Goal: Task Accomplishment & Management: Manage account settings

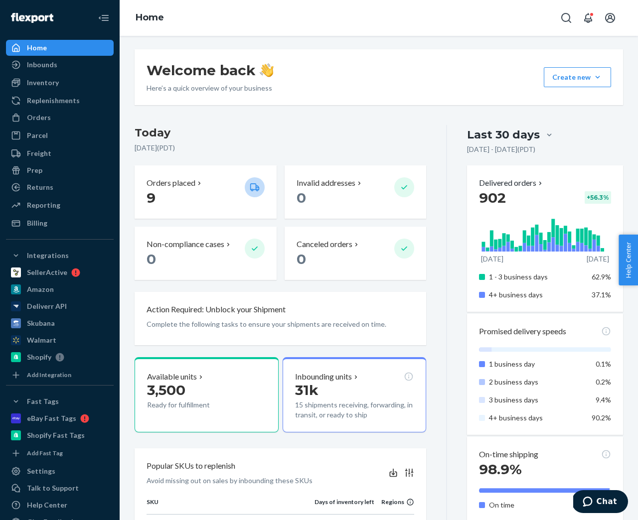
scroll to position [2, 0]
click at [45, 80] on div "Inventory" at bounding box center [43, 83] width 32 height 10
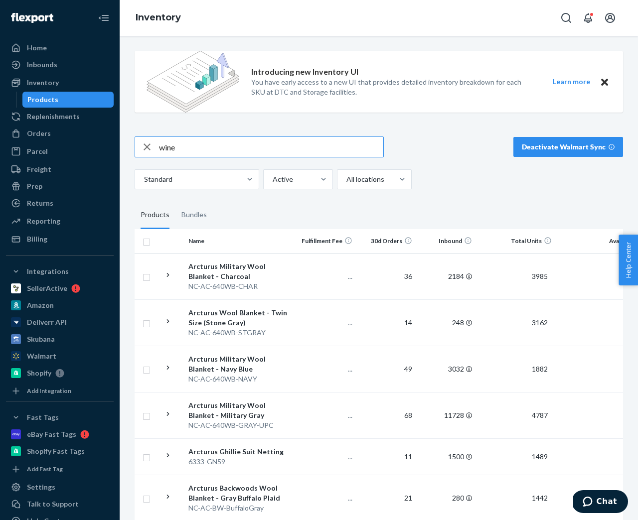
type input "wine"
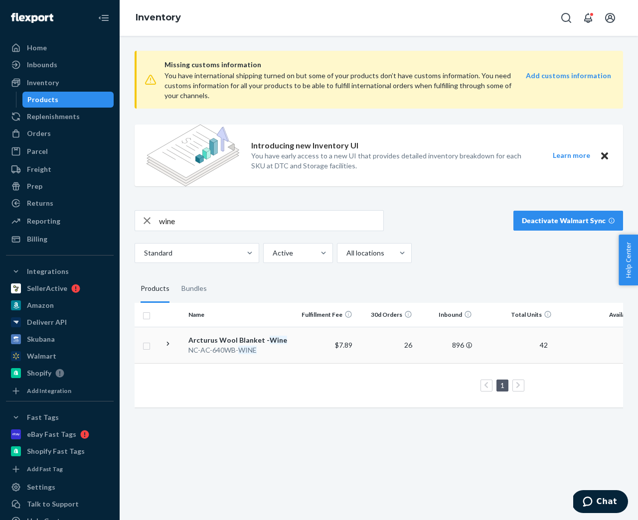
click at [207, 346] on div "NC-AC-640WB- WINE" at bounding box center [240, 350] width 104 height 10
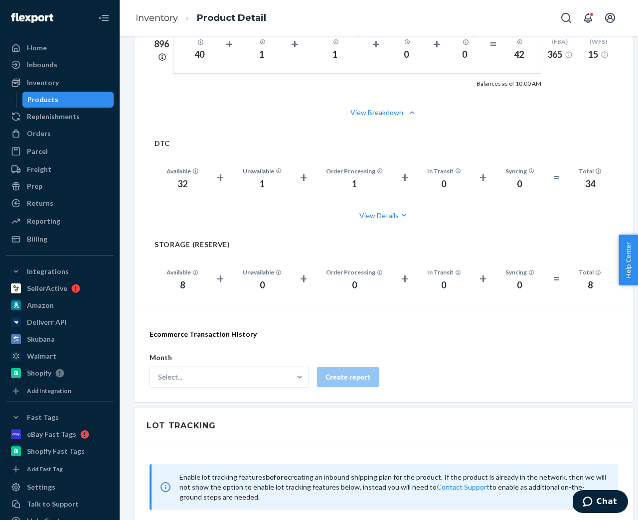
scroll to position [1053, 0]
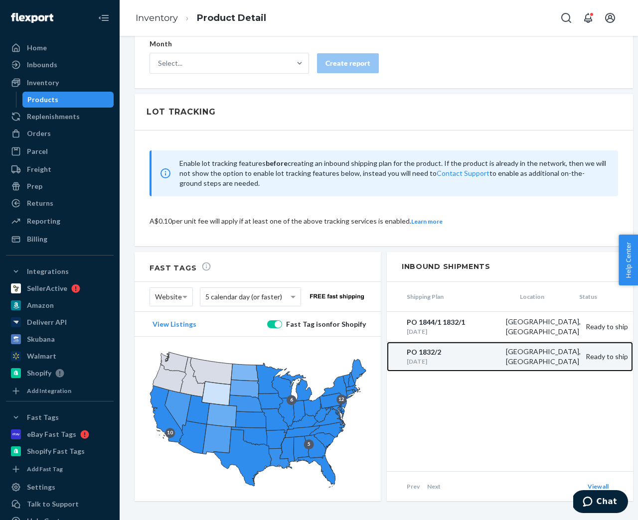
click at [433, 347] on div "PO 1832/2" at bounding box center [454, 352] width 94 height 10
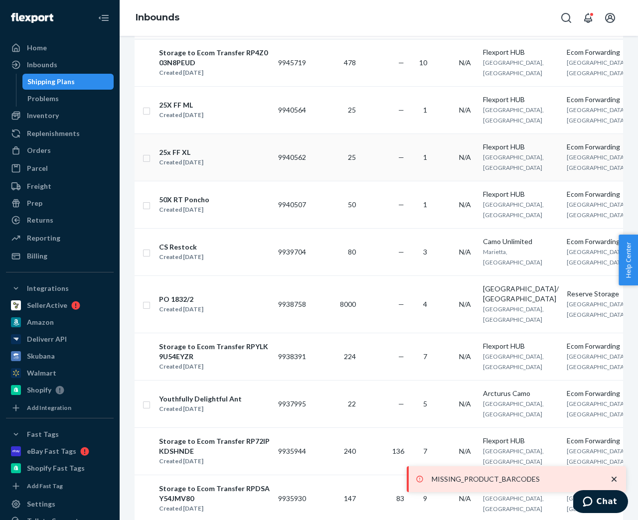
scroll to position [652, 0]
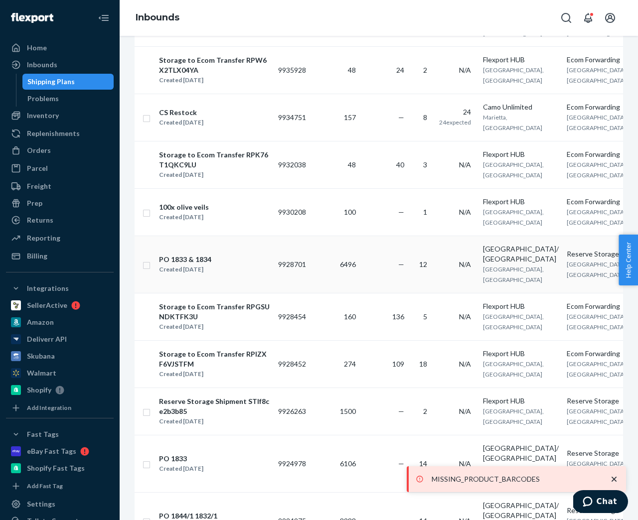
click at [219, 275] on div "PO 1833 & 1834 Created Sep 8, 2025" at bounding box center [214, 264] width 112 height 21
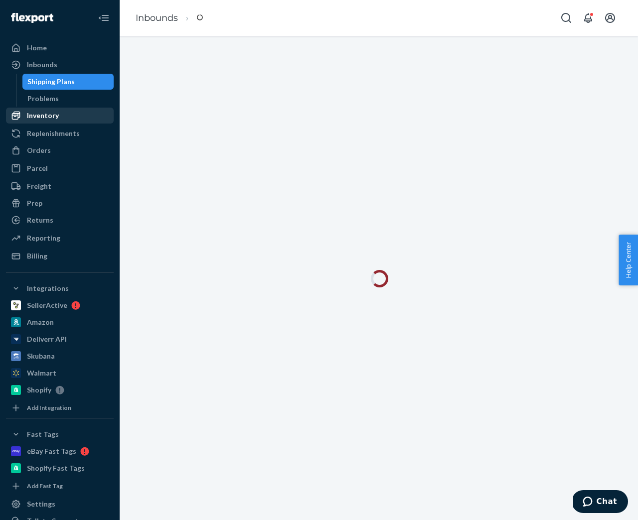
click at [51, 115] on div "Inventory" at bounding box center [43, 116] width 32 height 10
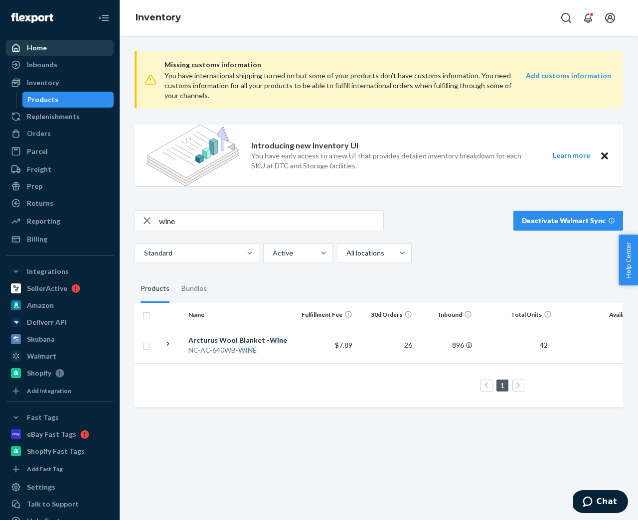
click at [86, 48] on div "Home" at bounding box center [60, 48] width 106 height 14
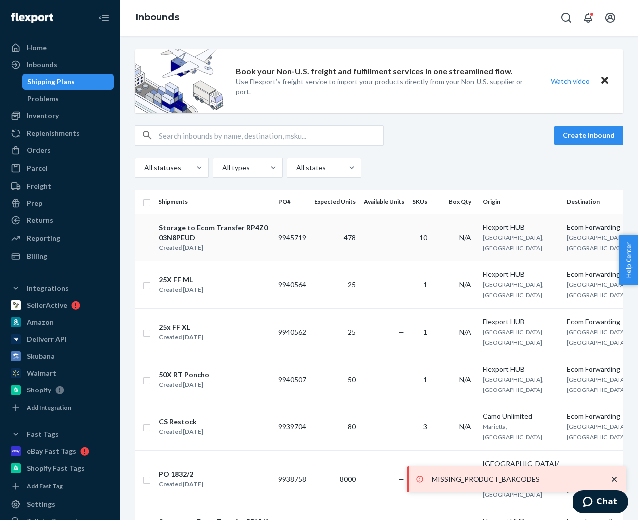
scroll to position [2, 0]
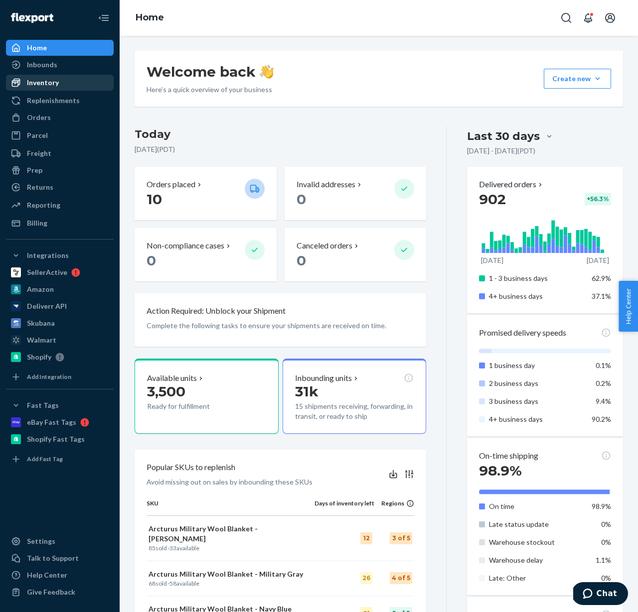
click at [41, 86] on div "Inventory" at bounding box center [43, 83] width 32 height 10
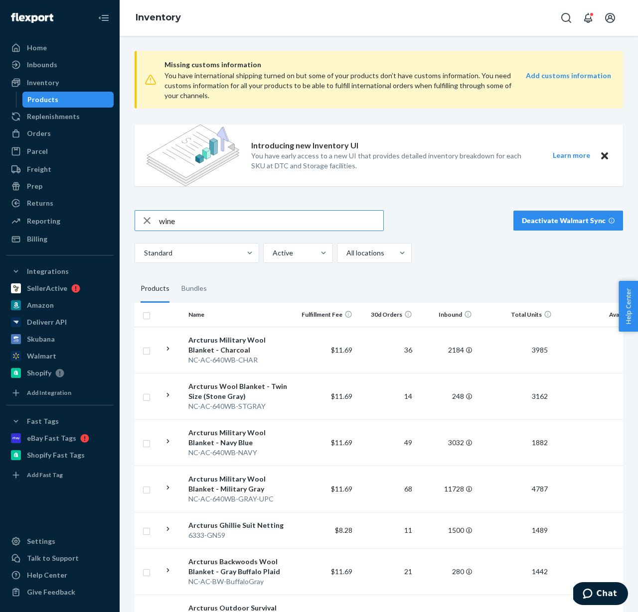
type input "wine"
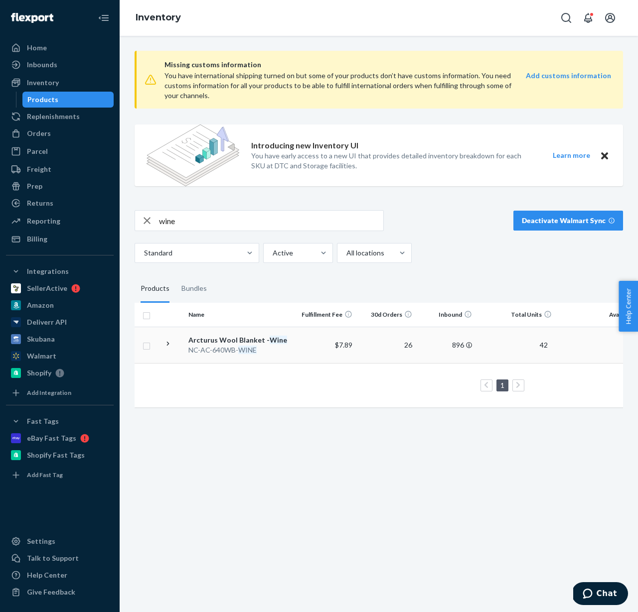
click at [214, 352] on div "NC-AC-640WB- WINE" at bounding box center [240, 350] width 104 height 10
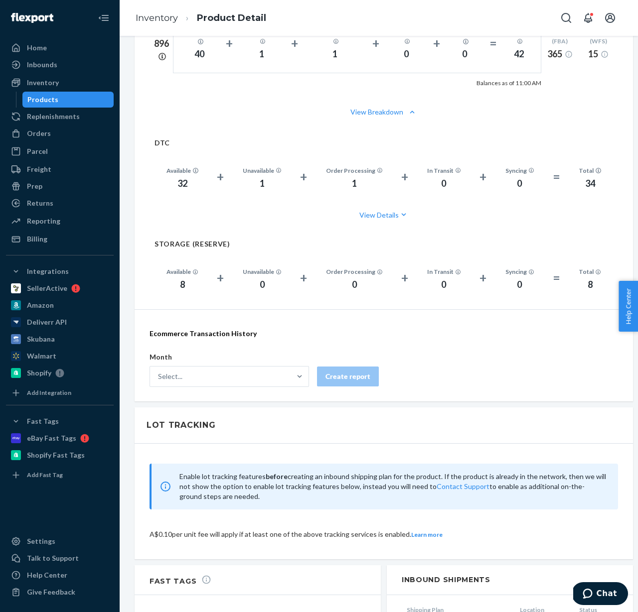
scroll to position [961, 0]
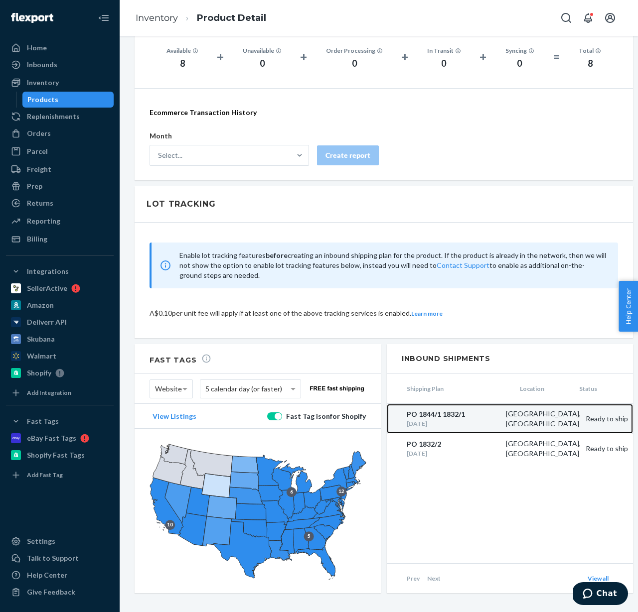
click at [449, 410] on div "PO 1844/1 1832/1" at bounding box center [454, 415] width 94 height 10
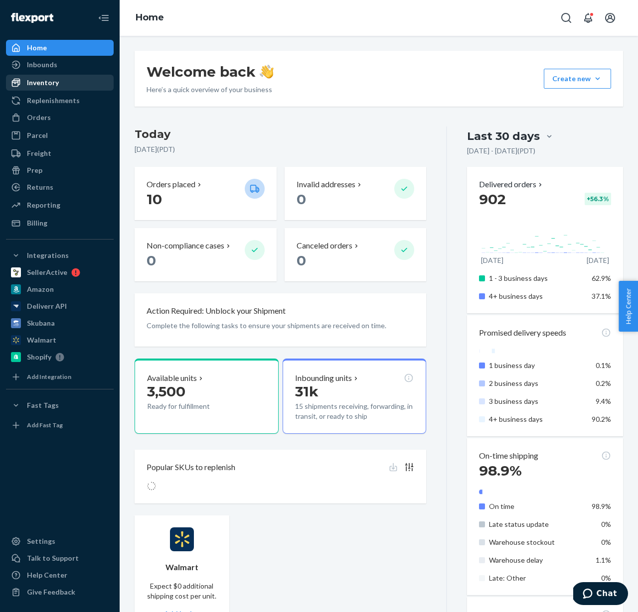
click at [50, 82] on div "Inventory" at bounding box center [43, 83] width 32 height 10
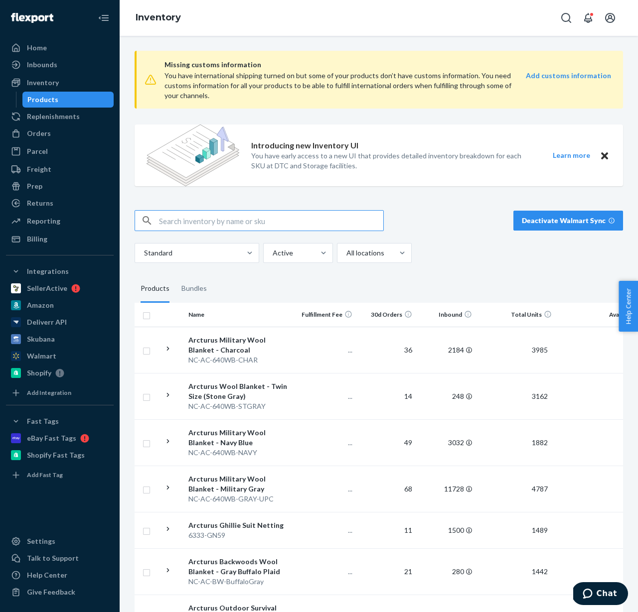
type input "q"
type input "wine"
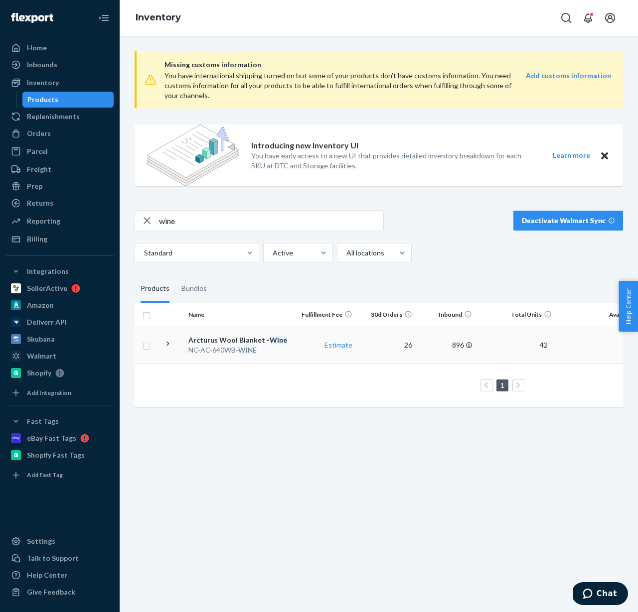
click at [229, 348] on div "NC-AC-640WB- WINE" at bounding box center [240, 350] width 104 height 10
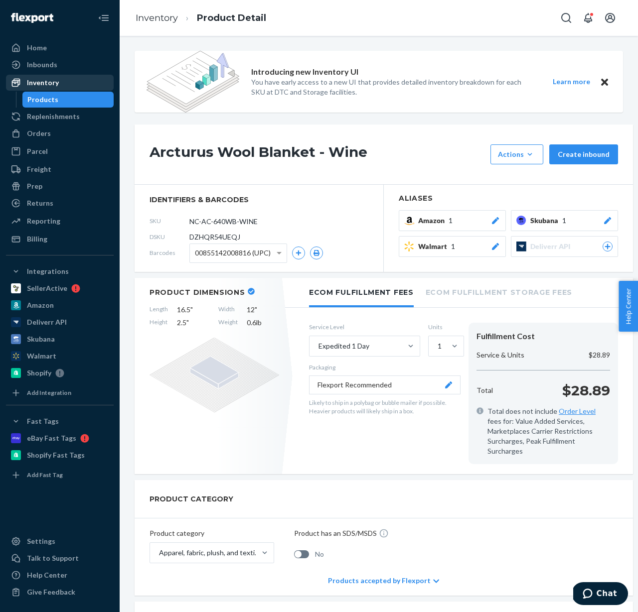
click at [51, 84] on div "Inventory" at bounding box center [43, 83] width 32 height 10
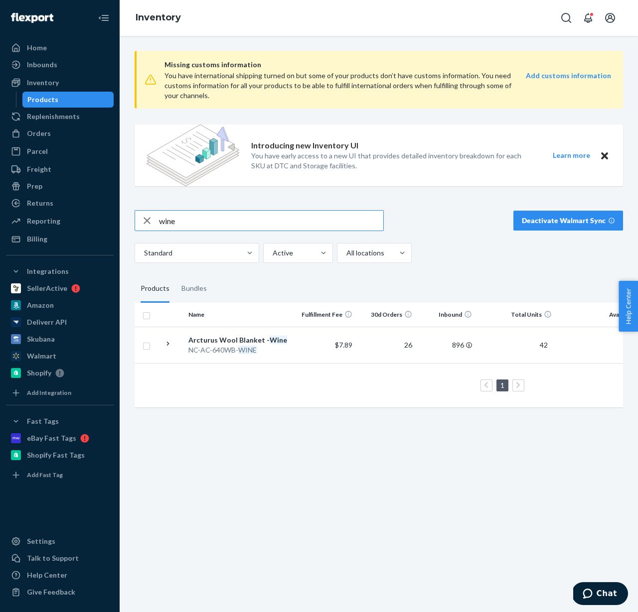
click at [167, 226] on input "wine" at bounding box center [271, 221] width 224 height 20
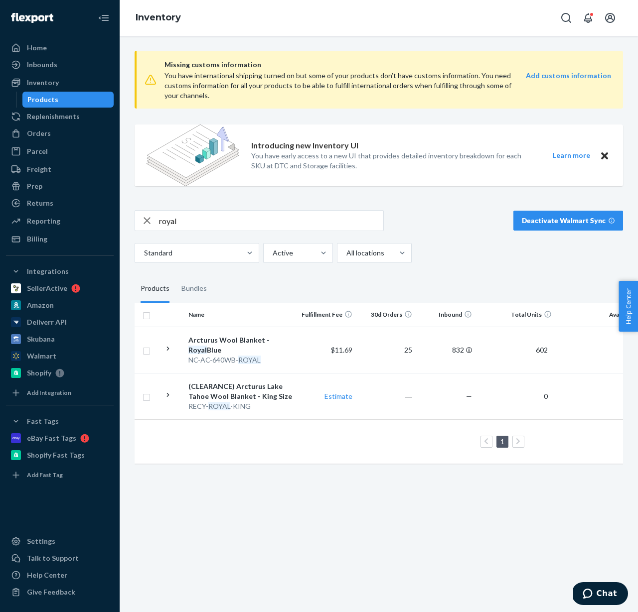
click at [195, 218] on input "royal" at bounding box center [271, 221] width 224 height 20
type input "orange"
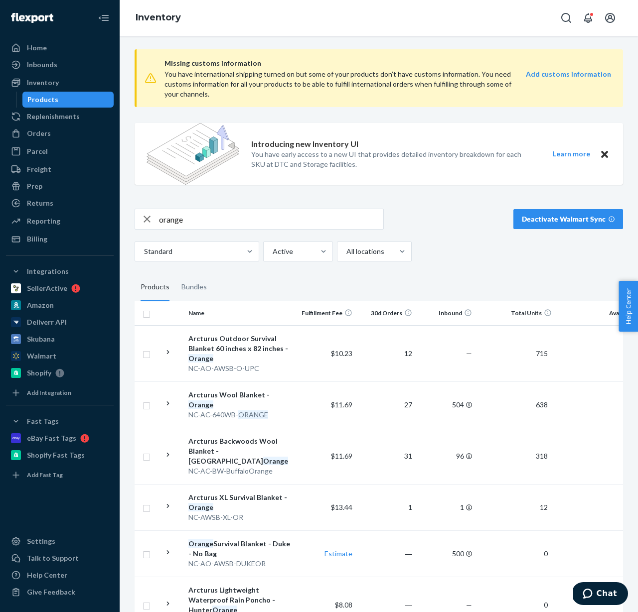
scroll to position [2, 0]
click at [51, 50] on div "Home" at bounding box center [60, 48] width 106 height 14
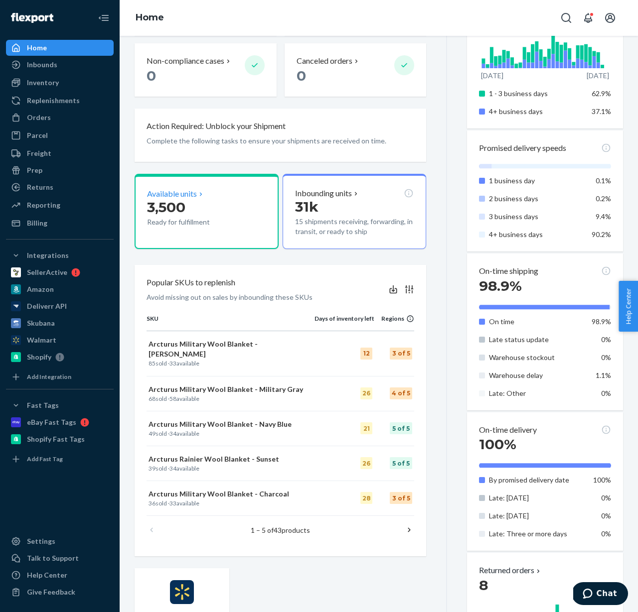
scroll to position [219, 0]
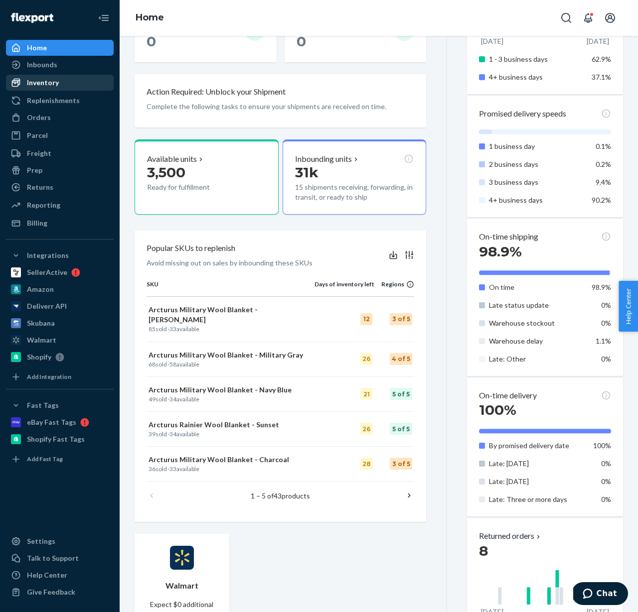
click at [76, 83] on div "Inventory" at bounding box center [60, 83] width 106 height 14
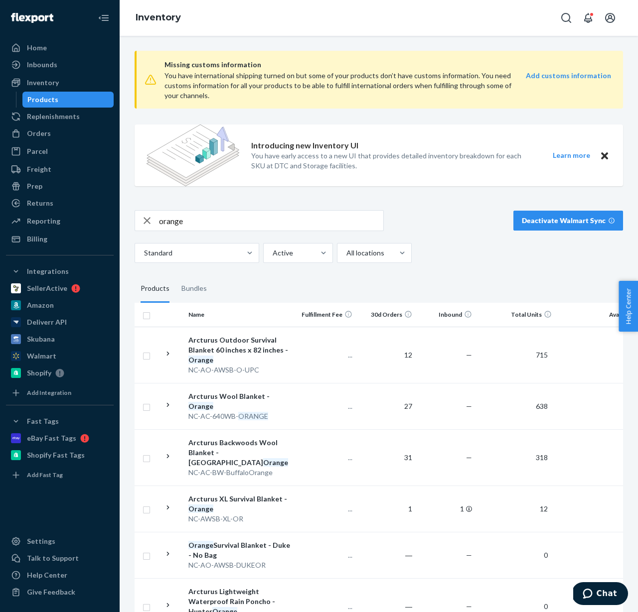
click at [187, 214] on input "orange" at bounding box center [271, 221] width 224 height 20
type input "standard"
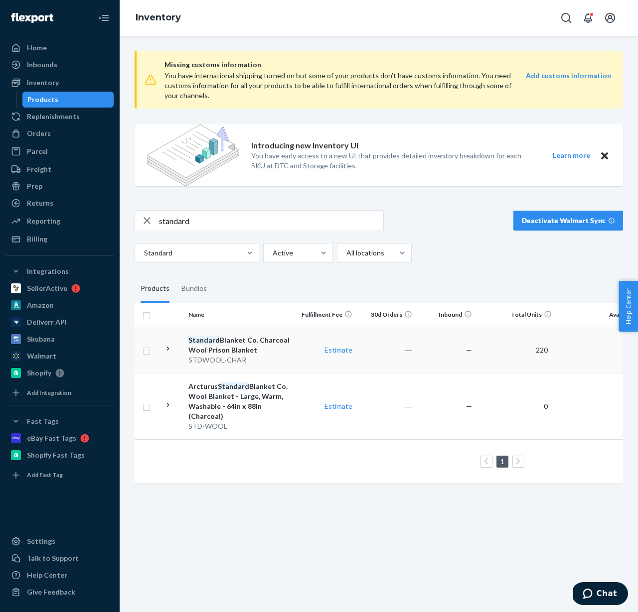
click at [173, 345] on td at bounding box center [171, 350] width 25 height 46
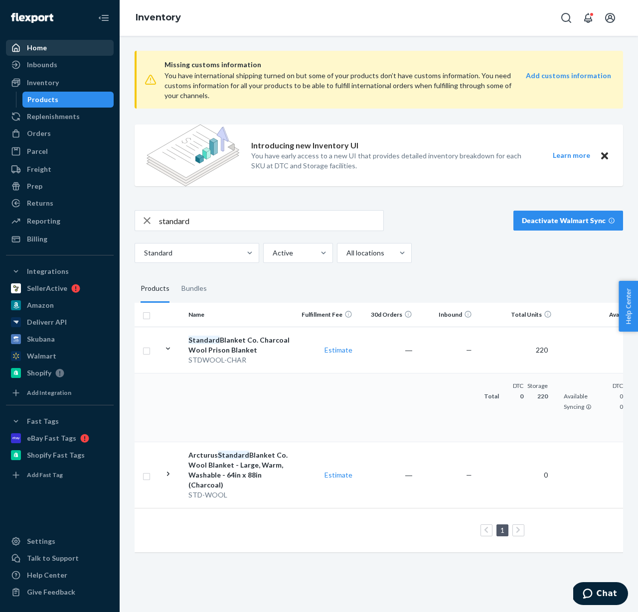
click at [53, 46] on div "Home" at bounding box center [60, 48] width 106 height 14
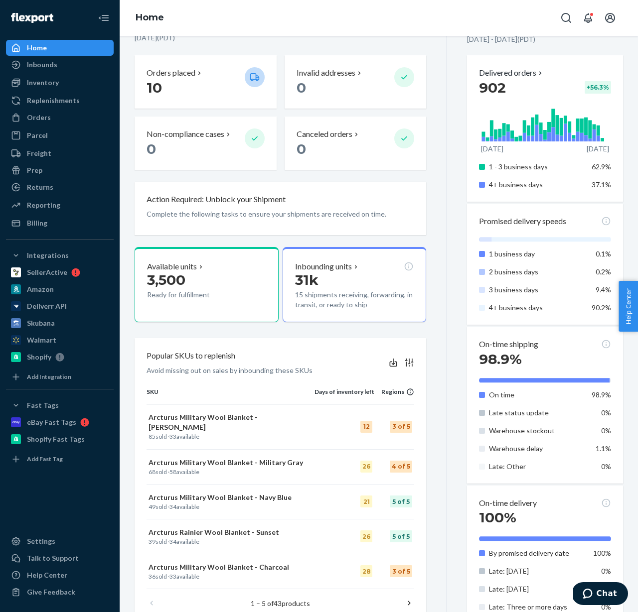
scroll to position [296, 0]
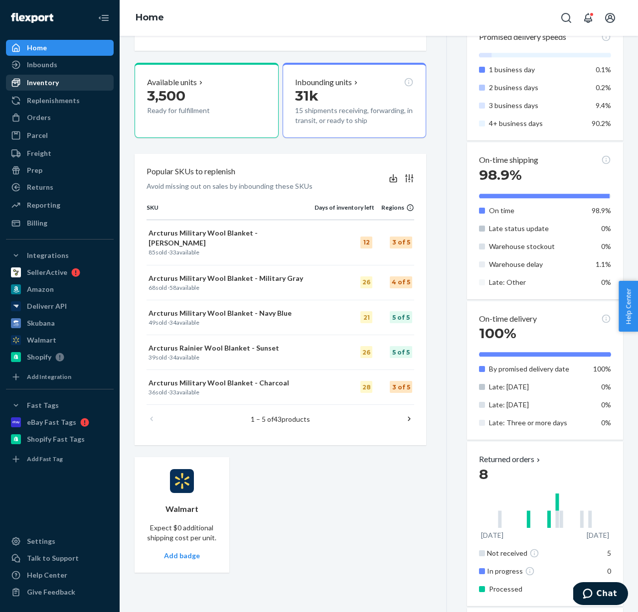
click at [46, 81] on div "Inventory" at bounding box center [43, 83] width 32 height 10
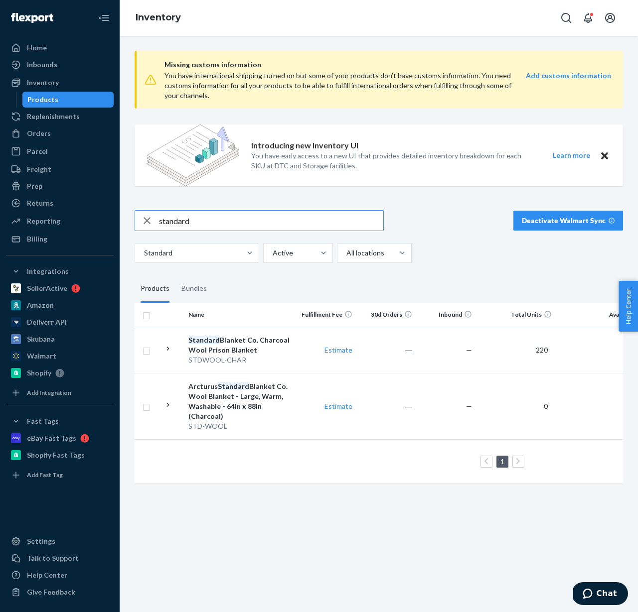
click at [196, 219] on input "standard" at bounding box center [271, 221] width 224 height 20
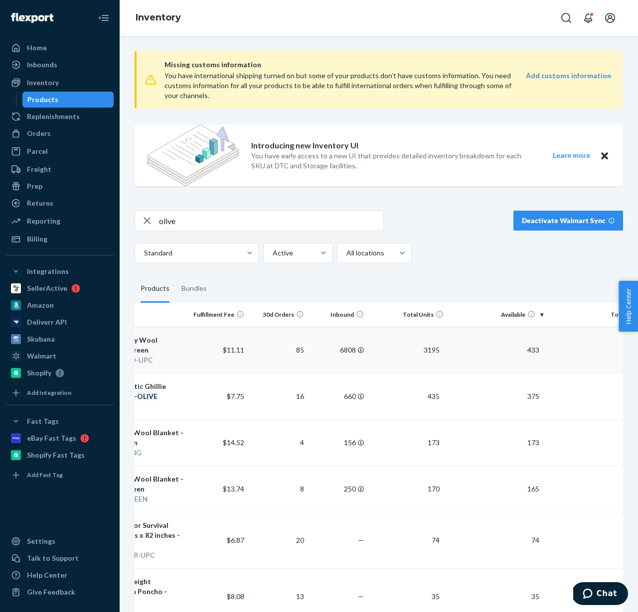
scroll to position [0, 108]
click at [195, 218] on input "olive" at bounding box center [271, 221] width 224 height 20
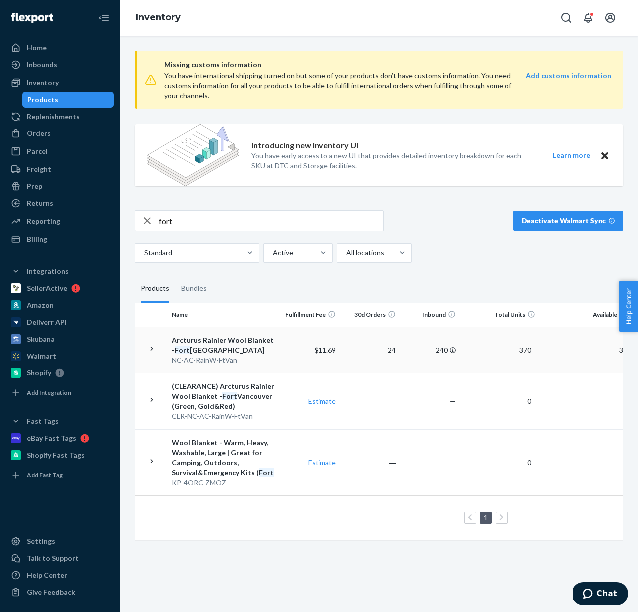
scroll to position [0, 0]
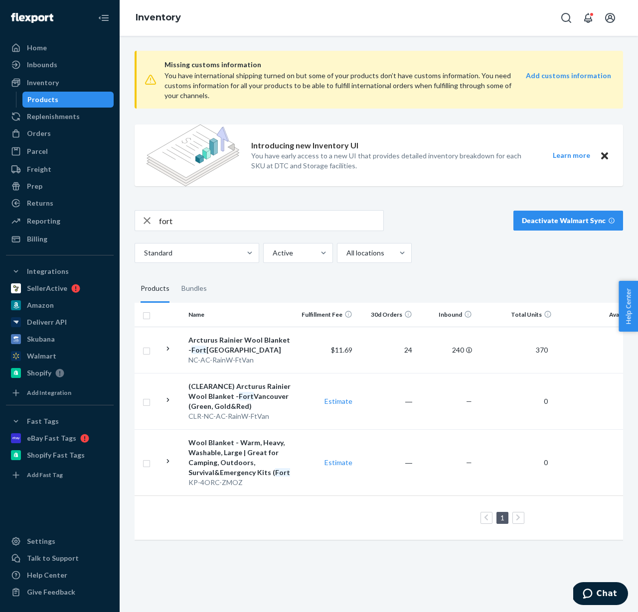
click at [194, 220] on input "fort" at bounding box center [271, 221] width 224 height 20
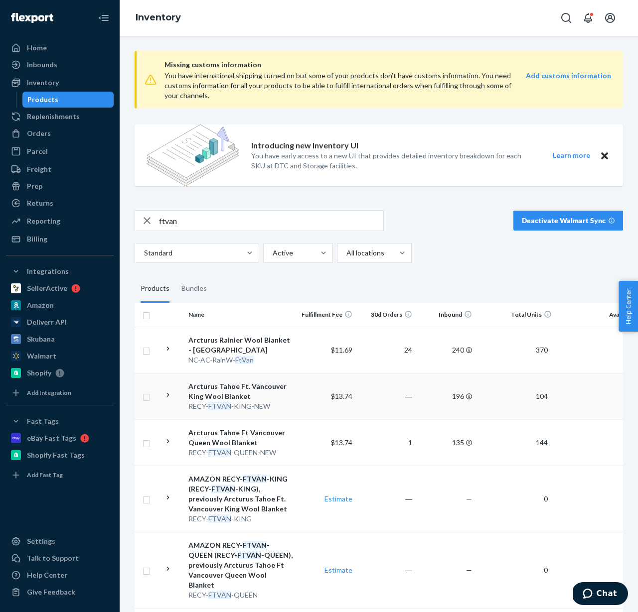
click at [166, 397] on icon at bounding box center [167, 395] width 9 height 9
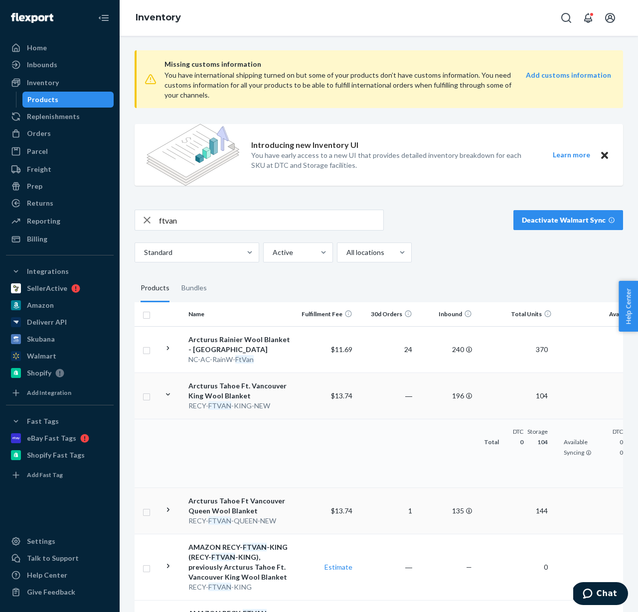
click at [168, 510] on icon at bounding box center [168, 510] width 2 height 4
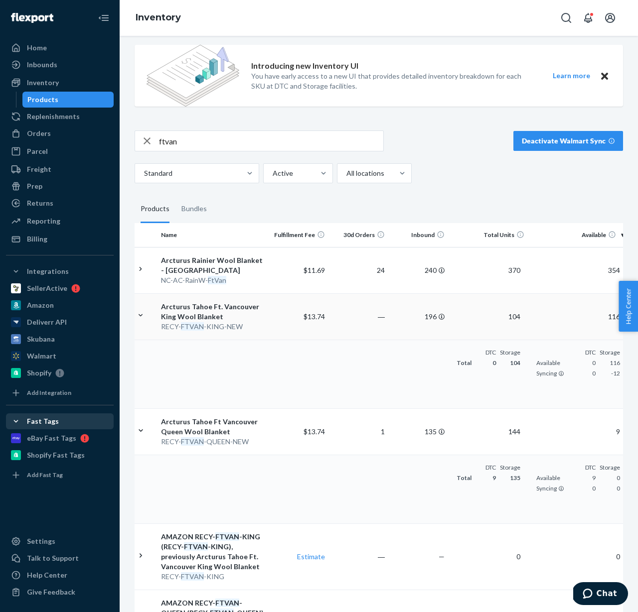
scroll to position [0, 23]
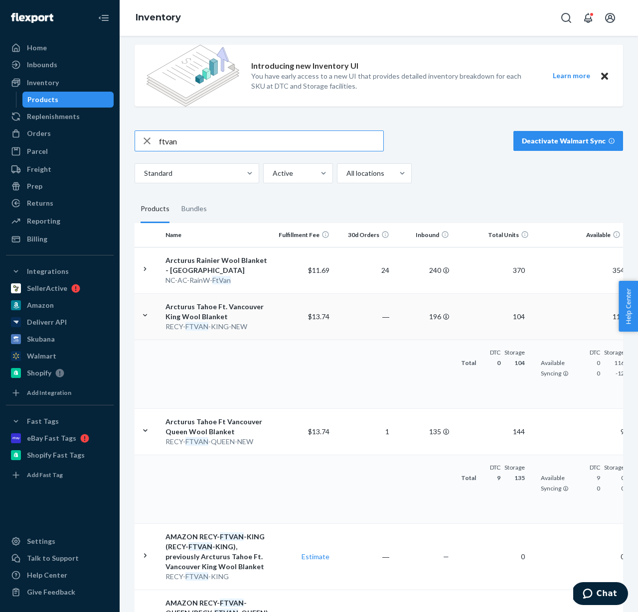
click at [190, 146] on input "ftvan" at bounding box center [271, 141] width 224 height 20
type input "queen"
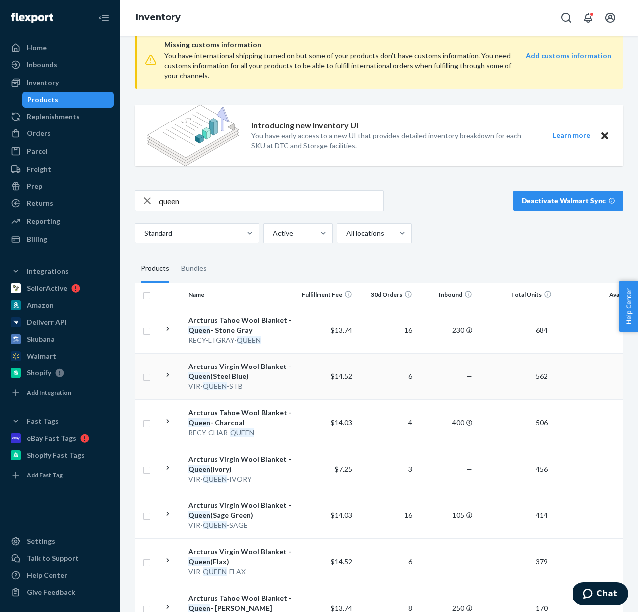
scroll to position [20, 0]
click at [170, 375] on icon at bounding box center [167, 375] width 9 height 9
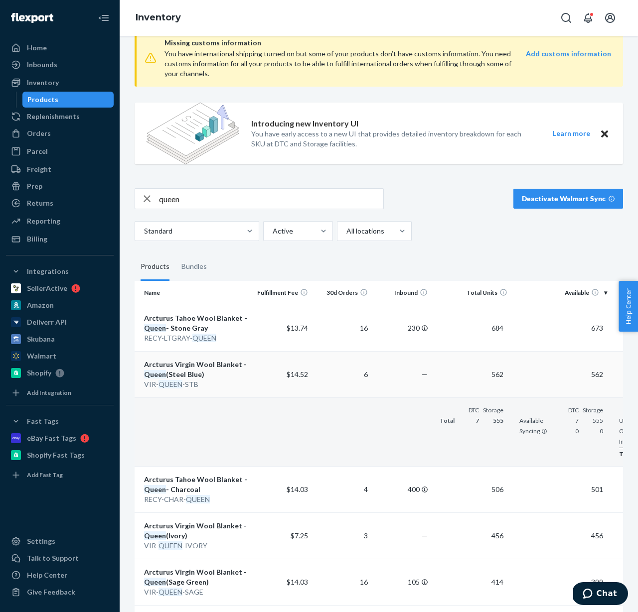
scroll to position [0, 33]
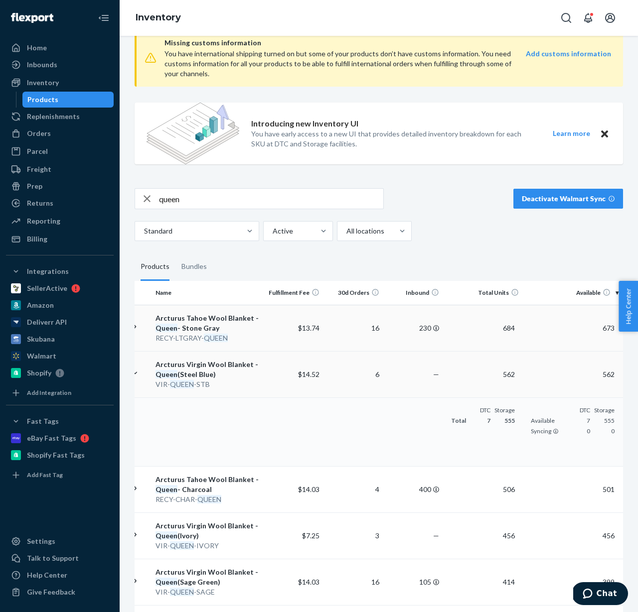
click at [141, 328] on td at bounding box center [139, 328] width 25 height 46
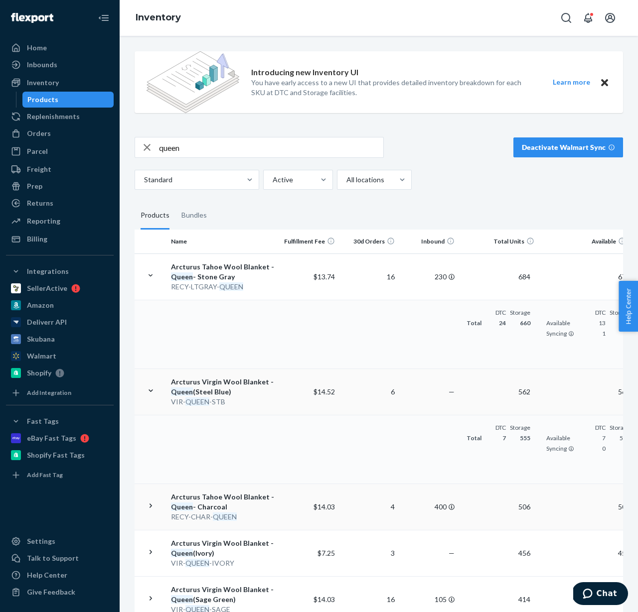
scroll to position [76, 0]
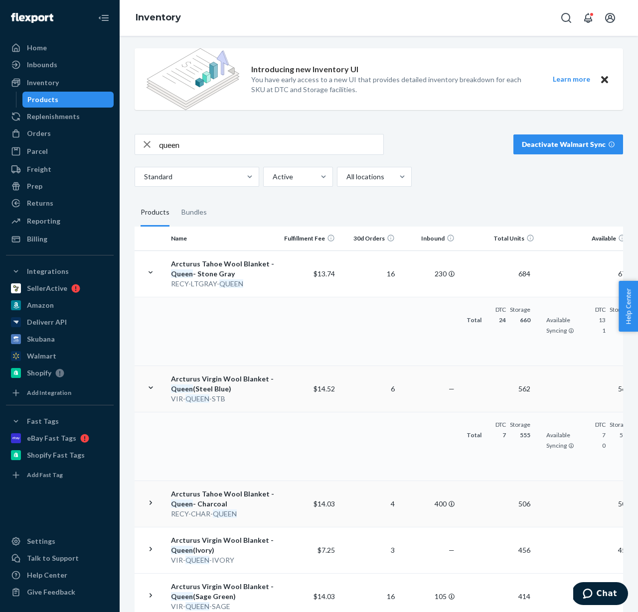
click at [154, 499] on icon at bounding box center [150, 502] width 9 height 9
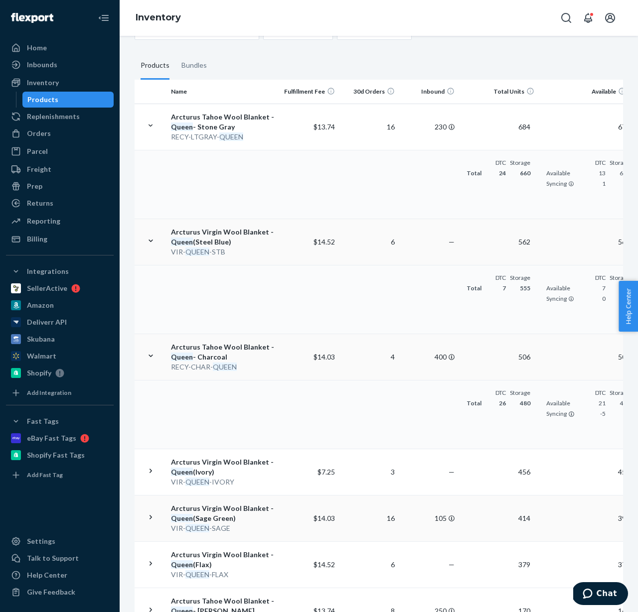
scroll to position [224, 0]
click at [152, 477] on div at bounding box center [150, 472] width 9 height 12
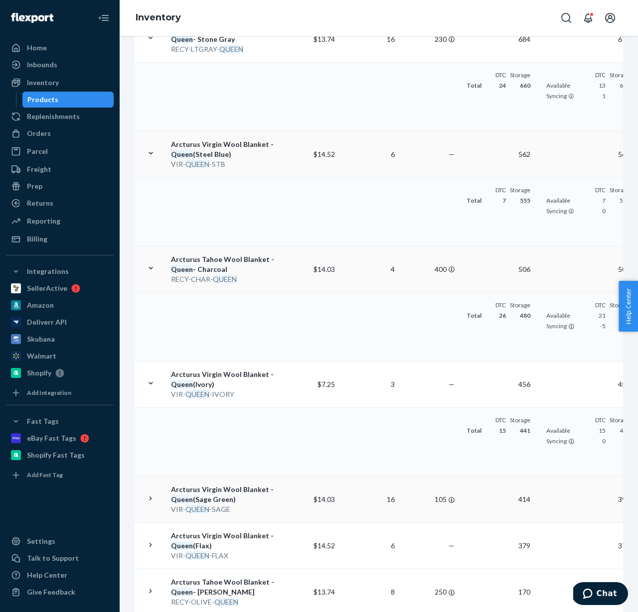
scroll to position [311, 0]
click at [152, 500] on icon at bounding box center [150, 498] width 9 height 9
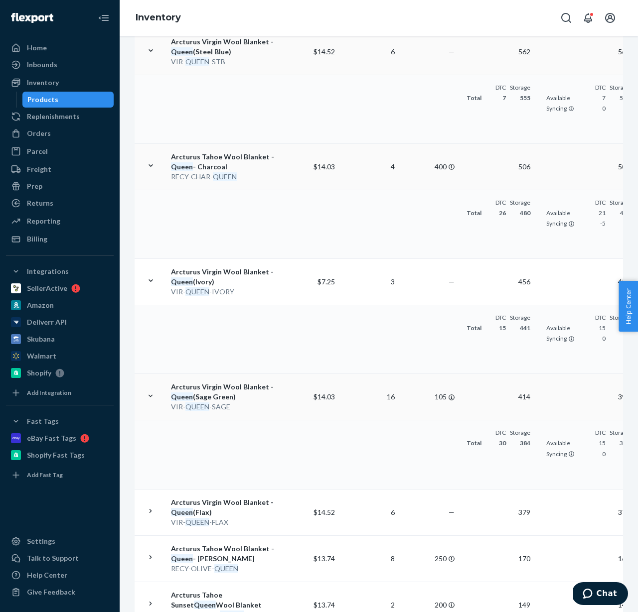
scroll to position [449, 0]
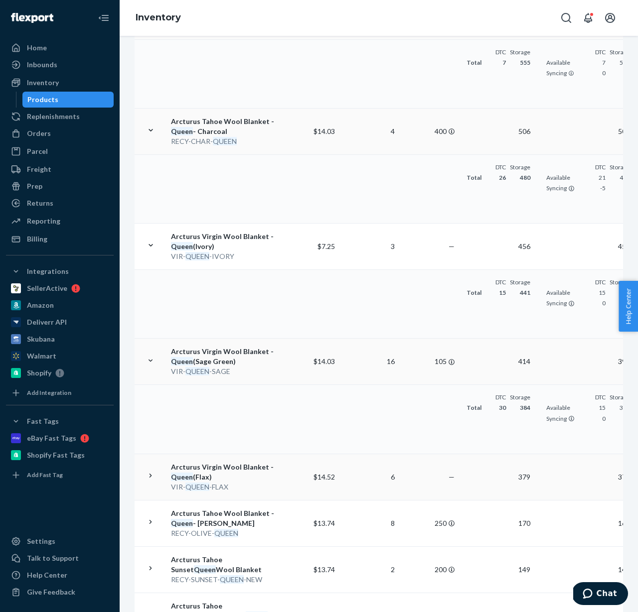
click at [151, 476] on icon at bounding box center [151, 476] width 2 height 4
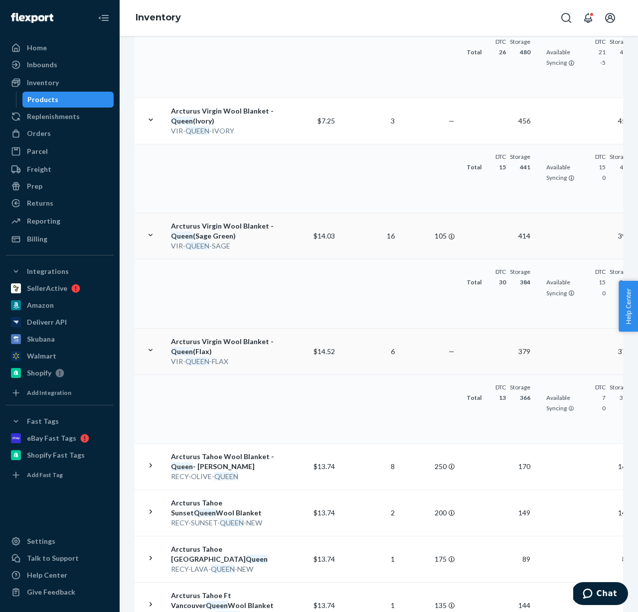
scroll to position [578, 0]
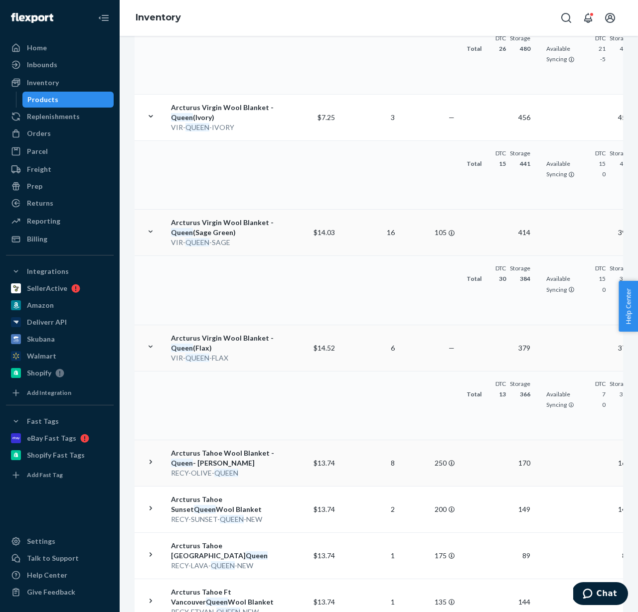
click at [151, 470] on td at bounding box center [154, 463] width 25 height 46
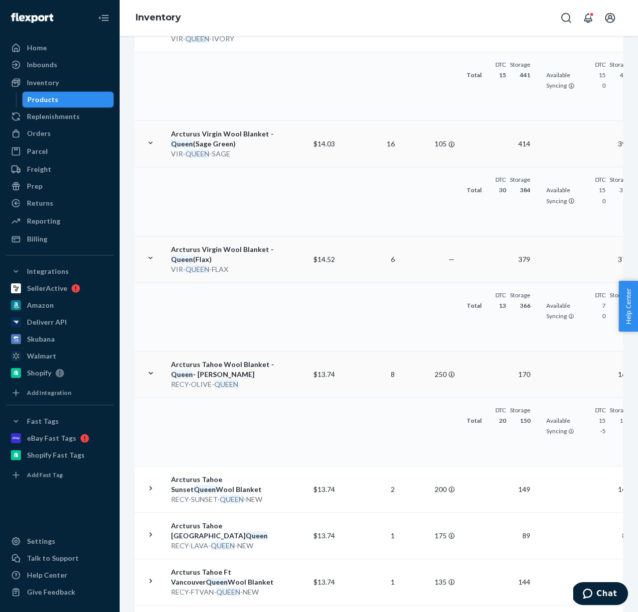
scroll to position [674, 0]
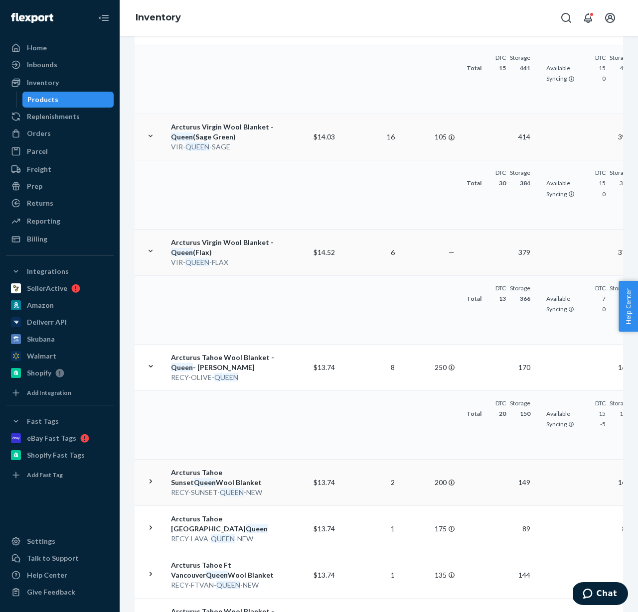
click at [150, 476] on td at bounding box center [154, 482] width 25 height 46
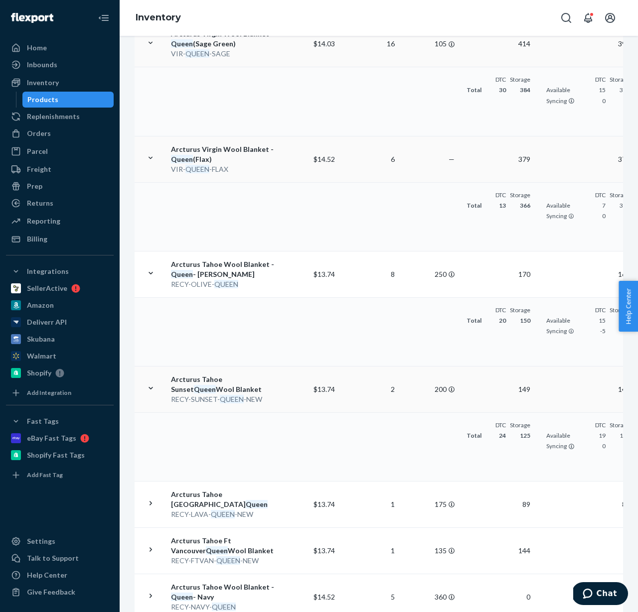
scroll to position [792, 0]
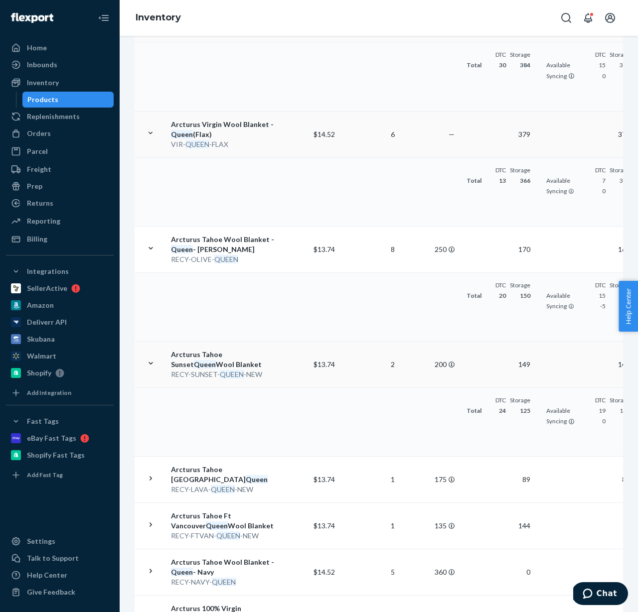
click at [150, 476] on icon at bounding box center [150, 478] width 9 height 9
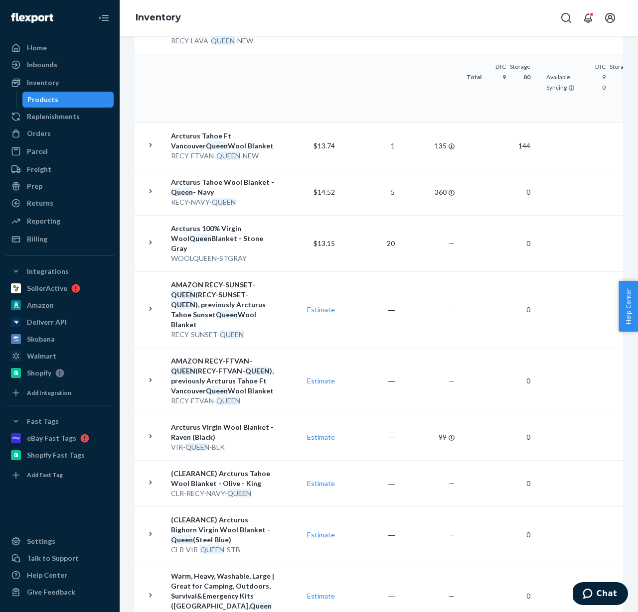
scroll to position [1241, 0]
click at [317, 433] on link "Estimate" at bounding box center [321, 437] width 28 height 8
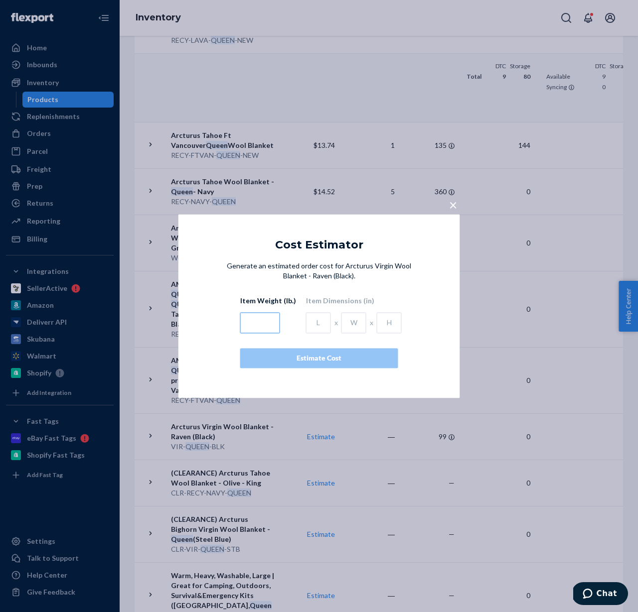
click at [257, 329] on input "text" at bounding box center [260, 322] width 40 height 21
click at [449, 204] on span "×" at bounding box center [453, 204] width 8 height 17
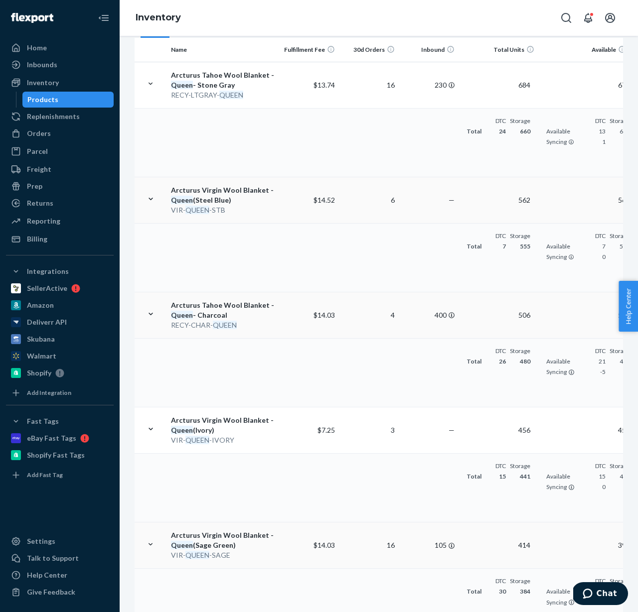
scroll to position [182, 0]
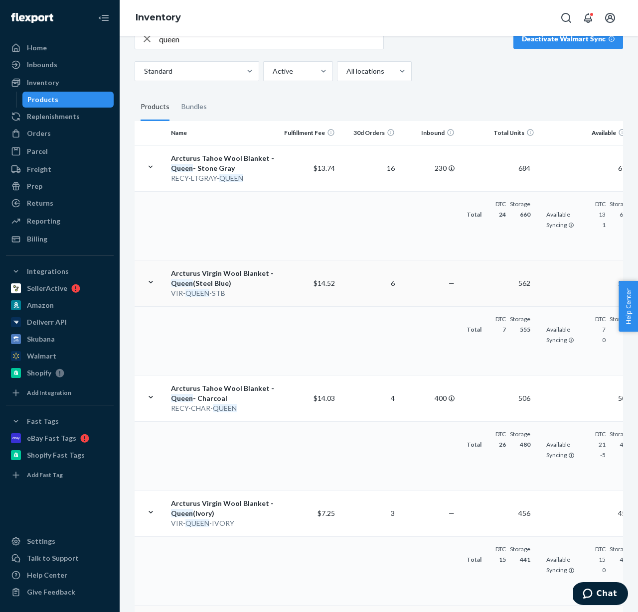
click at [210, 275] on div "Arcturus Virgin Wool Blanket - Queen (Steel Blue)" at bounding box center [223, 279] width 104 height 20
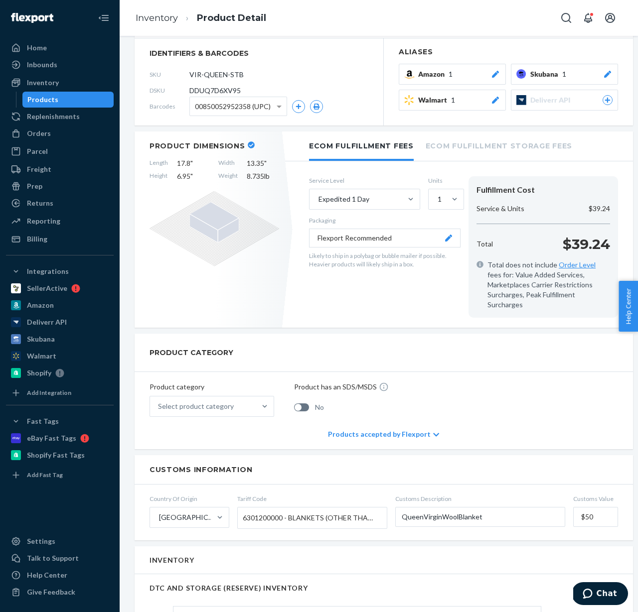
scroll to position [157, 0]
click at [147, 21] on link "Inventory" at bounding box center [157, 17] width 42 height 11
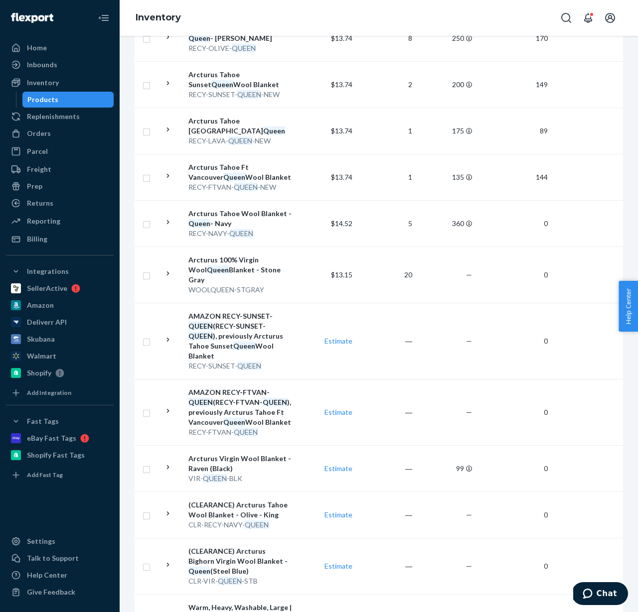
scroll to position [672, 0]
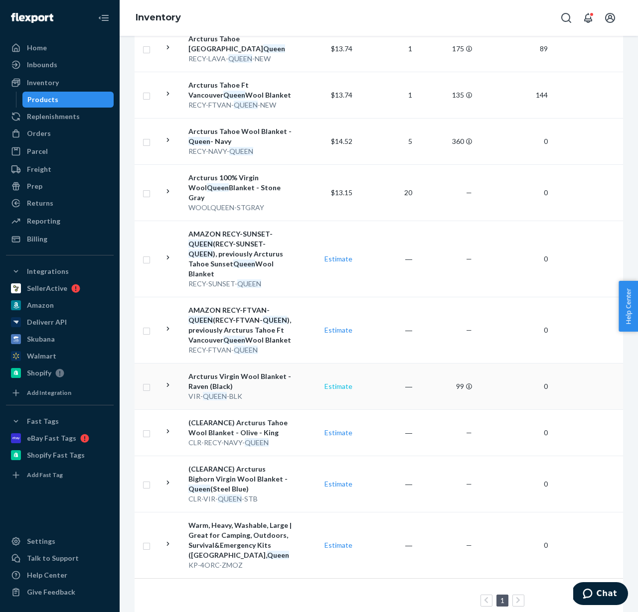
click at [337, 382] on link "Estimate" at bounding box center [338, 386] width 28 height 8
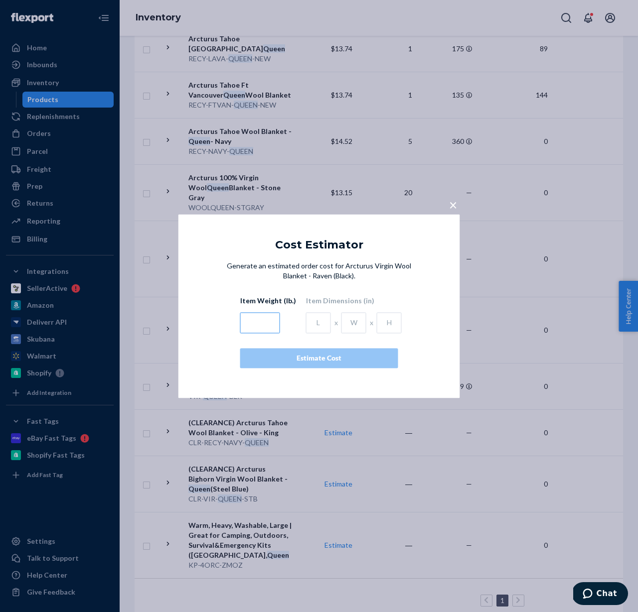
click at [258, 323] on input "text" at bounding box center [260, 322] width 40 height 21
type input "7.5"
type input "17.5"
type input "13"
type input "7"
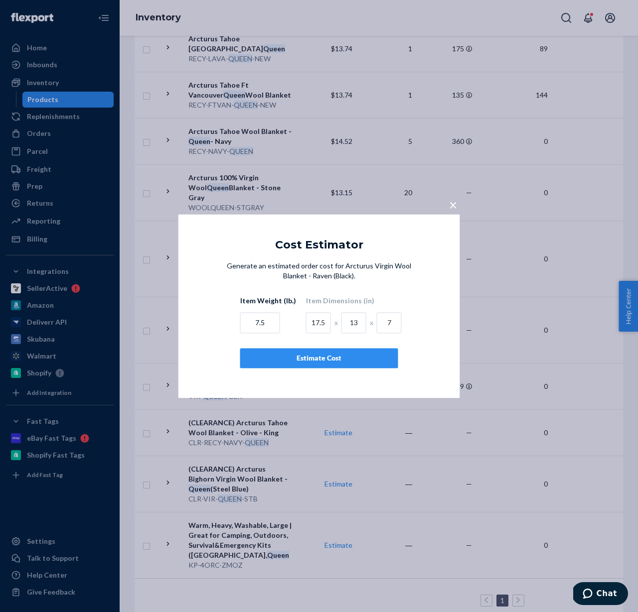
click at [333, 359] on div "Estimate Cost" at bounding box center [319, 358] width 141 height 10
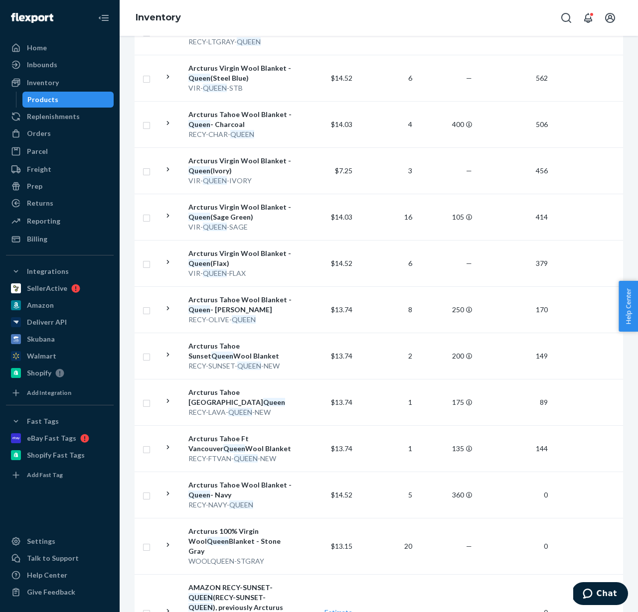
scroll to position [0, 0]
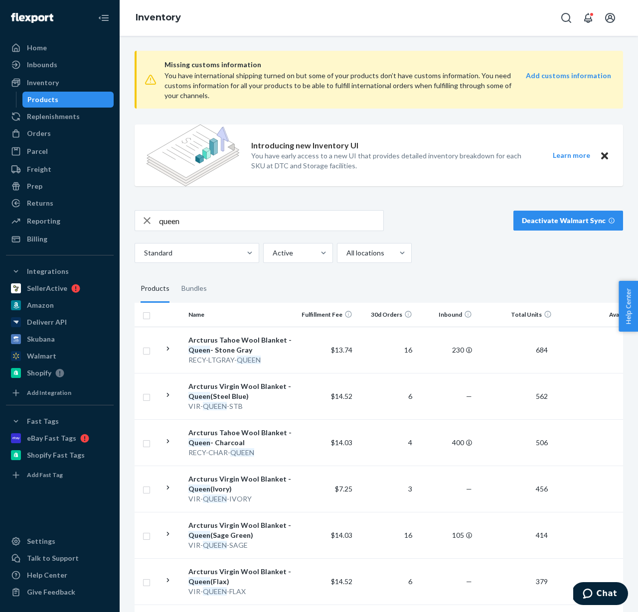
click at [172, 219] on input "queen" at bounding box center [271, 221] width 224 height 20
type input "king"
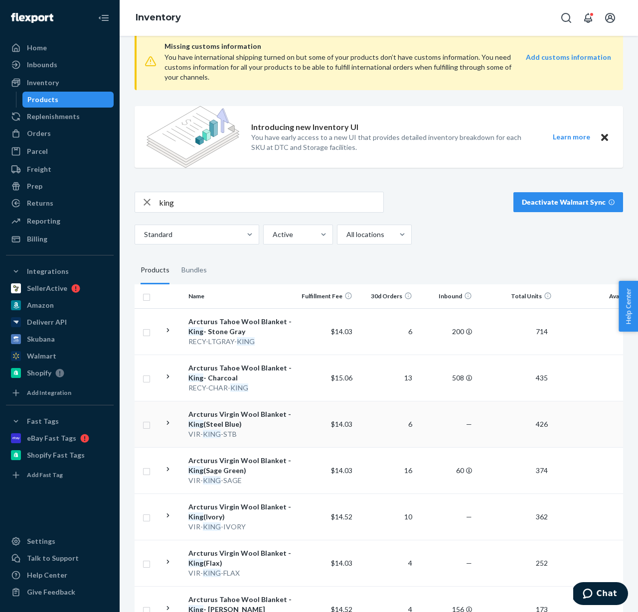
scroll to position [19, 0]
click at [274, 429] on div "VIR- KING -STB" at bounding box center [240, 434] width 104 height 10
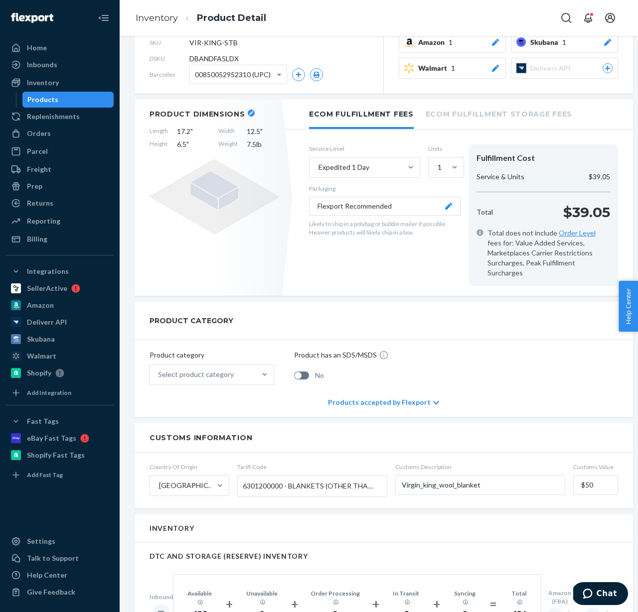
scroll to position [151, 0]
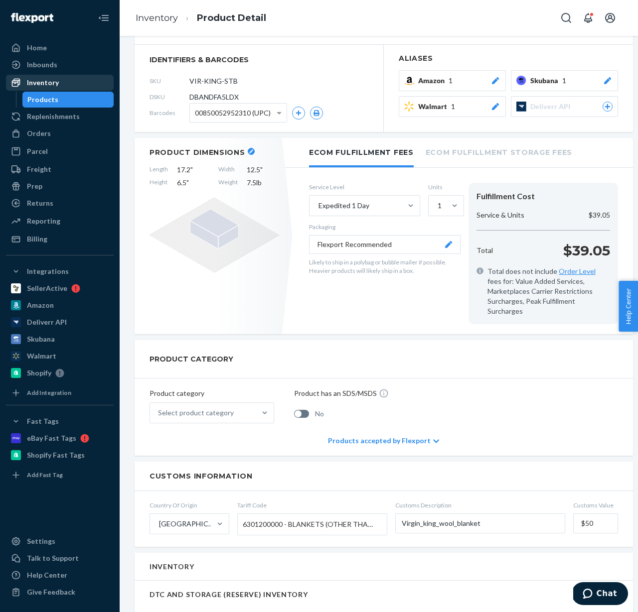
click at [55, 79] on div "Inventory" at bounding box center [43, 83] width 32 height 10
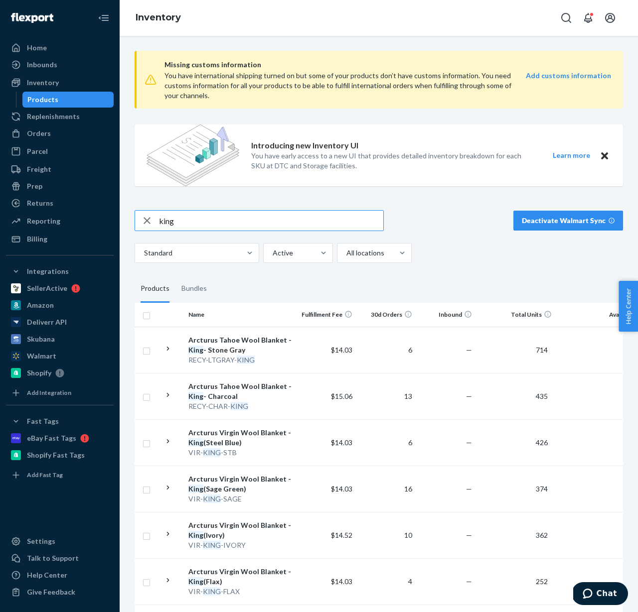
click at [199, 225] on input "king" at bounding box center [271, 221] width 224 height 20
type input "throw-xmas"
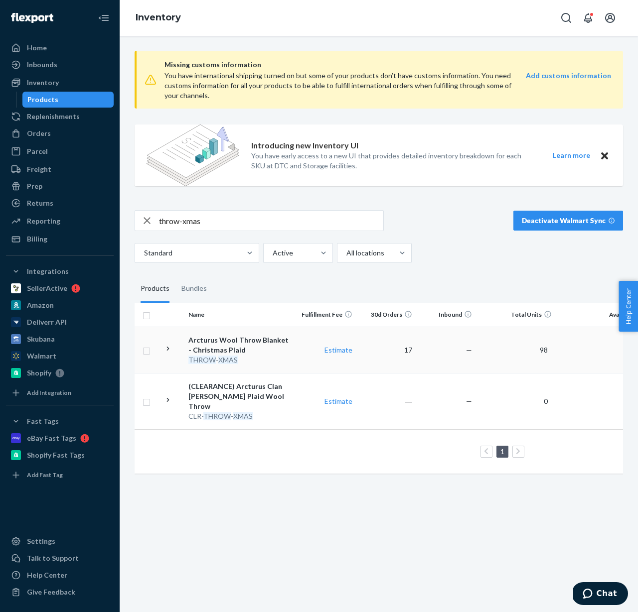
click at [169, 348] on icon at bounding box center [167, 348] width 9 height 9
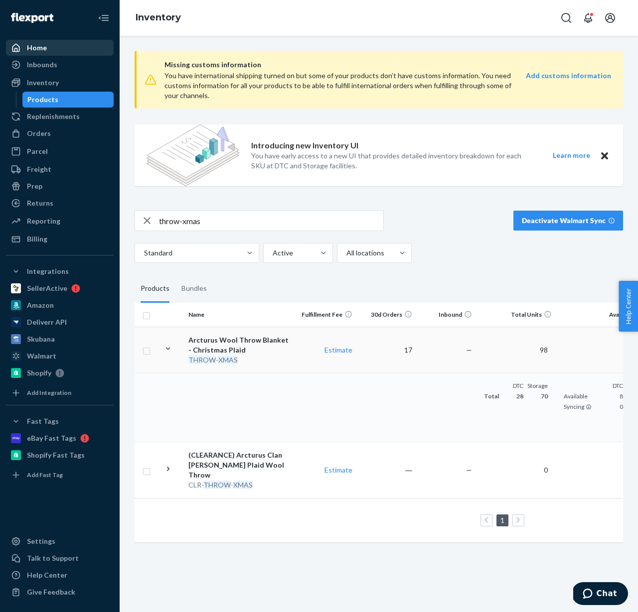
click at [48, 51] on div "Home" at bounding box center [60, 48] width 106 height 14
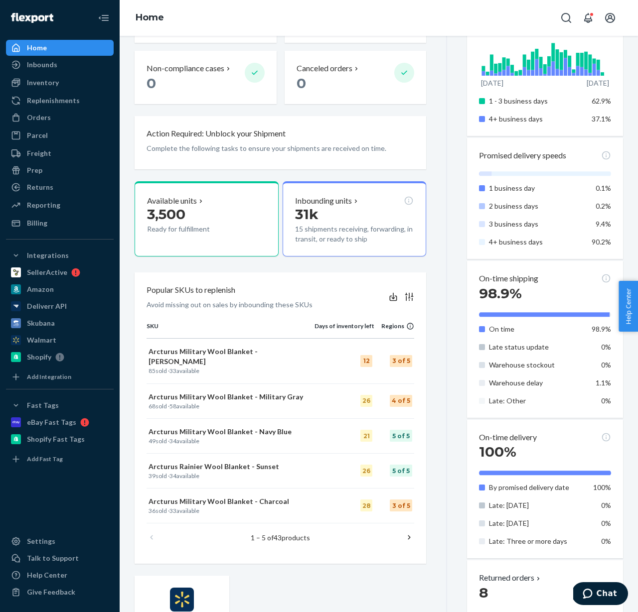
scroll to position [320, 0]
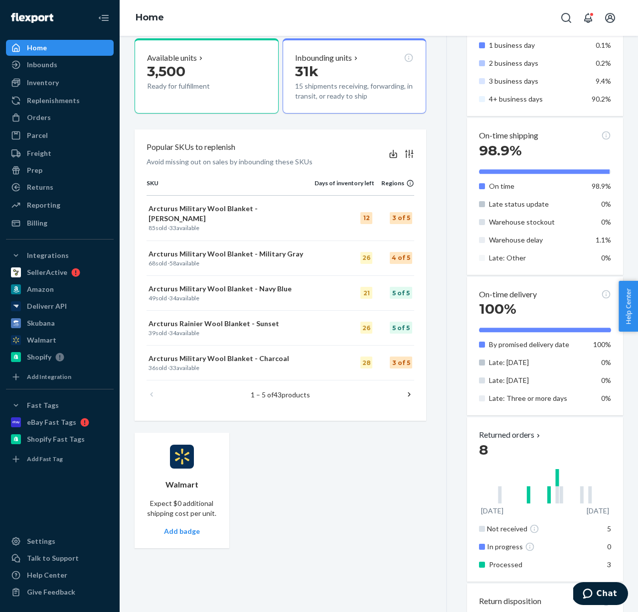
click at [409, 390] on icon at bounding box center [409, 395] width 10 height 10
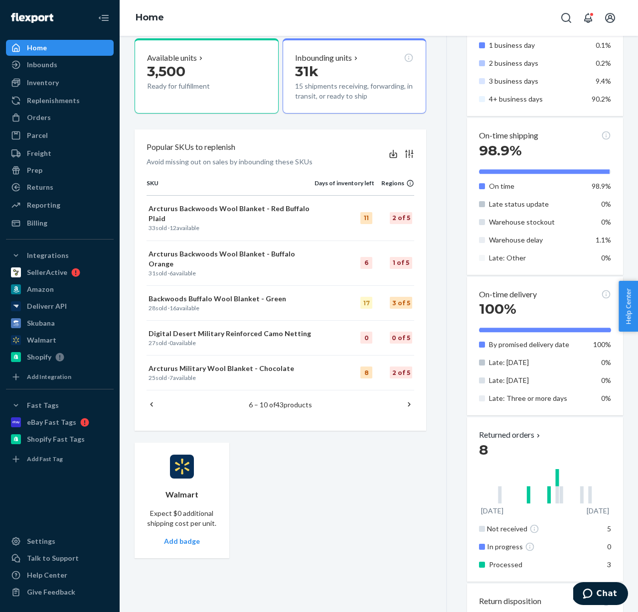
click at [409, 391] on div "6 – 10 of 43 products" at bounding box center [281, 405] width 268 height 28
click at [410, 400] on icon at bounding box center [409, 405] width 10 height 10
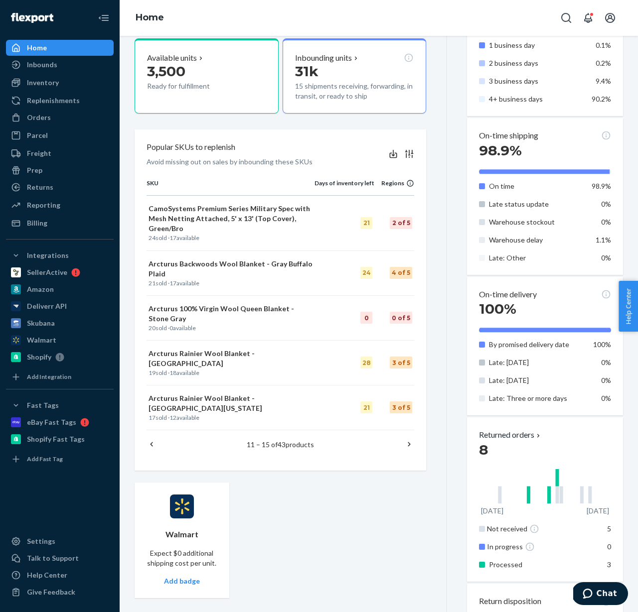
click at [406, 440] on icon at bounding box center [409, 445] width 10 height 10
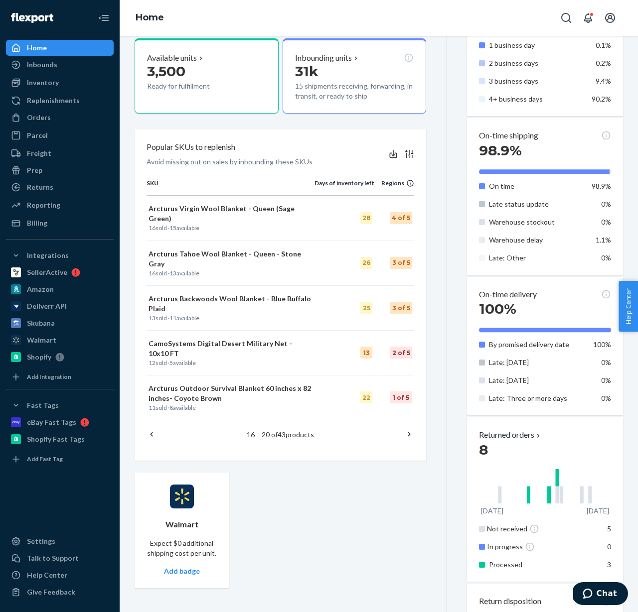
click at [151, 430] on icon at bounding box center [152, 435] width 10 height 10
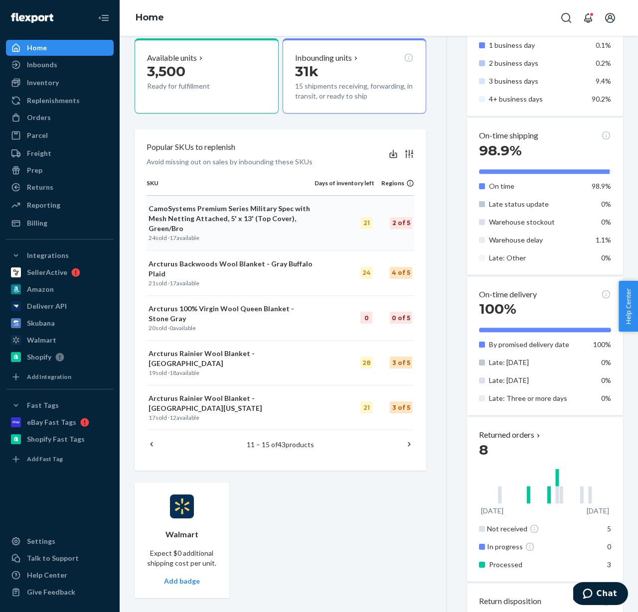
click at [266, 240] on p "24 sold · 17 available" at bounding box center [231, 238] width 164 height 8
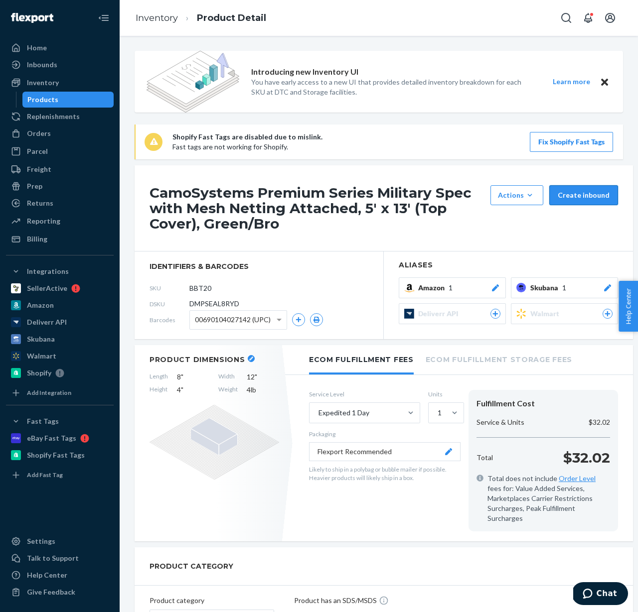
click at [578, 191] on button "Create inbound" at bounding box center [583, 195] width 69 height 20
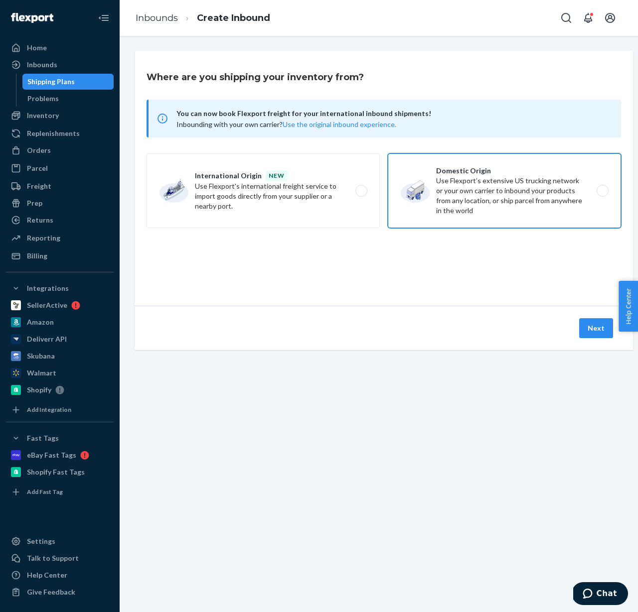
click at [477, 196] on label "Domestic Origin Use Flexport’s extensive US trucking network or your own carrie…" at bounding box center [504, 190] width 233 height 75
click at [602, 194] on input "Domestic Origin Use Flexport’s extensive US trucking network or your own carrie…" at bounding box center [605, 191] width 6 height 6
radio input "true"
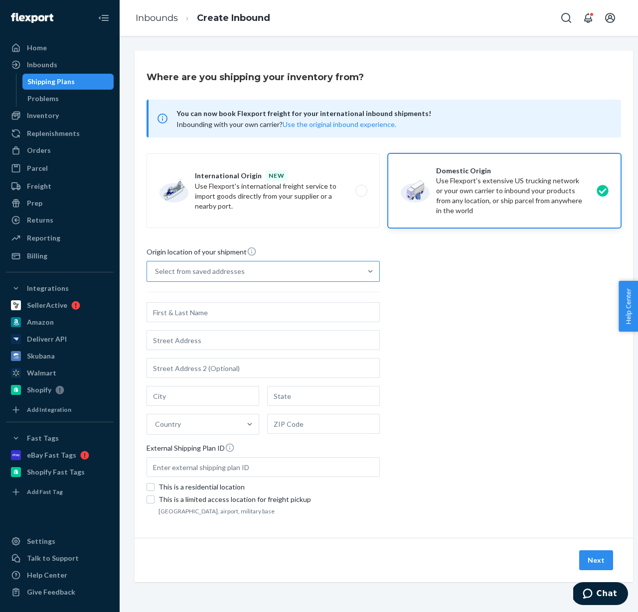
click at [253, 272] on div "Select from saved addresses" at bounding box center [254, 272] width 214 height 20
click at [156, 272] on input "Select from saved addresses" at bounding box center [155, 272] width 1 height 10
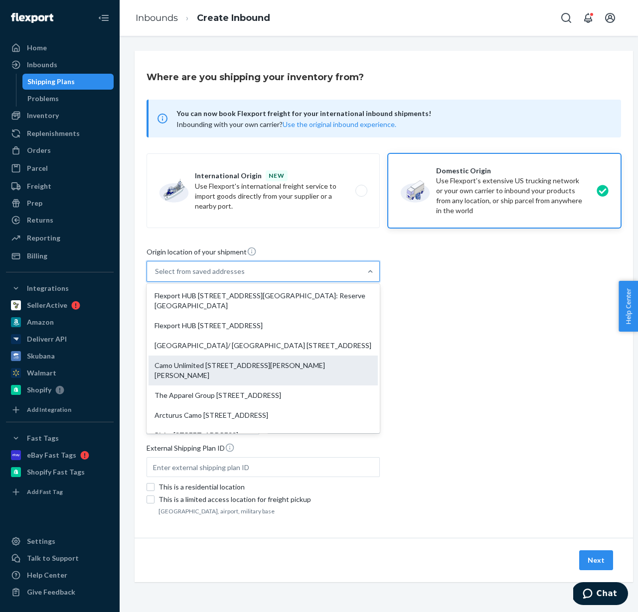
click at [228, 372] on div "Camo Unlimited 1214 Hayes Industrial Dr Marietta, GA 30062" at bounding box center [263, 371] width 229 height 30
click at [156, 277] on input "option The Apparel Group 250 Belmont Ave Haledon, NJ 07508 focused, 5 of 10. 10…" at bounding box center [155, 272] width 1 height 10
type input "Camo Unlimited"
type input "1214 Hayes Industrial Dr"
type input "Marietta"
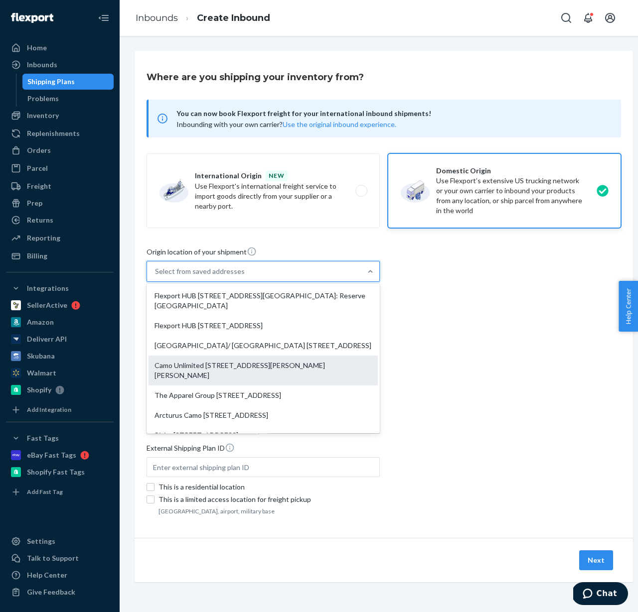
type input "GA"
type input "30062"
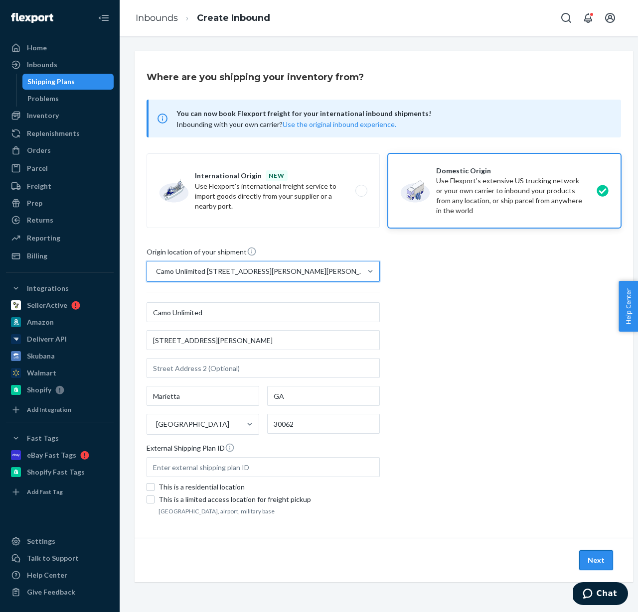
click at [608, 560] on button "Next" at bounding box center [596, 561] width 34 height 20
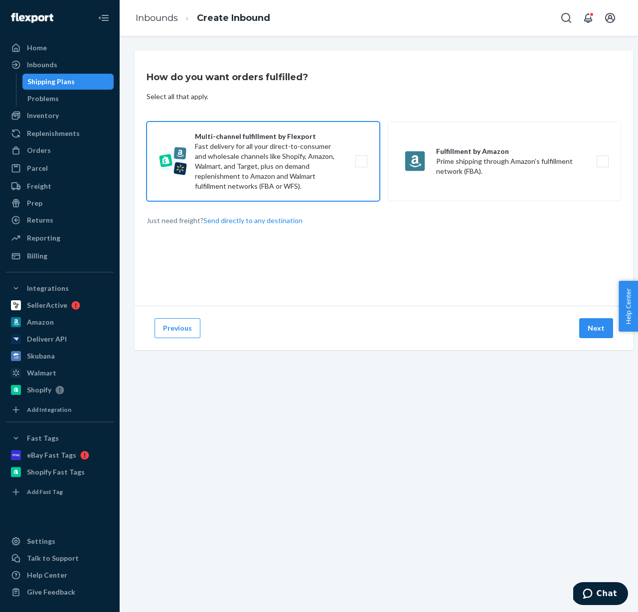
click at [300, 155] on label "Multi-channel fulfillment by Flexport Fast delivery for all your direct-to-cons…" at bounding box center [263, 162] width 233 height 80
click at [361, 158] on input "Multi-channel fulfillment by Flexport Fast delivery for all your direct-to-cons…" at bounding box center [364, 161] width 6 height 6
checkbox input "true"
click at [591, 334] on button "Next" at bounding box center [596, 328] width 34 height 20
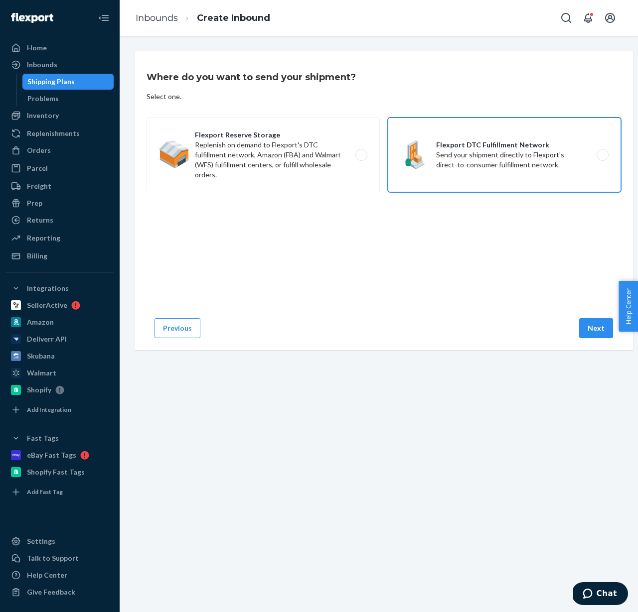
click at [516, 176] on label "Flexport DTC Fulfillment Network Send your shipment directly to Flexport's dire…" at bounding box center [504, 155] width 233 height 75
click at [602, 158] on input "Flexport DTC Fulfillment Network Send your shipment directly to Flexport's dire…" at bounding box center [605, 155] width 6 height 6
radio input "true"
click at [597, 331] on button "Next" at bounding box center [596, 328] width 34 height 20
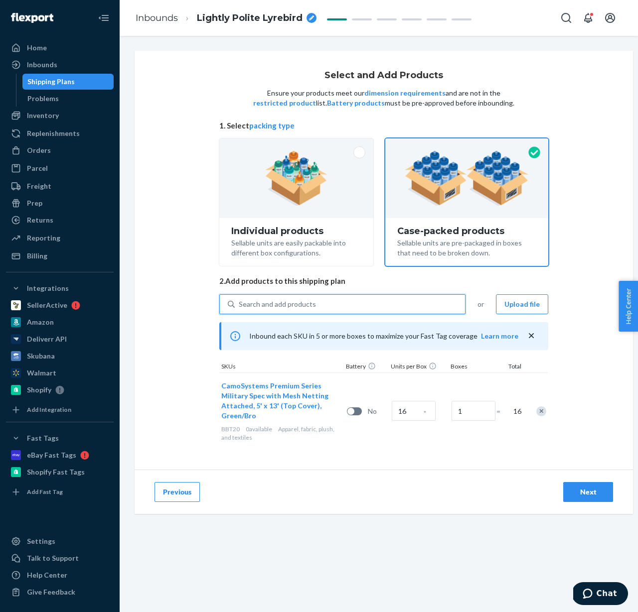
click at [276, 311] on div "Search and add products" at bounding box center [350, 305] width 230 height 18
click at [240, 309] on input "0 results available. Use Up and Down to choose options, press Enter to select t…" at bounding box center [239, 305] width 1 height 10
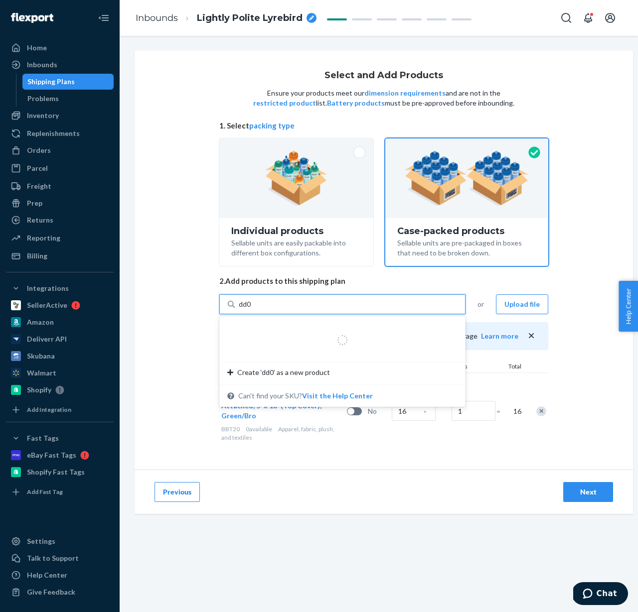
type input "dd06"
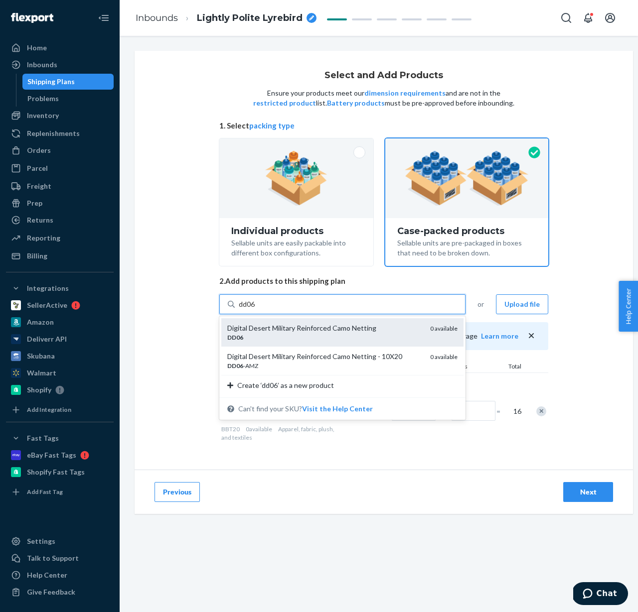
click at [292, 339] on div "DD06" at bounding box center [324, 337] width 195 height 8
click at [256, 309] on input "dd06" at bounding box center [247, 305] width 17 height 10
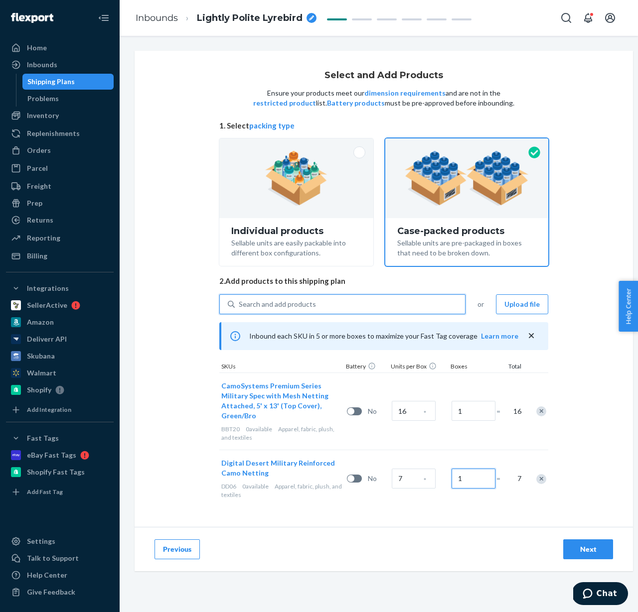
click at [468, 479] on input "1" at bounding box center [474, 479] width 44 height 20
type input "2"
click at [563, 550] on button "Next" at bounding box center [588, 550] width 50 height 20
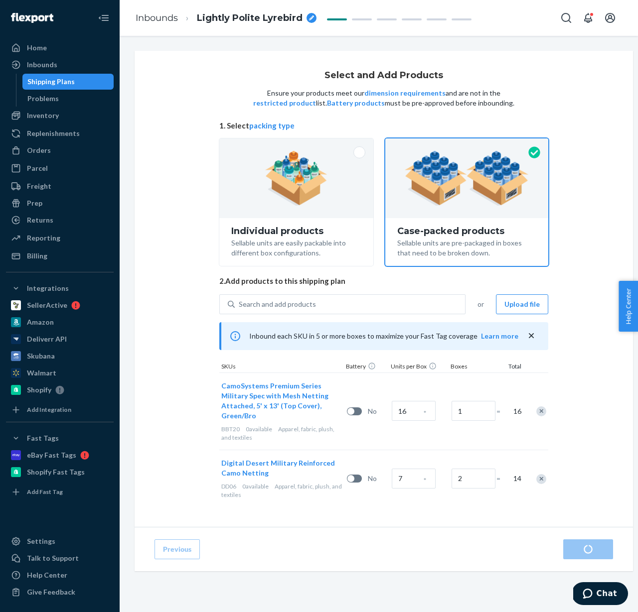
radio input "true"
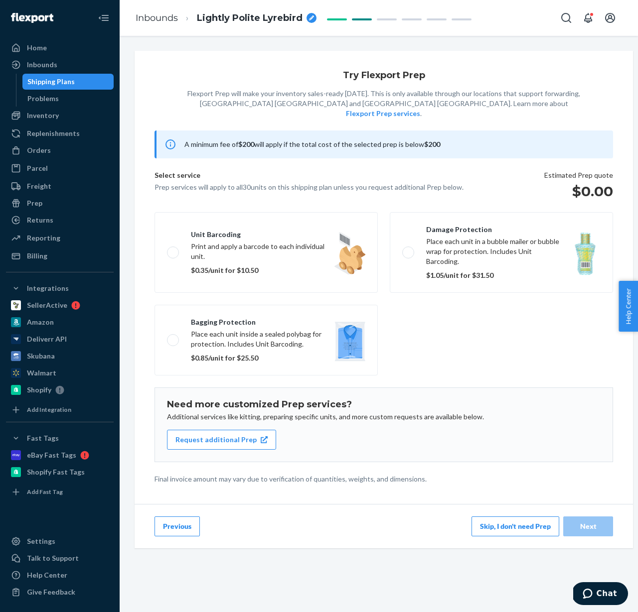
click at [514, 517] on button "Skip, I don't need Prep" at bounding box center [515, 527] width 88 height 20
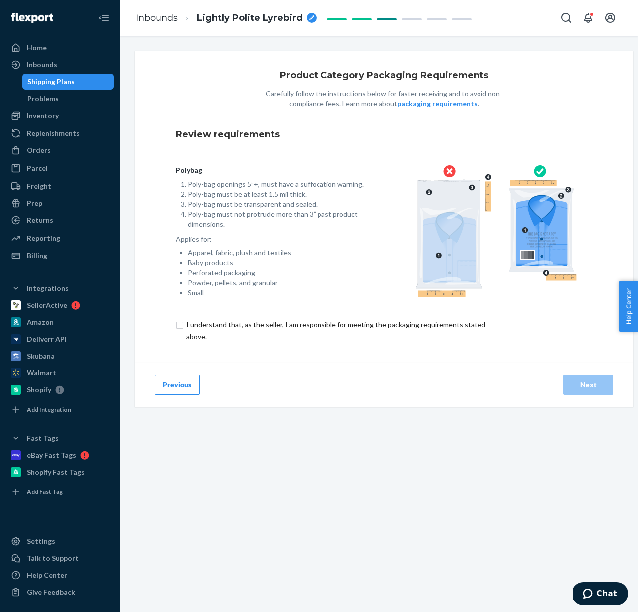
click at [318, 323] on input "checkbox" at bounding box center [341, 331] width 331 height 24
checkbox input "true"
click at [590, 385] on div "Next" at bounding box center [588, 385] width 33 height 10
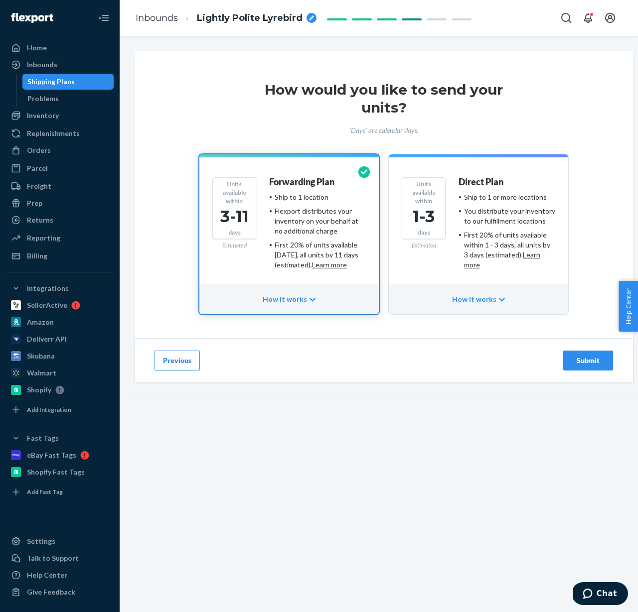
click at [489, 224] on div "You distribute your inventory to our fulfillment locations" at bounding box center [509, 216] width 91 height 20
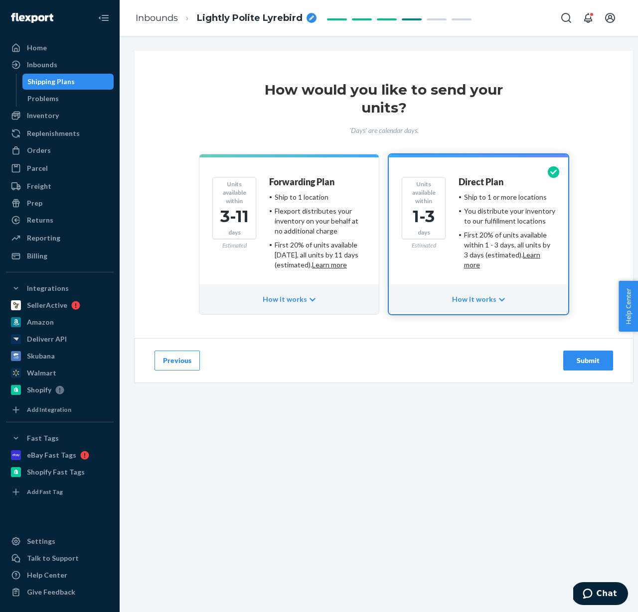
click at [307, 241] on div "First 20% of units available within 3 days, all units by 11 days (estimated). L…" at bounding box center [320, 255] width 91 height 30
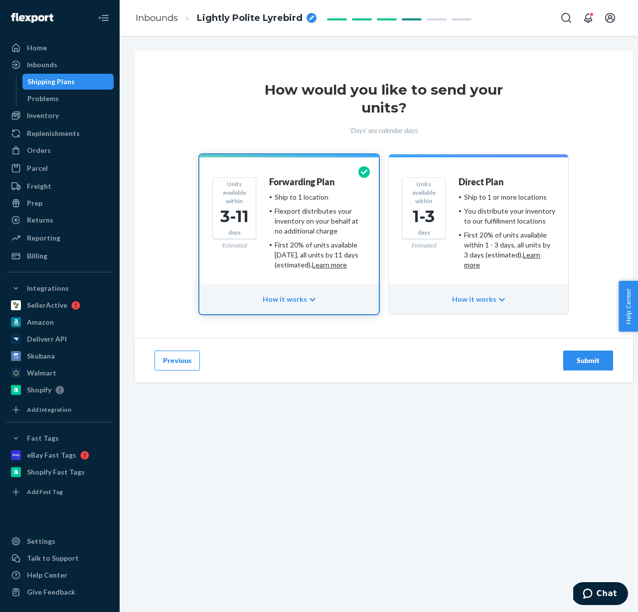
click at [597, 357] on div "Submit" at bounding box center [588, 361] width 33 height 10
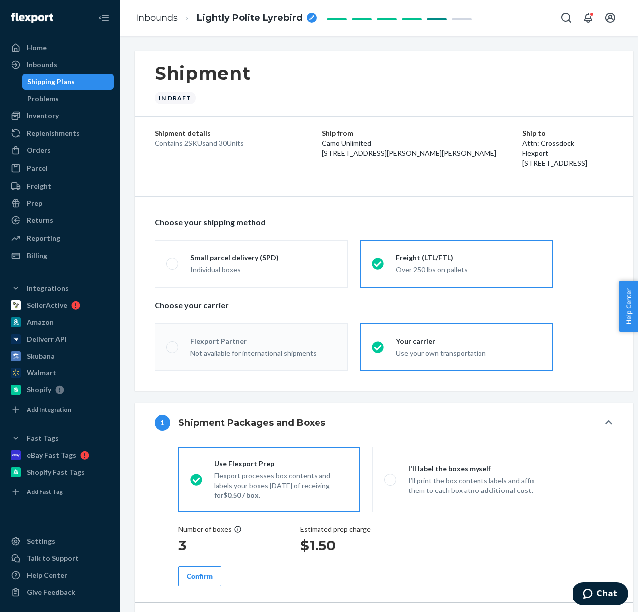
radio input "true"
radio input "false"
radio input "true"
radio input "false"
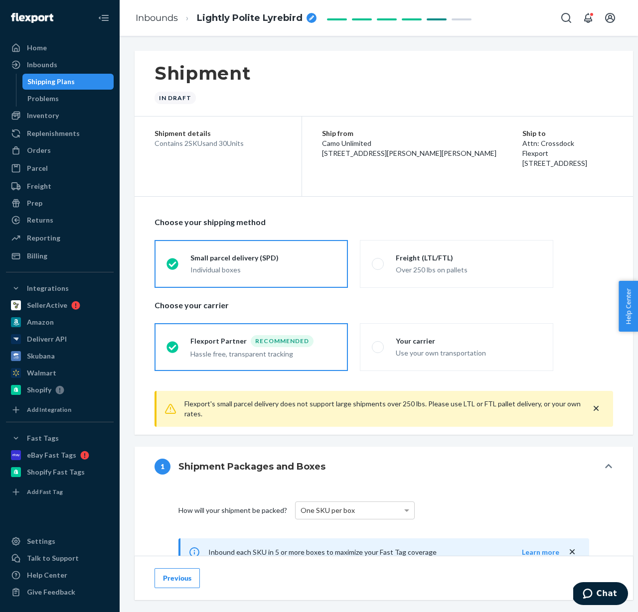
scroll to position [327, 0]
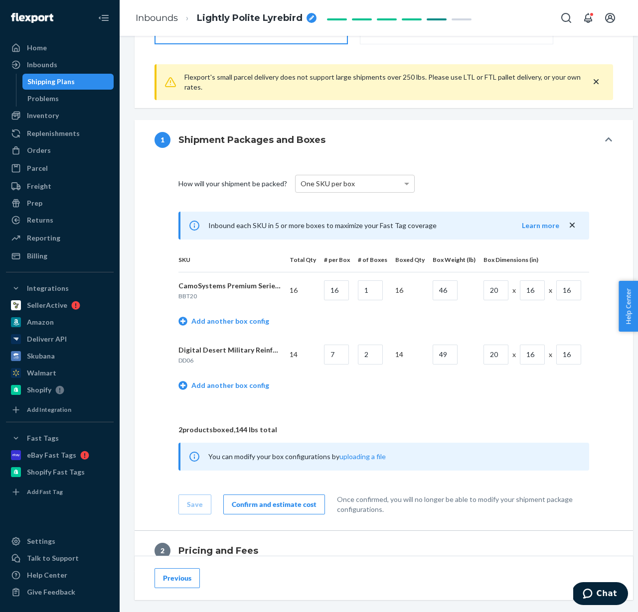
click at [270, 500] on div "Confirm and estimate cost" at bounding box center [274, 505] width 85 height 10
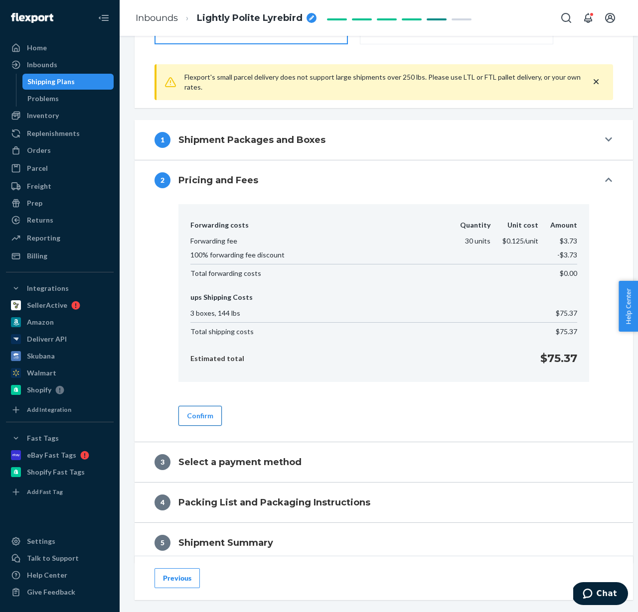
click at [205, 413] on button "Confirm" at bounding box center [199, 416] width 43 height 20
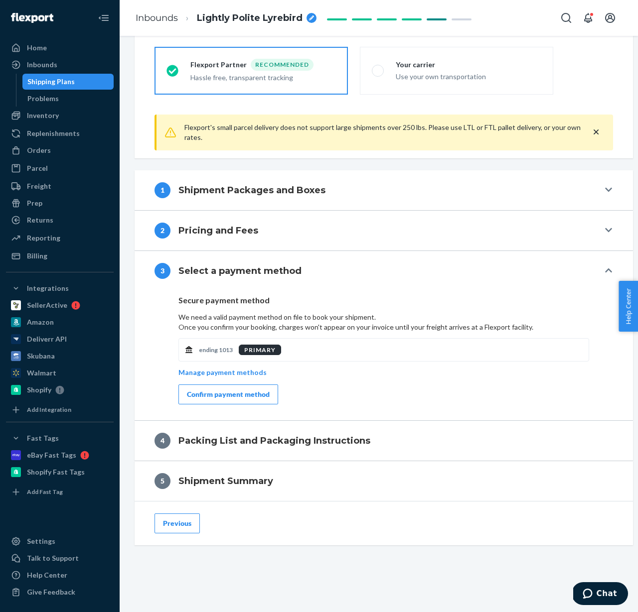
scroll to position [277, 0]
click at [218, 402] on button "Confirm payment method" at bounding box center [228, 395] width 100 height 20
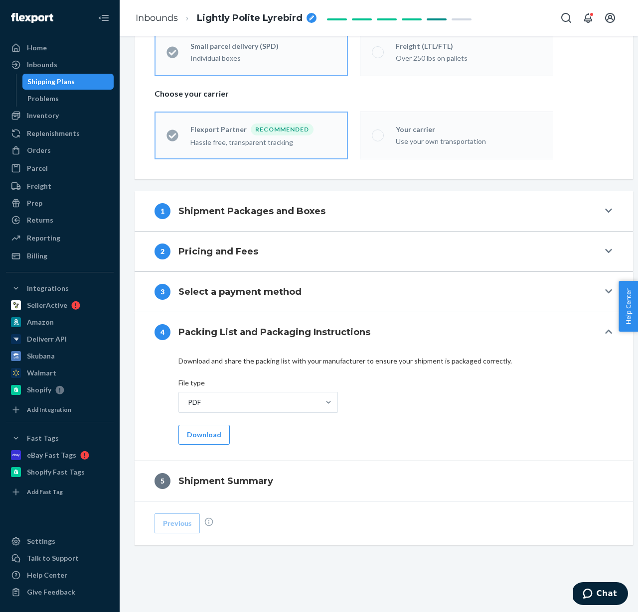
scroll to position [212, 0]
click at [201, 433] on button "Download" at bounding box center [203, 435] width 51 height 20
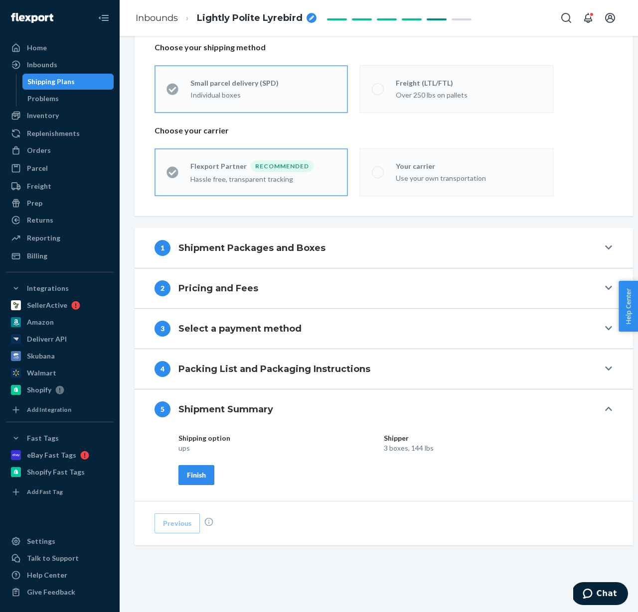
click at [203, 473] on div "Finish" at bounding box center [196, 475] width 19 height 10
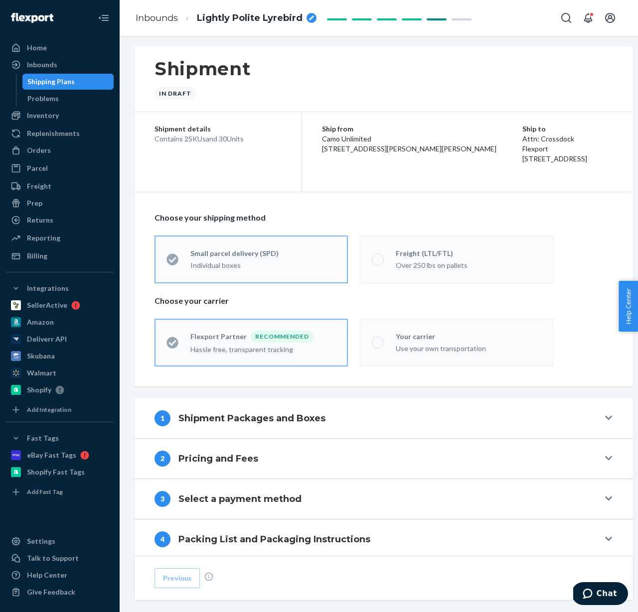
scroll to position [0, 0]
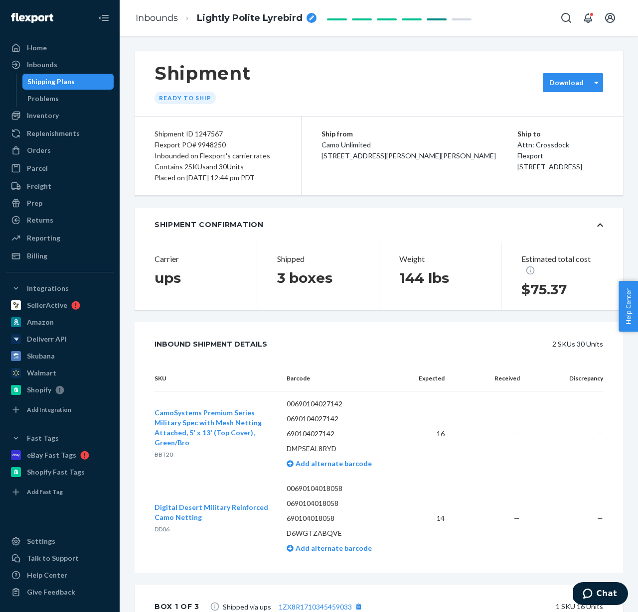
click at [569, 80] on label "Download" at bounding box center [566, 83] width 34 height 10
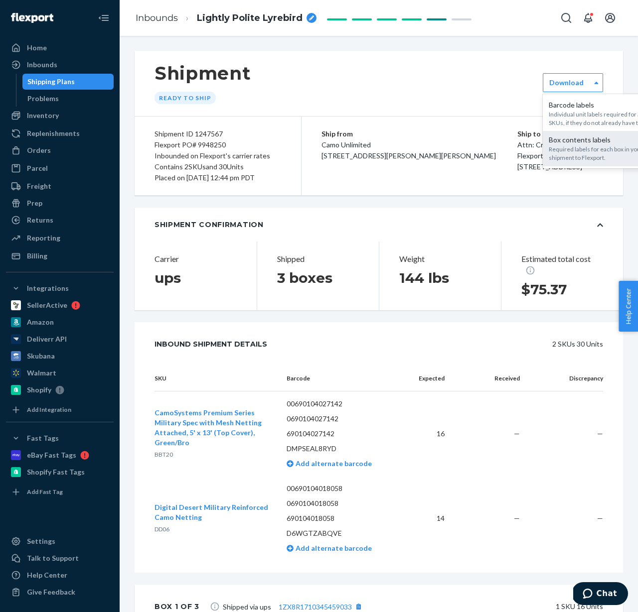
click at [562, 143] on div "Box contents labels" at bounding box center [603, 140] width 108 height 10
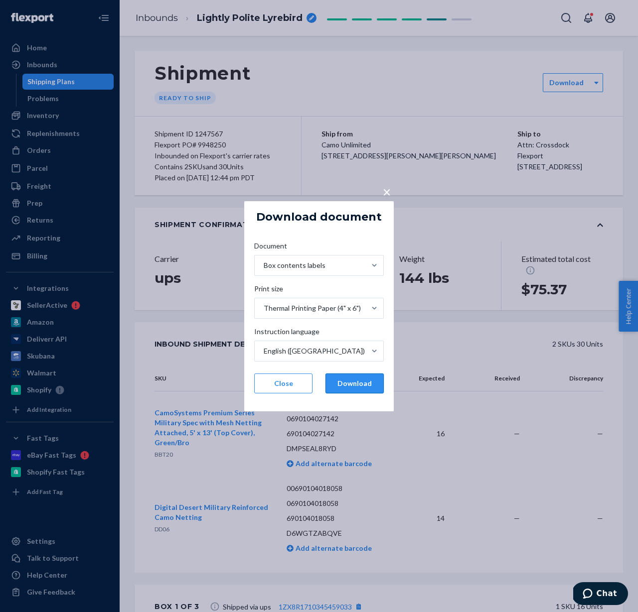
click at [346, 386] on button "Download" at bounding box center [354, 384] width 58 height 20
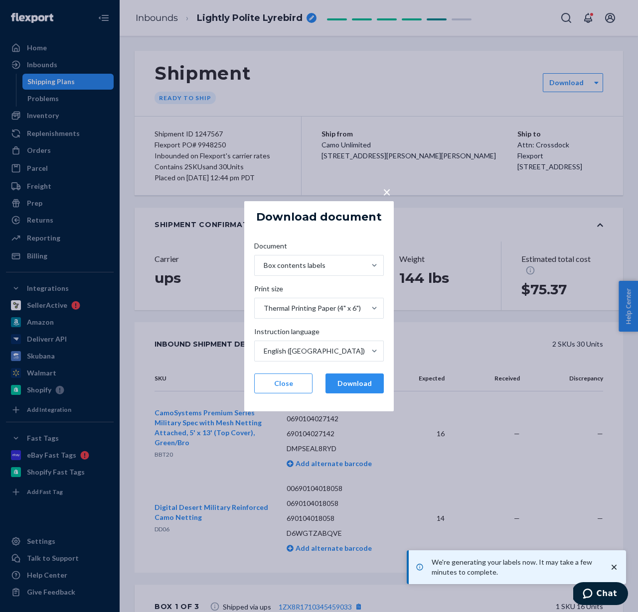
click at [245, 12] on div "× Download document Document Box contents labels Print size Thermal Printing Pa…" at bounding box center [319, 306] width 638 height 612
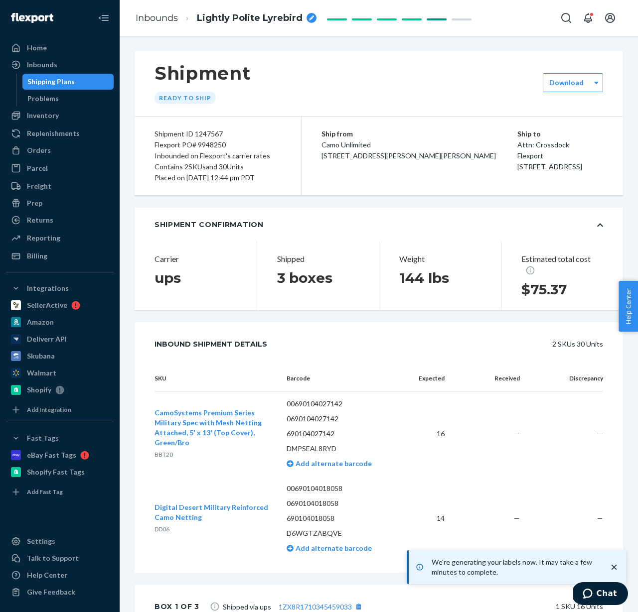
click at [301, 16] on div "Lightly Polite Lyrebird" at bounding box center [257, 18] width 120 height 13
click at [257, 16] on input "Lightly Polite Lyrebird" at bounding box center [247, 18] width 100 height 16
type input "CS r"
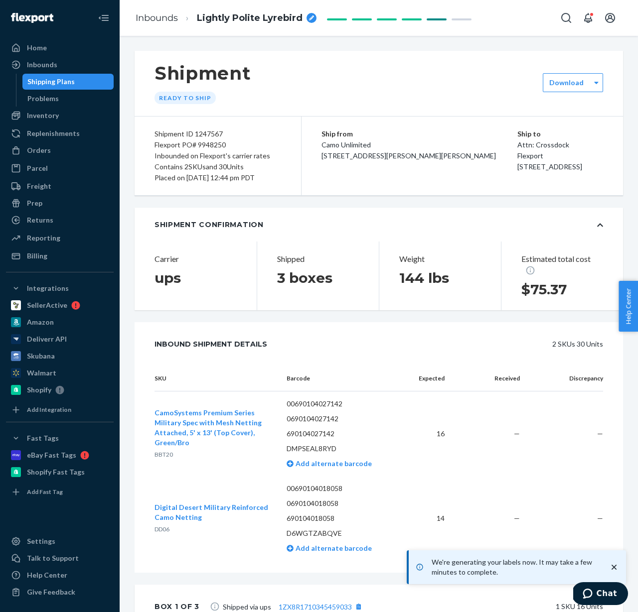
click at [257, 23] on span "Lightly Polite Lyrebird" at bounding box center [250, 18] width 106 height 13
click at [258, 18] on input "Lightly Polite Lyrebird" at bounding box center [247, 18] width 100 height 16
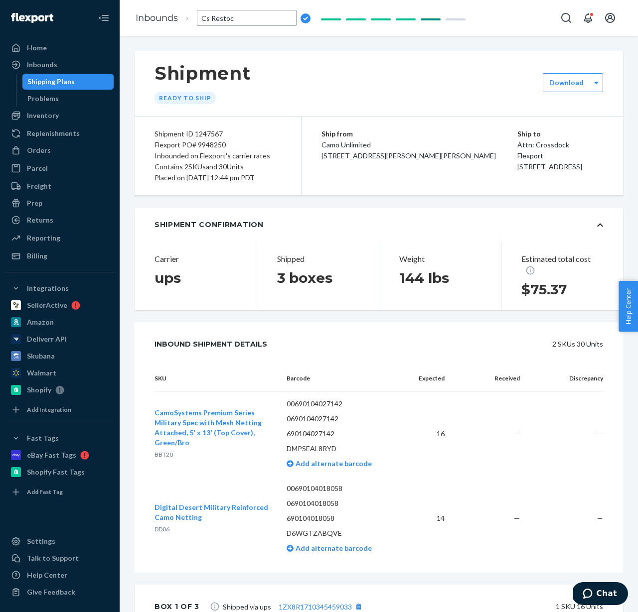
type input "Cs Restock"
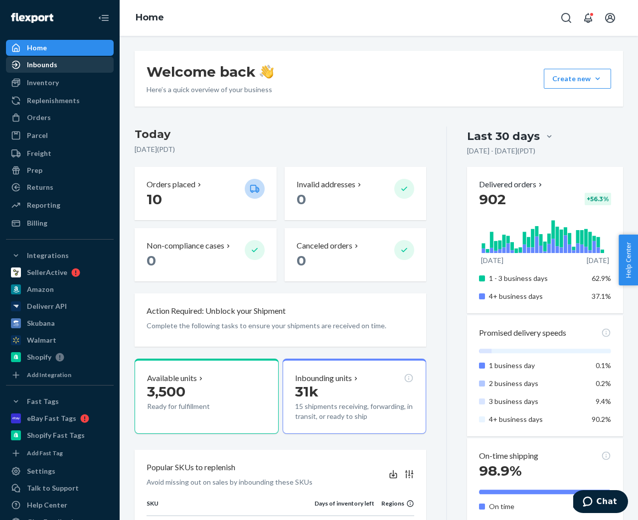
click at [40, 66] on div "Inbounds" at bounding box center [42, 65] width 30 height 10
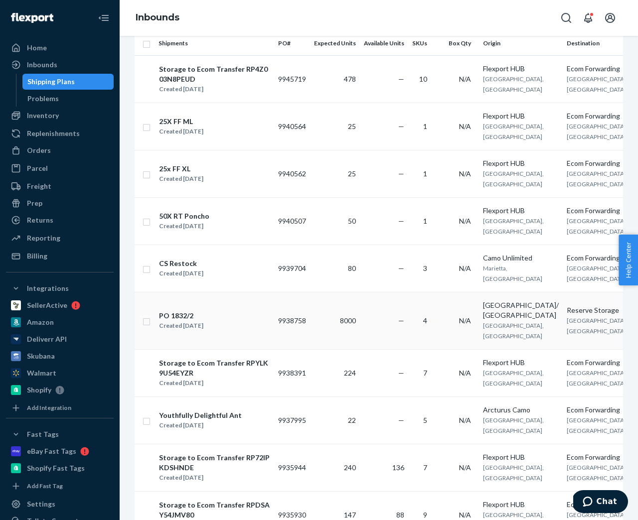
scroll to position [281, 0]
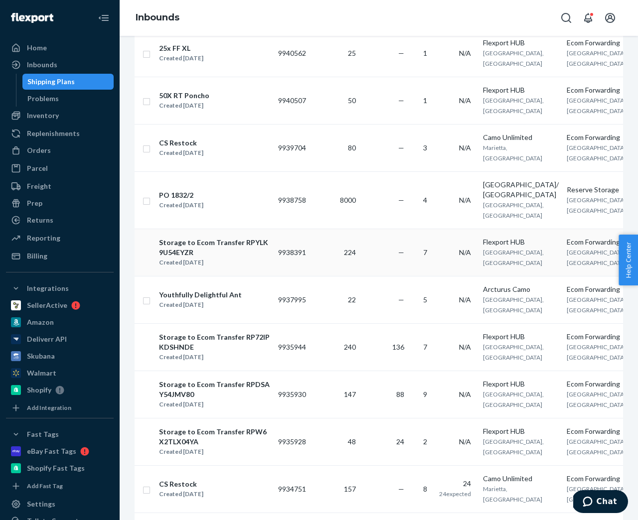
click at [381, 276] on td "—" at bounding box center [384, 252] width 48 height 47
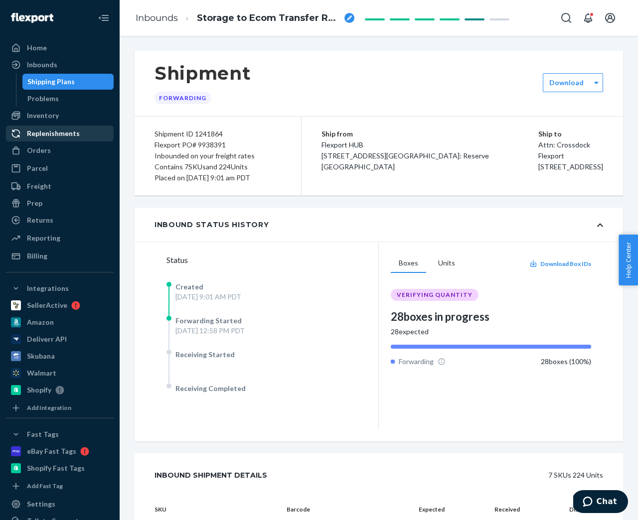
click at [60, 137] on div "Replenishments" at bounding box center [53, 134] width 53 height 10
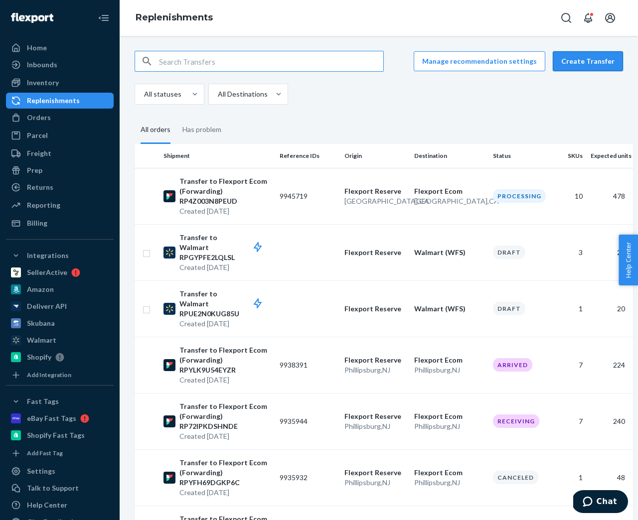
click at [581, 59] on button "Create Transfer" at bounding box center [588, 61] width 70 height 20
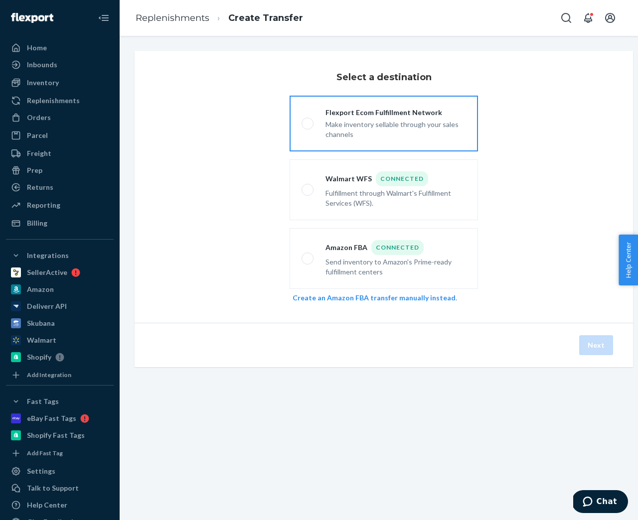
click at [407, 134] on div "Make inventory sellable through your sales channels" at bounding box center [395, 129] width 141 height 22
click at [308, 127] on input "Flexport Ecom Fulfillment Network Make inventory sellable through your sales ch…" at bounding box center [305, 124] width 6 height 6
radio input "true"
click at [585, 346] on button "Next" at bounding box center [596, 345] width 34 height 20
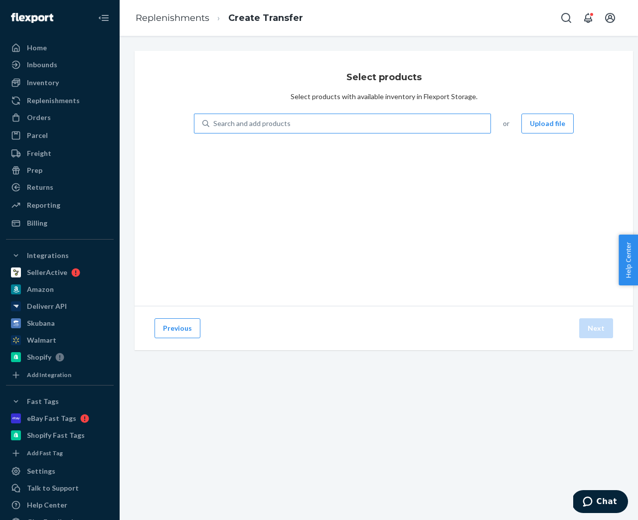
click at [324, 120] on div "Search and add products" at bounding box center [349, 124] width 281 height 18
click at [214, 120] on input "Search and add products" at bounding box center [213, 124] width 1 height 10
type input "ftvan"
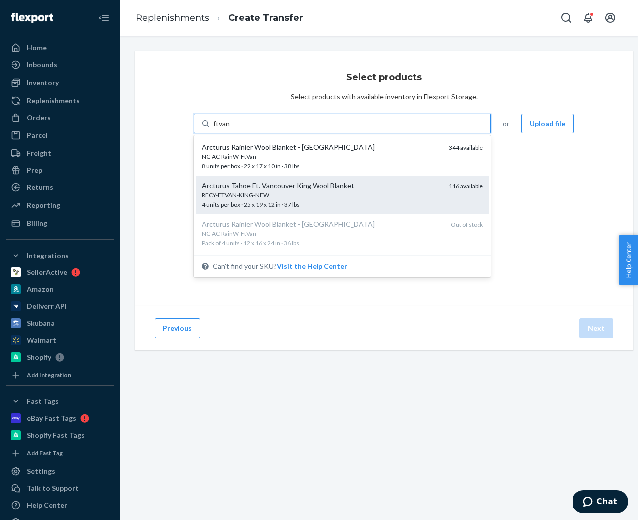
click at [305, 193] on div "RECY-FTVAN-KING-NEW" at bounding box center [321, 195] width 239 height 8
click at [230, 129] on input "ftvan" at bounding box center [221, 124] width 17 height 10
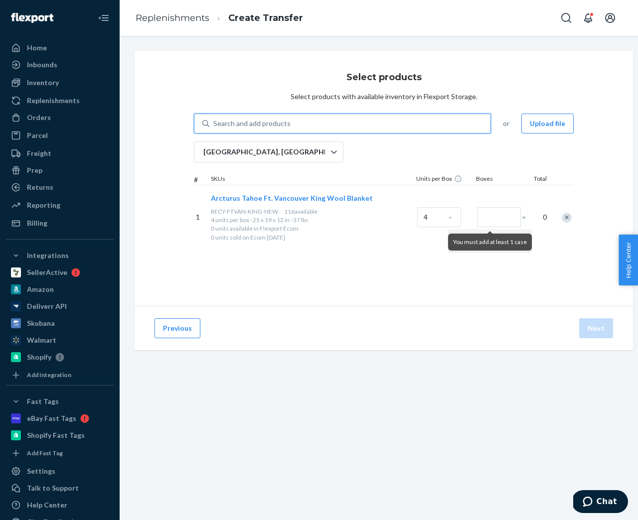
click at [301, 127] on div "Search and add products" at bounding box center [349, 124] width 281 height 18
click at [214, 127] on input "0 results available. Use Up and Down to choose options, press Enter to select t…" at bounding box center [213, 124] width 1 height 10
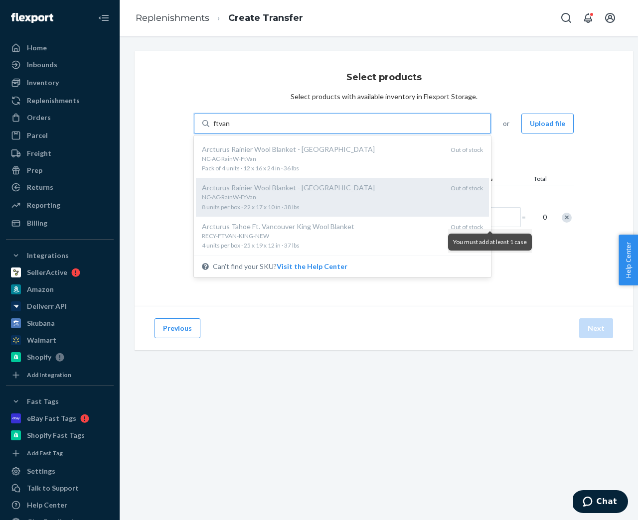
scroll to position [153, 0]
click at [275, 201] on div "RECY-FTVAN-QUEEN-NEW 5 units per box · 24 x 16 x 12 in · 40 lbs" at bounding box center [322, 201] width 241 height 18
click at [230, 129] on input "ftvan" at bounding box center [221, 124] width 17 height 10
click at [259, 201] on div "RECY-FTVAN-QUEEN-NEW 5 units per box · 24 x 16 x 12 in · 40 lbs" at bounding box center [322, 201] width 241 height 18
click at [230, 129] on input "ftvan" at bounding box center [221, 124] width 17 height 10
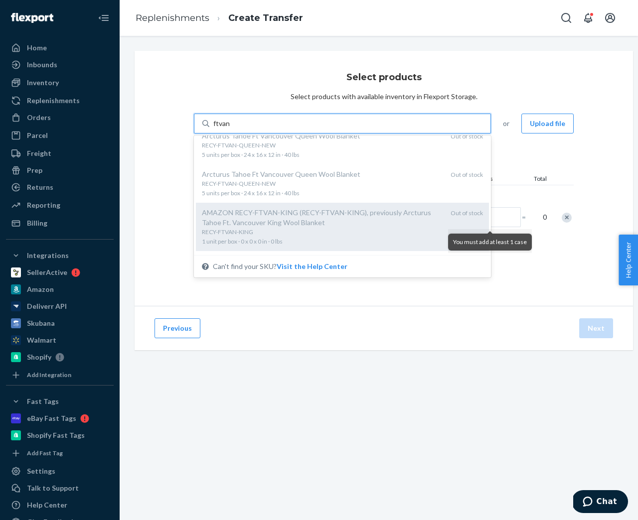
scroll to position [201, 0]
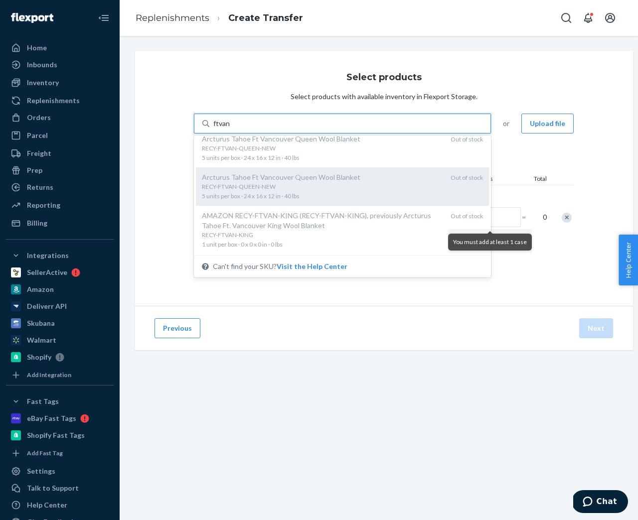
click at [254, 190] on div "RECY-FTVAN-QUEEN-NEW" at bounding box center [322, 186] width 241 height 8
click at [230, 129] on input "ftvan" at bounding box center [221, 124] width 17 height 10
click at [254, 190] on div "RECY-FTVAN-QUEEN-NEW" at bounding box center [322, 186] width 241 height 8
click at [230, 129] on input "ftvan" at bounding box center [221, 124] width 17 height 10
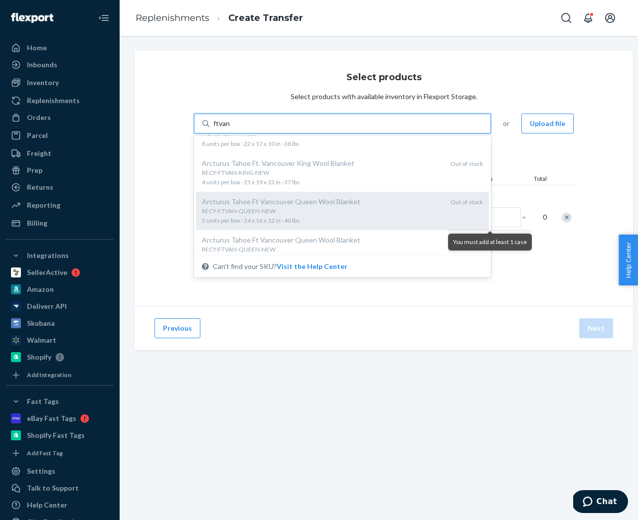
scroll to position [143, 0]
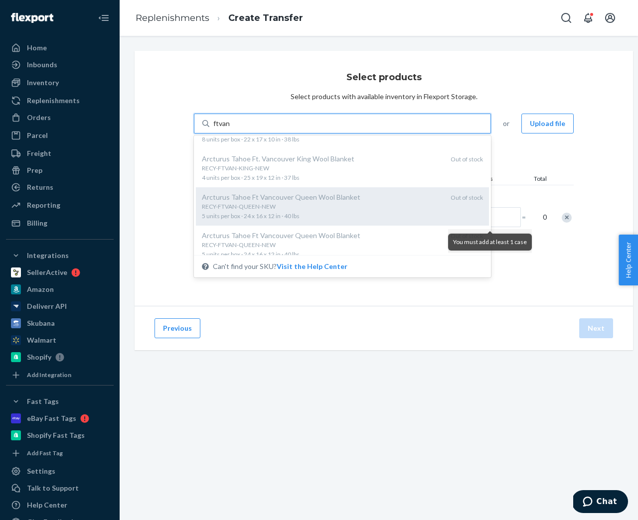
click at [256, 207] on div "RECY-FTVAN-QUEEN-NEW" at bounding box center [322, 206] width 241 height 8
click at [230, 129] on input "ftvan" at bounding box center [221, 124] width 17 height 10
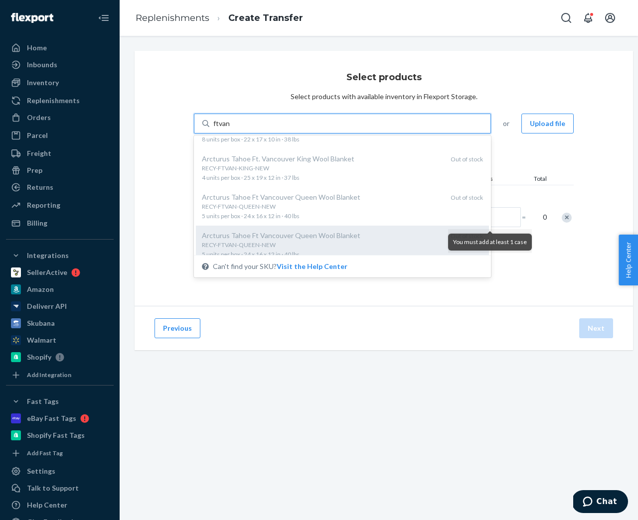
drag, startPoint x: 255, startPoint y: 178, endPoint x: 255, endPoint y: 233, distance: 54.8
click at [255, 233] on div "Arcturus Rainier Wool Blanket - Fort Vancouver NC-AC-RainW-FtVan 8 units per bo…" at bounding box center [342, 196] width 297 height 120
click at [230, 129] on input "ftvan" at bounding box center [221, 124] width 17 height 10
click at [255, 233] on div "Arcturus Tahoe Ft Vancouver Queen Wool Blanket" at bounding box center [322, 236] width 241 height 10
click at [230, 129] on input "ftvan" at bounding box center [221, 124] width 17 height 10
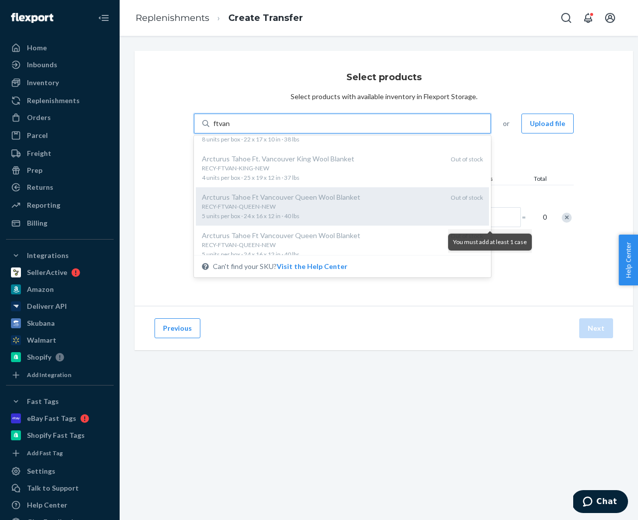
click at [259, 199] on div "Arcturus Tahoe Ft Vancouver Queen Wool Blanket" at bounding box center [322, 197] width 241 height 10
click at [230, 129] on input "ftvan" at bounding box center [221, 124] width 17 height 10
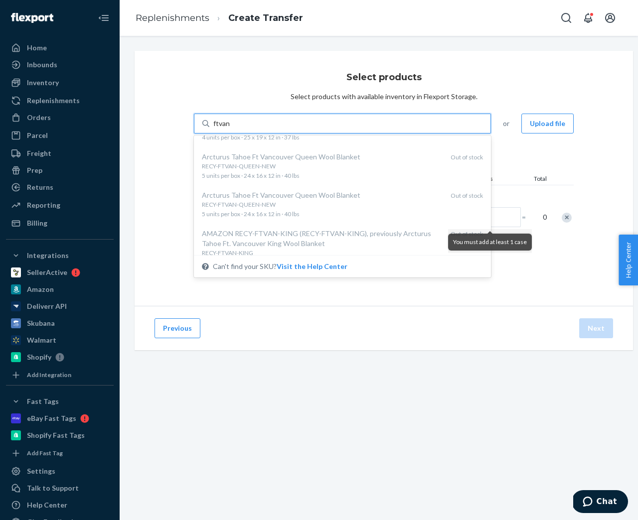
type input "ftvan"
click at [340, 310] on div "Previous Next" at bounding box center [384, 328] width 498 height 44
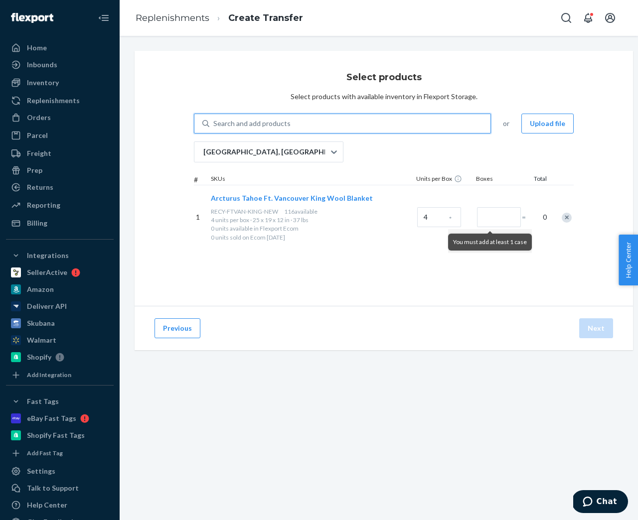
click at [250, 124] on div "Search and add products" at bounding box center [251, 124] width 77 height 10
click at [214, 124] on input "0 results available. Use Up and Down to choose options, press Enter to select t…" at bounding box center [213, 124] width 1 height 10
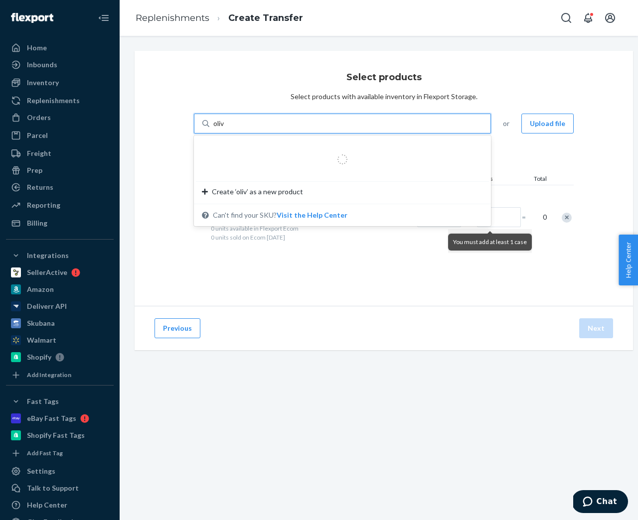
type input "olive"
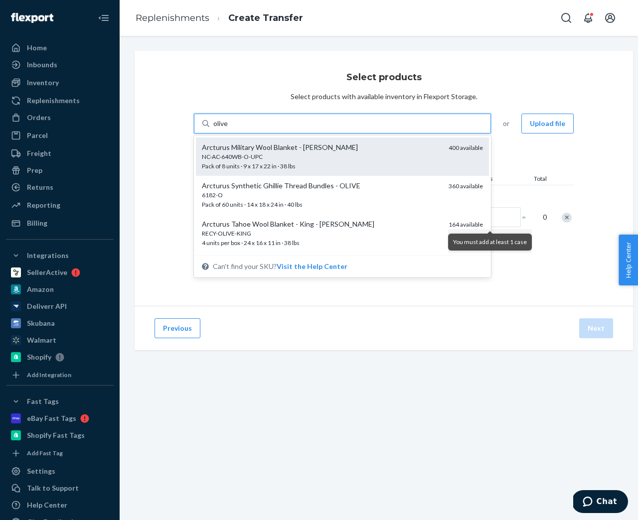
click at [245, 155] on div "NC-AC-640WB-O-UPC" at bounding box center [321, 156] width 239 height 8
click at [229, 129] on input "olive" at bounding box center [220, 124] width 15 height 10
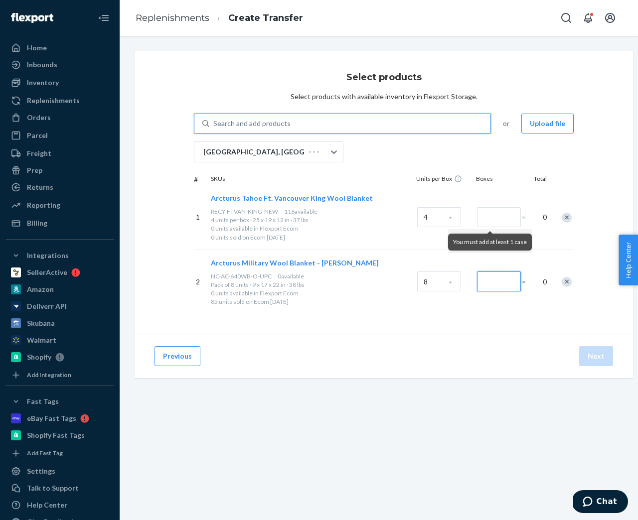
click at [481, 280] on input "Number of boxes" at bounding box center [499, 282] width 44 height 20
type input "8"
click at [393, 298] on p "85 units sold on Ecom in 30 days" at bounding box center [312, 302] width 202 height 8
click at [247, 121] on div "Search and add products" at bounding box center [251, 124] width 77 height 10
click at [214, 121] on input "Search and add products" at bounding box center [213, 124] width 1 height 10
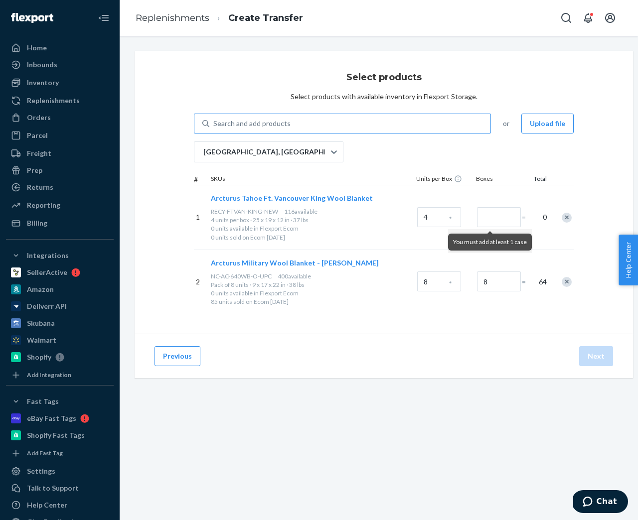
click at [247, 121] on div "Search and add products" at bounding box center [251, 124] width 77 height 10
click at [214, 121] on input "Search and add products" at bounding box center [213, 124] width 1 height 10
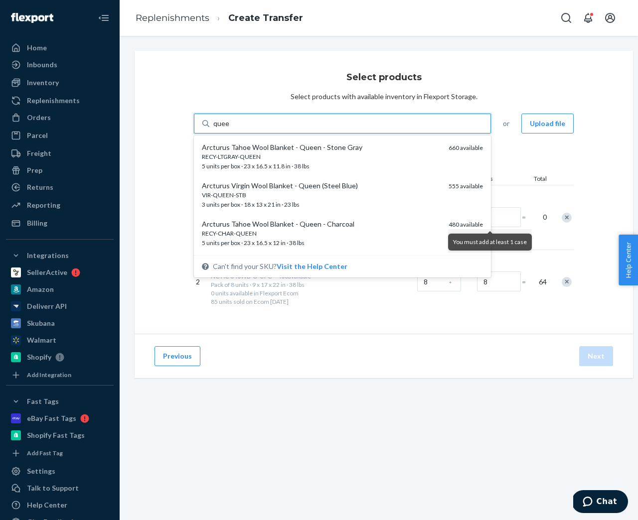
type input "queen"
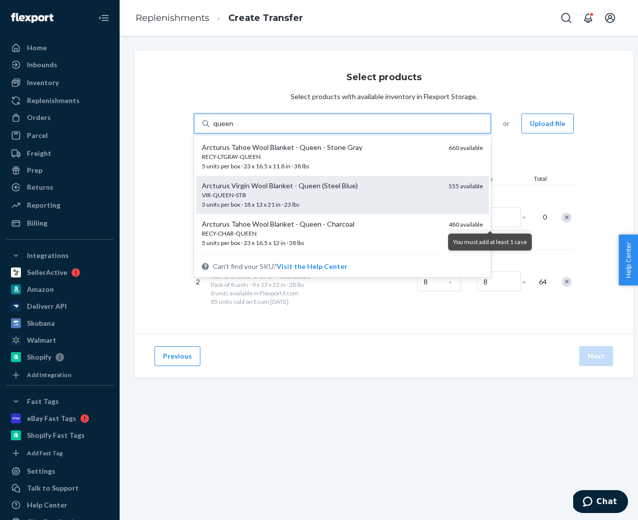
click at [252, 197] on div "VIR-QUEEN-STB" at bounding box center [321, 195] width 239 height 8
click at [233, 129] on input "queen" at bounding box center [223, 124] width 20 height 10
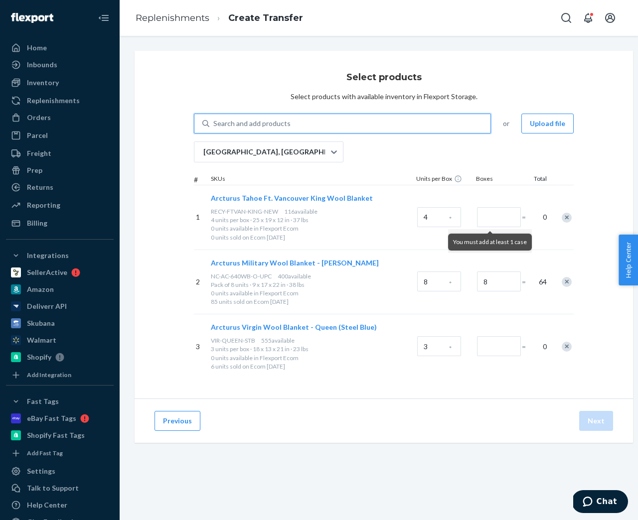
click at [243, 120] on div "Search and add products" at bounding box center [251, 124] width 77 height 10
click at [214, 120] on input "0 results available. Select is focused ,type to refine list, press Down to open…" at bounding box center [213, 124] width 1 height 10
click at [244, 120] on div "Search and add products" at bounding box center [251, 124] width 77 height 10
click at [214, 120] on input "0 results available. Use Up and Down to choose options, press Enter to select t…" at bounding box center [213, 124] width 1 height 10
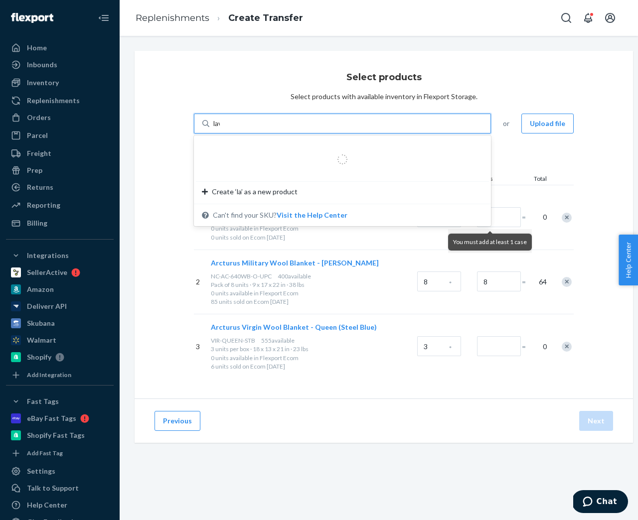
type input "lava"
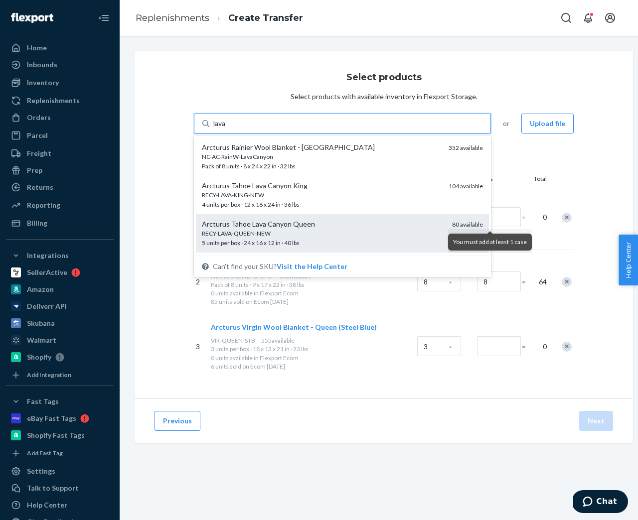
click at [236, 226] on div "Arcturus Tahoe Lava Canyon Queen" at bounding box center [323, 224] width 242 height 10
click at [227, 129] on input "lava" at bounding box center [219, 124] width 13 height 10
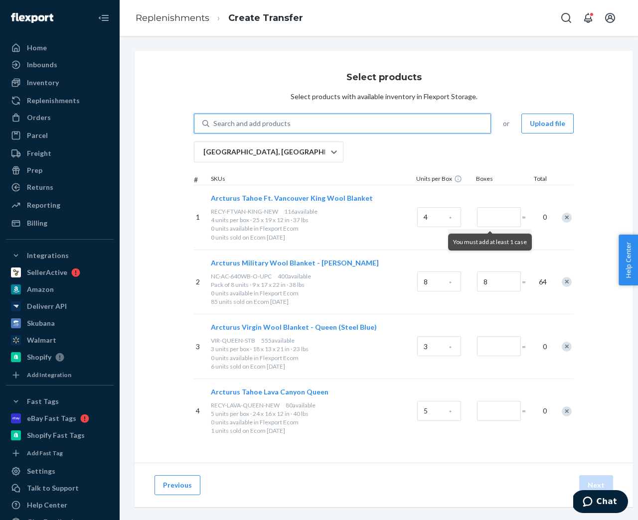
click at [241, 128] on div "Search and add products" at bounding box center [251, 124] width 77 height 10
click at [214, 128] on input "0 results available. Select is focused ,type to refine list, press Down to open…" at bounding box center [213, 124] width 1 height 10
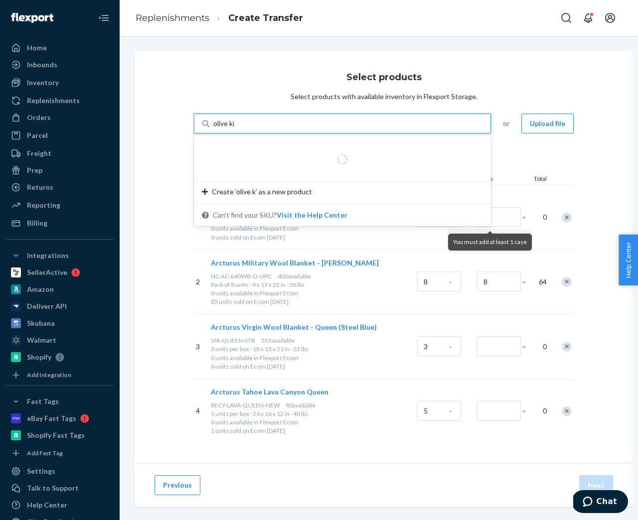
type input "olive king"
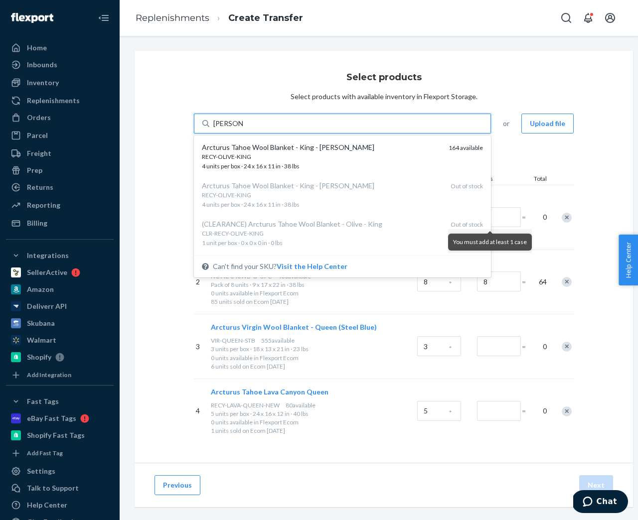
click at [226, 145] on div "Arcturus Tahoe Wool Blanket - King - Olive Green" at bounding box center [321, 148] width 239 height 10
click at [226, 129] on input "olive king" at bounding box center [228, 124] width 30 height 10
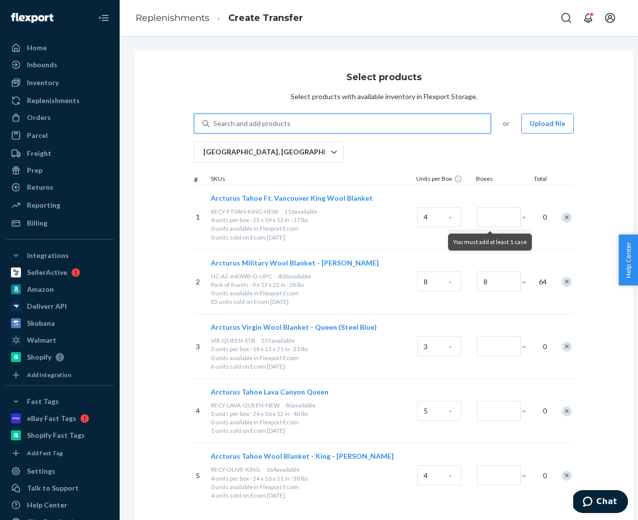
scroll to position [2, 0]
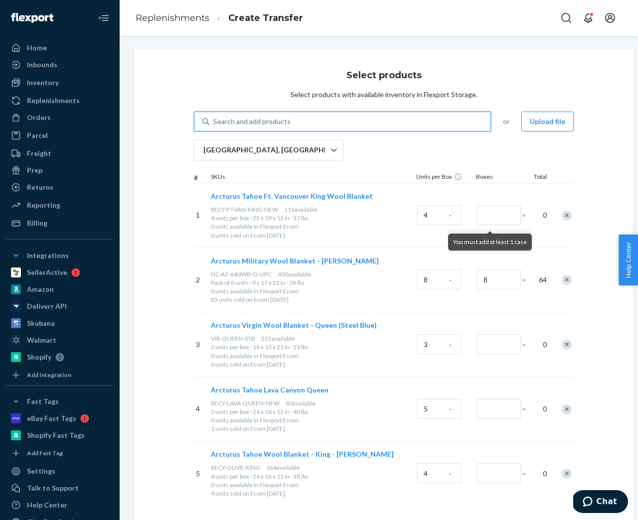
click at [263, 121] on div "Search and add products" at bounding box center [251, 122] width 77 height 10
click at [214, 121] on input "0 results available. Use Up and Down to choose options, press Enter to select t…" at bounding box center [213, 122] width 1 height 10
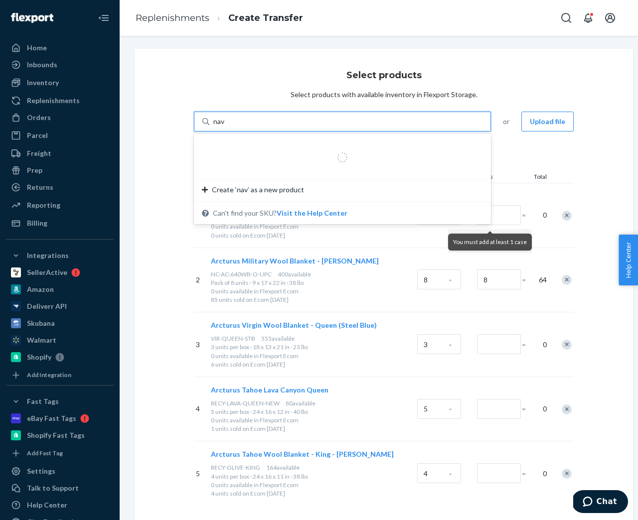
type input "navy"
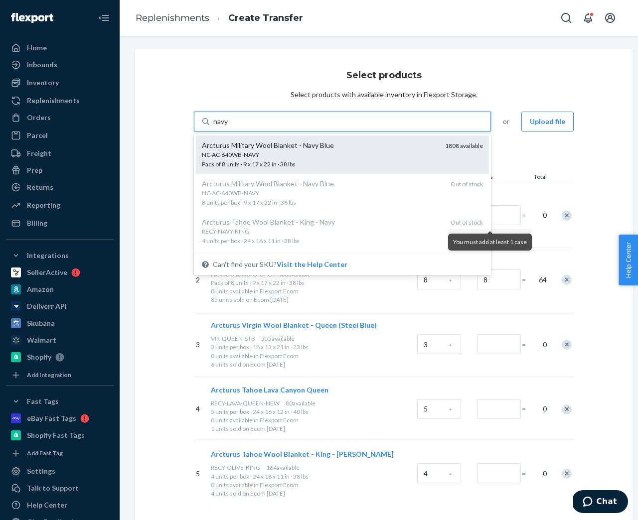
click at [260, 141] on div "Arcturus Military Wool Blanket - Navy Blue" at bounding box center [319, 146] width 235 height 10
click at [229, 127] on input "navy" at bounding box center [220, 122] width 15 height 10
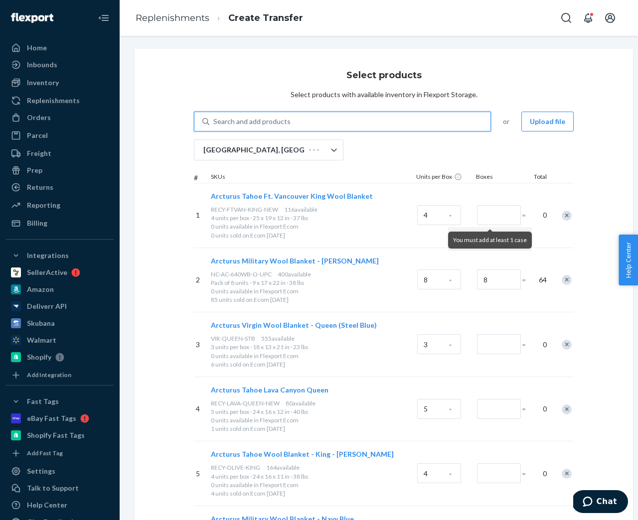
scroll to position [140, 0]
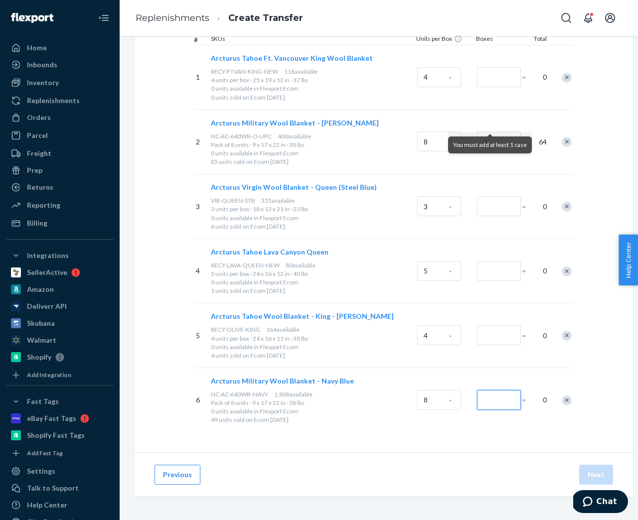
click at [491, 400] on input "Number of boxes" at bounding box center [499, 400] width 44 height 20
type input "5"
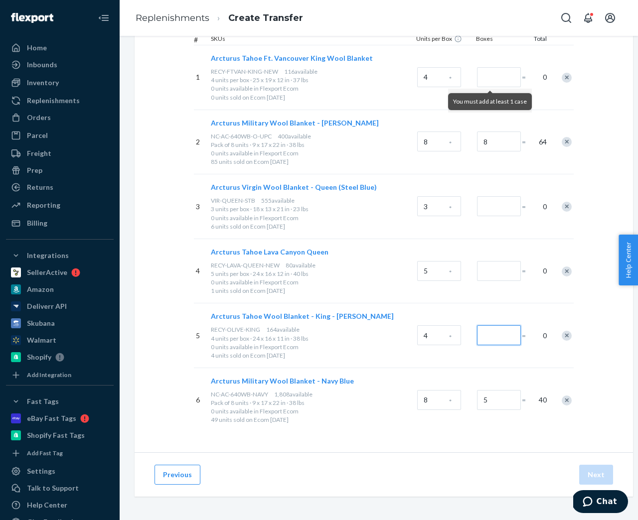
click at [486, 334] on input "Number of boxes" at bounding box center [499, 335] width 44 height 20
type input "3"
click at [493, 275] on input "Number of boxes" at bounding box center [499, 271] width 44 height 20
type input "2"
click at [496, 203] on input "Number of boxes" at bounding box center [499, 206] width 44 height 20
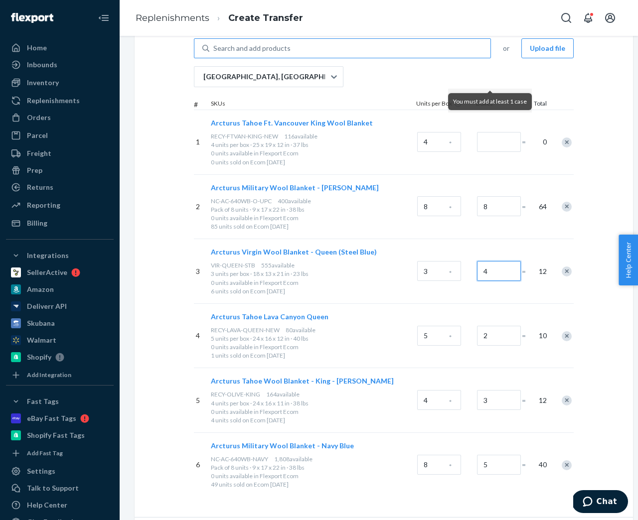
scroll to position [51, 0]
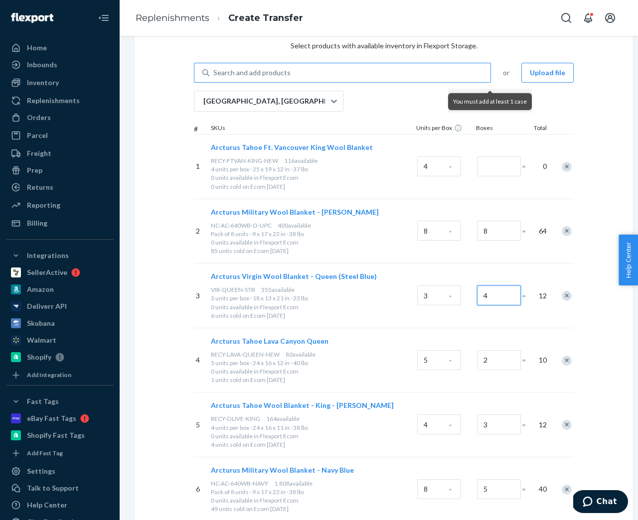
type input "4"
click at [495, 167] on input "Number of boxes" at bounding box center [499, 166] width 44 height 20
drag, startPoint x: 483, startPoint y: 168, endPoint x: 489, endPoint y: 168, distance: 6.0
click at [489, 168] on input "4" at bounding box center [499, 166] width 44 height 20
type input "4"
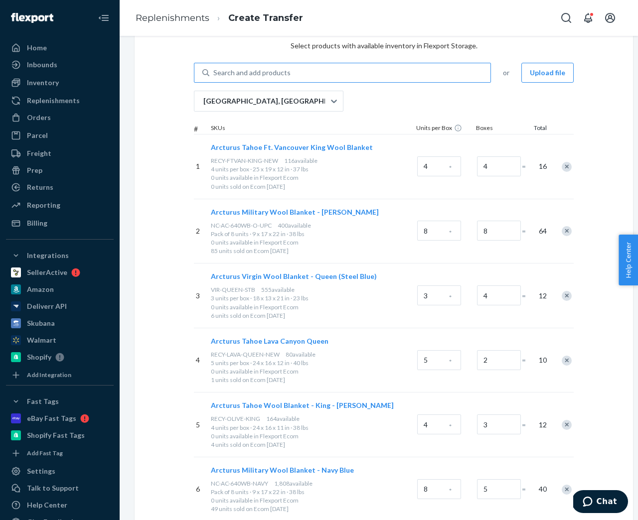
click at [460, 187] on div "1 Arcturus Tahoe Ft. Vancouver King Wool Blanket RECY-FTVAN-KING-NEW 116 availa…" at bounding box center [384, 166] width 380 height 65
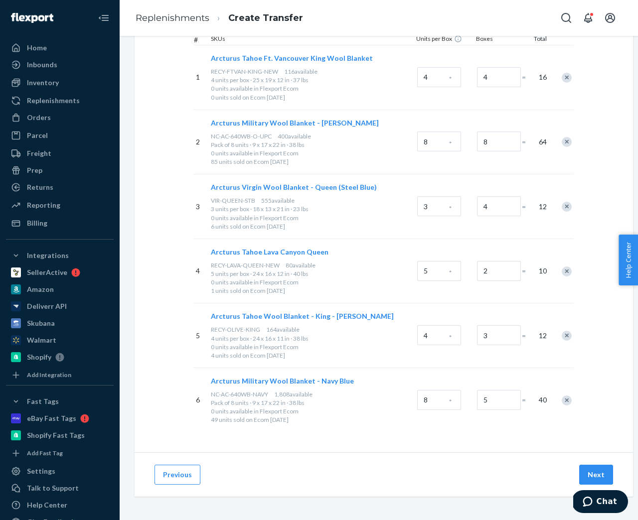
scroll to position [0, 0]
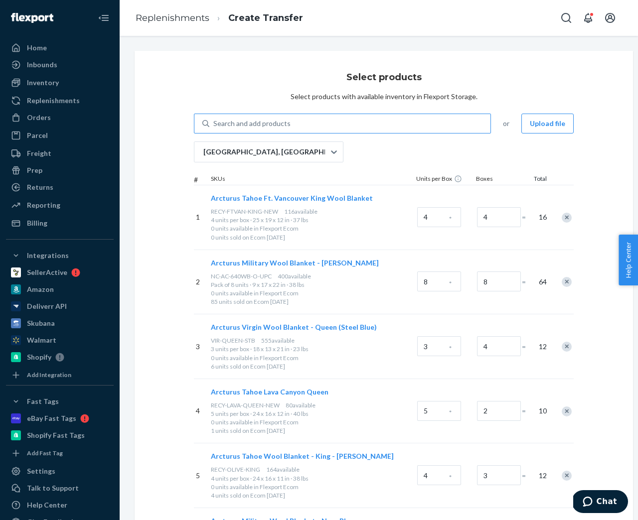
click at [272, 126] on div "Search and add products" at bounding box center [251, 124] width 77 height 10
click at [214, 126] on input "Search and add products" at bounding box center [213, 124] width 1 height 10
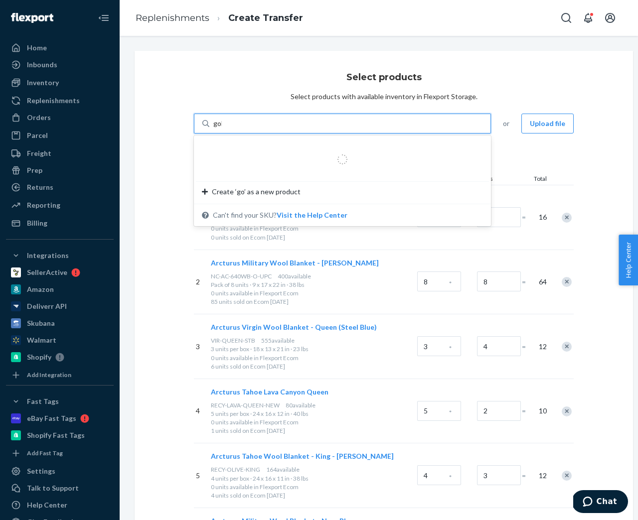
type input "gold"
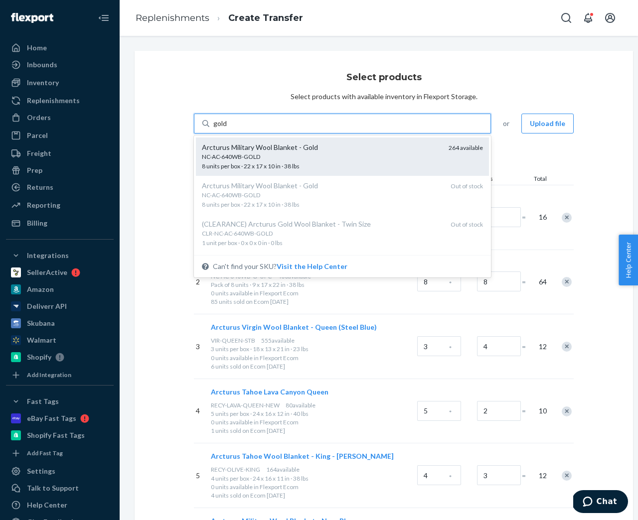
click at [280, 159] on div "NC-AC-640WB-GOLD" at bounding box center [321, 156] width 239 height 8
click at [227, 129] on input "gold" at bounding box center [220, 124] width 14 height 10
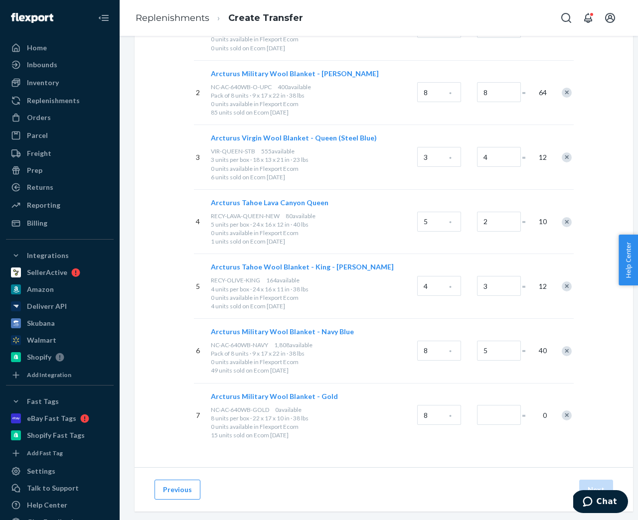
scroll to position [205, 0]
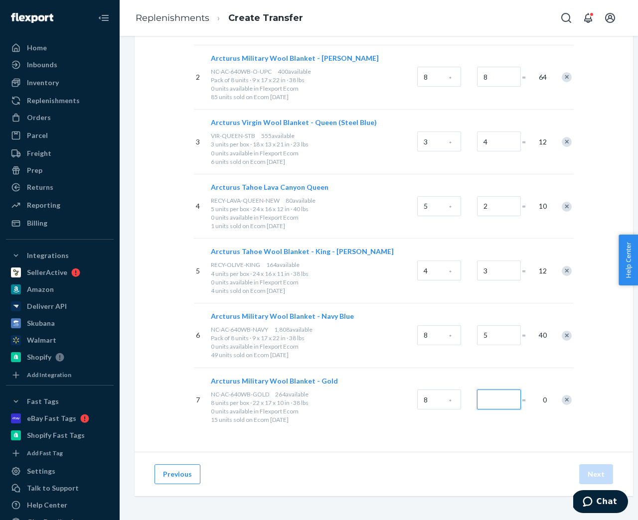
click at [481, 402] on input "Number of boxes" at bounding box center [499, 400] width 44 height 20
type input "3"
click at [470, 439] on div "Select products Select products with available inventory in Flexport Storage. S…" at bounding box center [384, 149] width 498 height 606
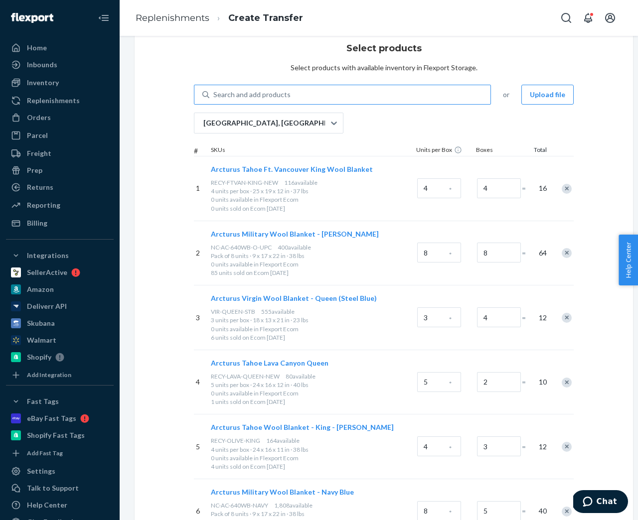
scroll to position [0, 0]
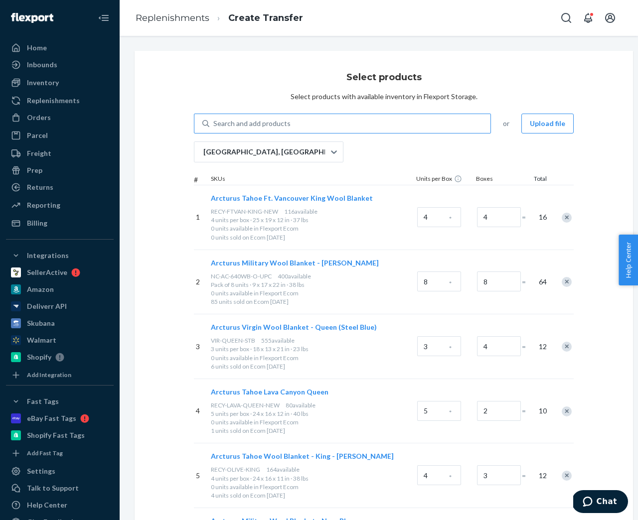
click at [276, 123] on div "Search and add products" at bounding box center [251, 124] width 77 height 10
click at [214, 123] on input "Search and add products" at bounding box center [213, 124] width 1 height 10
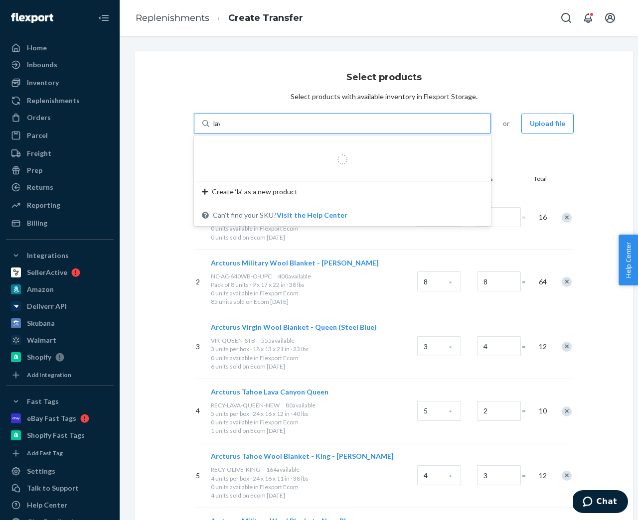
type input "lava"
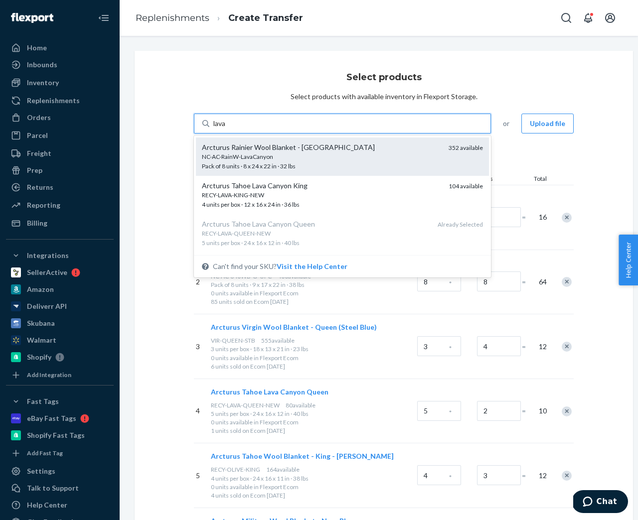
click at [261, 147] on div "Arcturus Rainier Wool Blanket - Lava Canyon" at bounding box center [321, 148] width 239 height 10
click at [227, 129] on input "lava" at bounding box center [219, 124] width 13 height 10
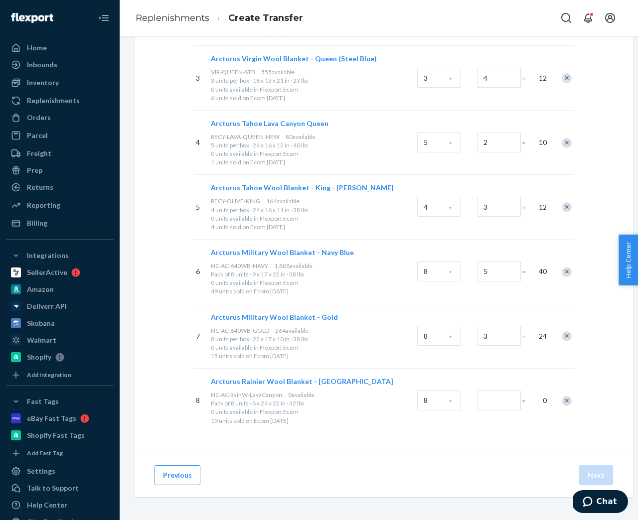
scroll to position [269, 0]
click at [494, 394] on input "Number of boxes" at bounding box center [499, 400] width 44 height 20
type input "3"
click at [504, 430] on div "8 Arcturus Rainier Wool Blanket - Lava Canyon NC-AC-RainW-LavaCanyon 352 availa…" at bounding box center [384, 400] width 380 height 65
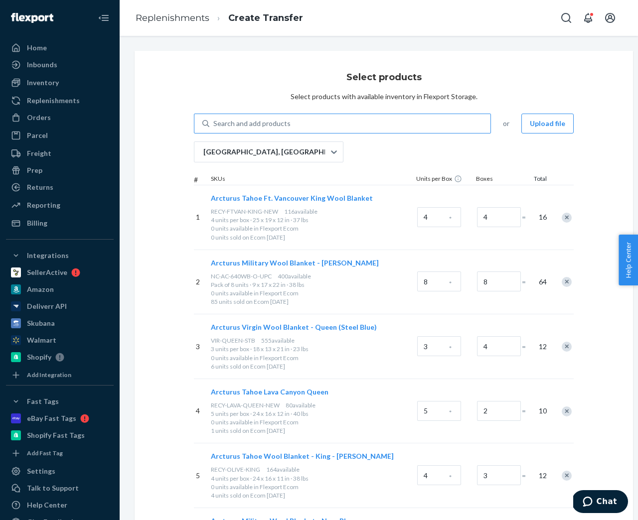
click at [256, 123] on div "Search and add products" at bounding box center [251, 124] width 77 height 10
click at [214, 123] on input "Search and add products" at bounding box center [213, 124] width 1 height 10
click at [256, 123] on div "Search and add products" at bounding box center [251, 124] width 77 height 10
click at [214, 123] on input "0 results available. Use Up and Down to choose options, press Enter to select t…" at bounding box center [213, 124] width 1 height 10
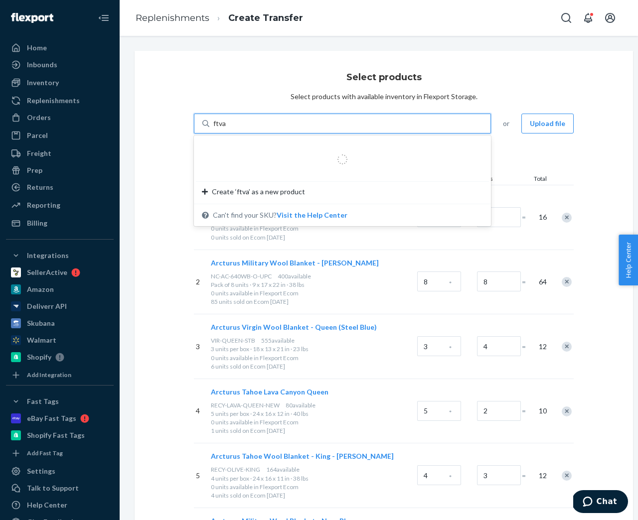
type input "ftvan"
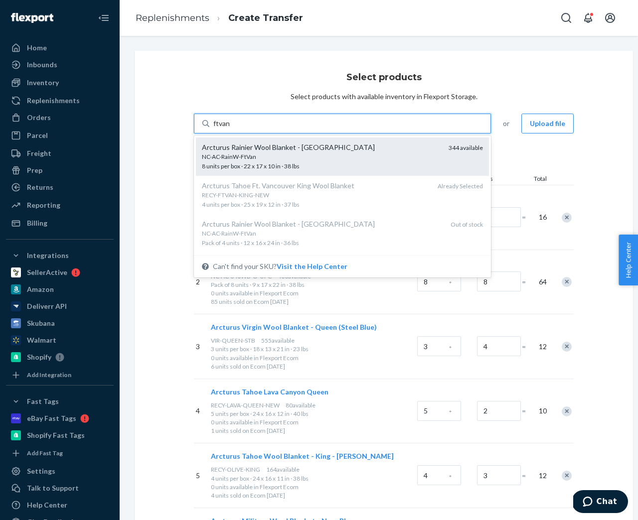
click at [254, 145] on div "Arcturus Rainier Wool Blanket - Fort Vancouver" at bounding box center [321, 148] width 239 height 10
click at [230, 129] on input "ftvan" at bounding box center [221, 124] width 17 height 10
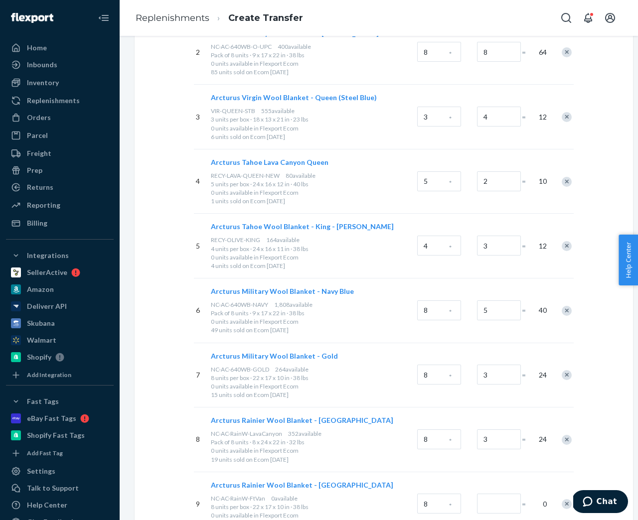
scroll to position [334, 0]
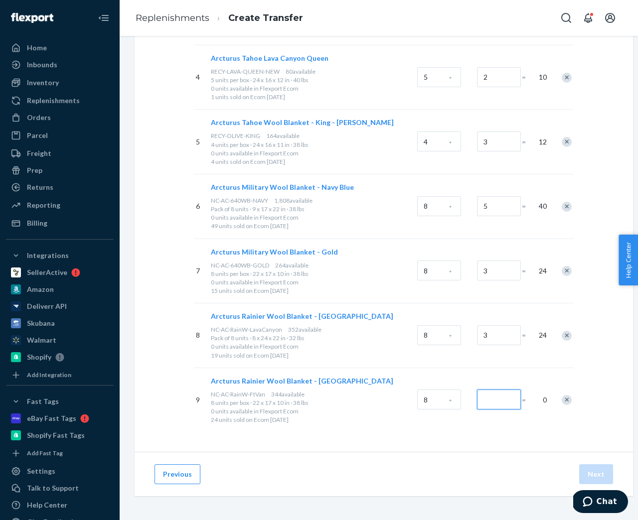
click at [503, 401] on input "Number of boxes" at bounding box center [499, 400] width 44 height 20
type input "5"
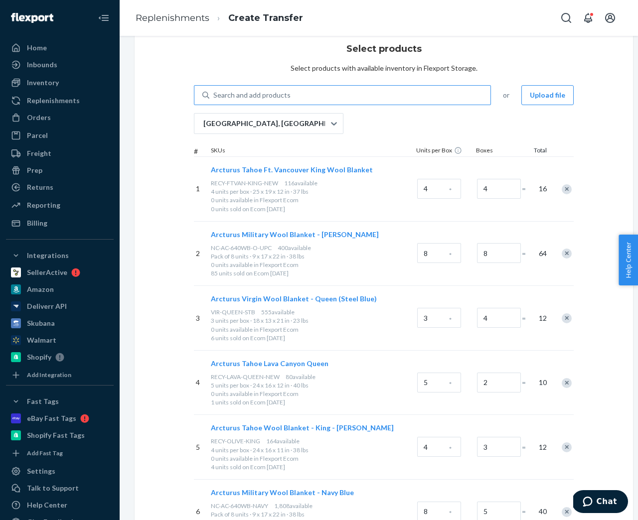
scroll to position [0, 0]
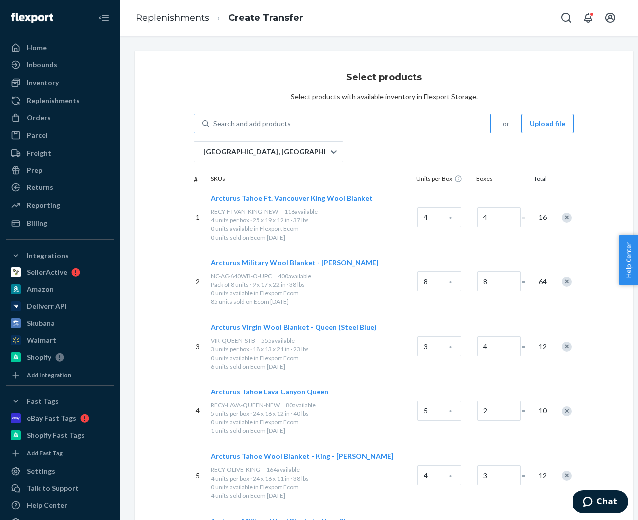
click at [252, 119] on div "Search and add products" at bounding box center [251, 124] width 77 height 10
click at [214, 119] on input "Search and add products" at bounding box center [213, 124] width 1 height 10
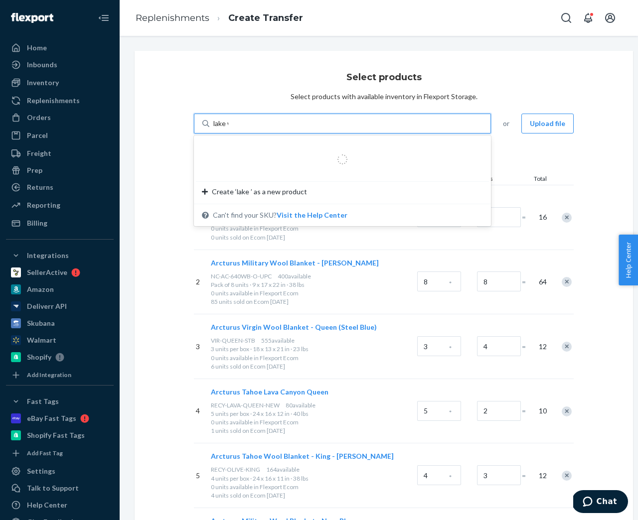
type input "lake wa"
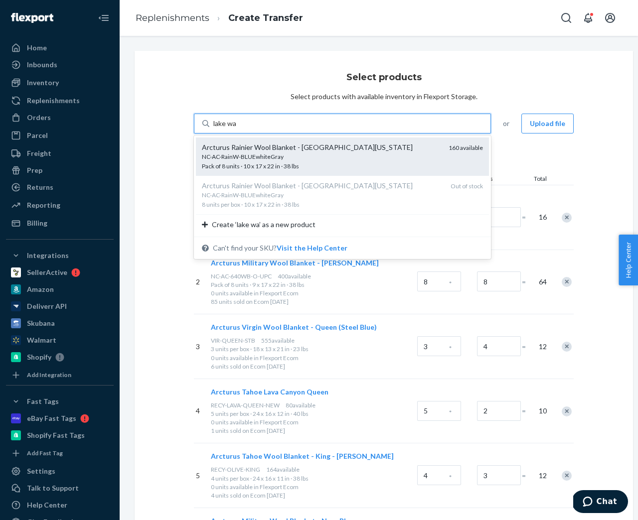
click at [244, 156] on div "NC-AC-RainW-BLUEwhiteGray" at bounding box center [321, 156] width 239 height 8
click at [237, 129] on input "lake wa" at bounding box center [224, 124] width 23 height 10
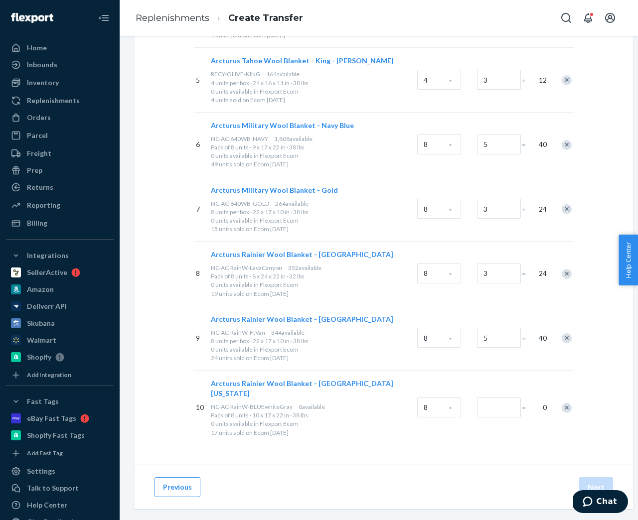
scroll to position [399, 0]
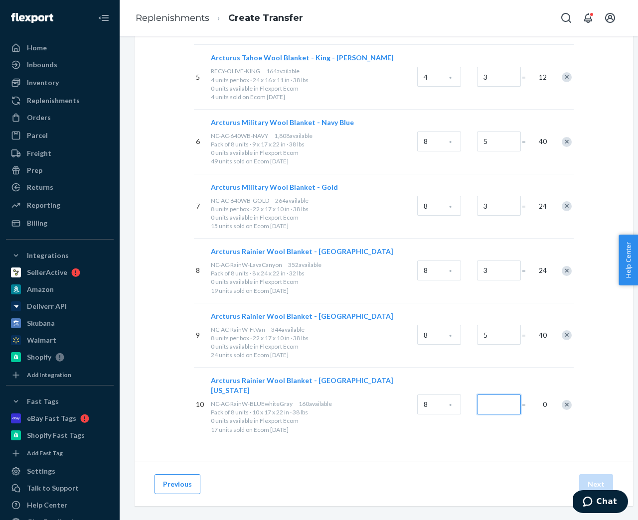
click at [490, 400] on input "Number of boxes" at bounding box center [499, 405] width 44 height 20
type input "4"
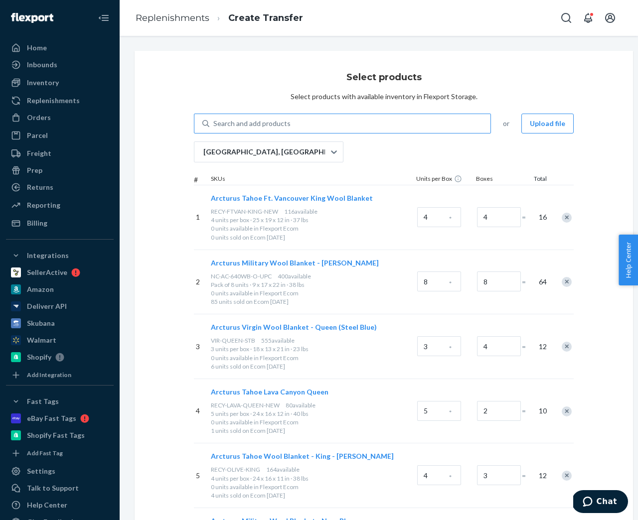
click at [261, 124] on div "Search and add products" at bounding box center [251, 124] width 77 height 10
click at [214, 124] on input "Search and add products" at bounding box center [213, 124] width 1 height 10
click at [261, 124] on div "Search and add products" at bounding box center [251, 124] width 77 height 10
click at [214, 124] on input "0 results available. Use Up and Down to choose options, press Enter to select t…" at bounding box center [213, 124] width 1 height 10
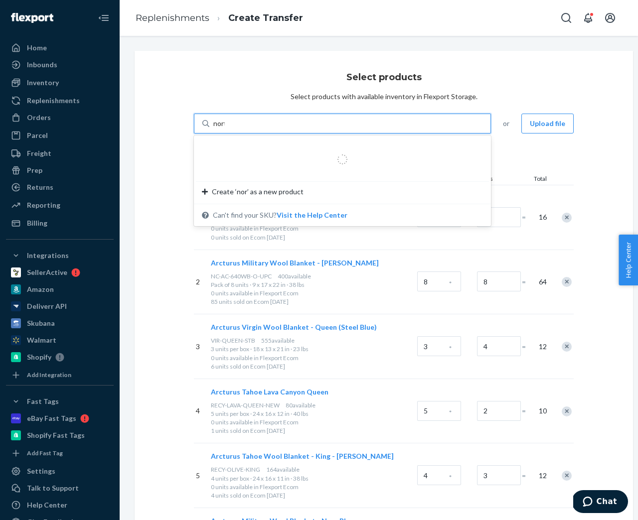
type input "north"
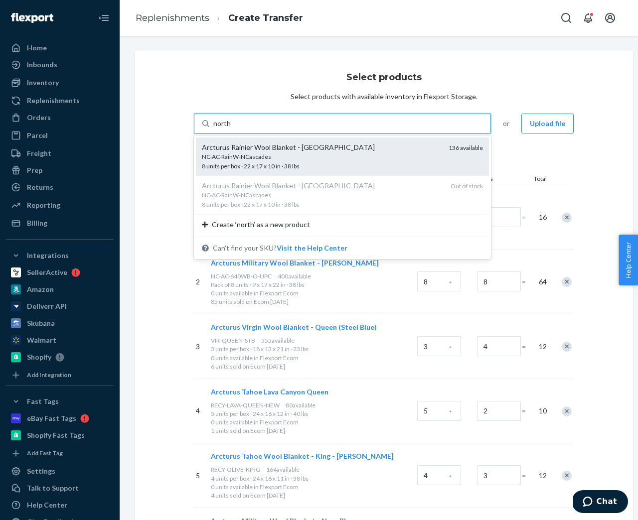
click at [249, 152] on div "Arcturus Rainier Wool Blanket - North Cascades" at bounding box center [321, 148] width 239 height 10
click at [231, 129] on input "north" at bounding box center [222, 124] width 18 height 10
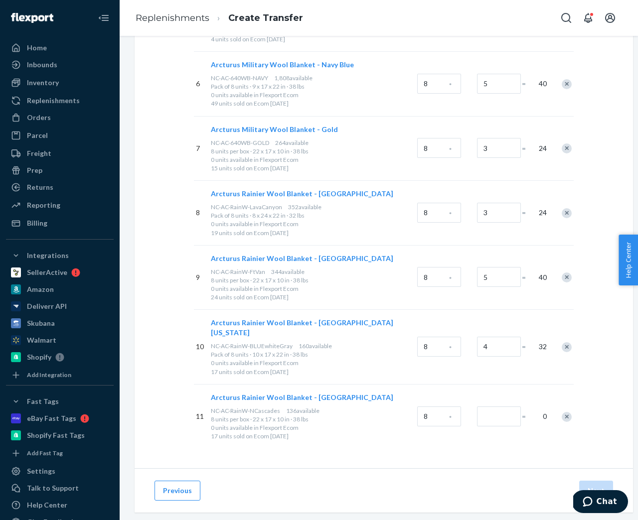
scroll to position [463, 0]
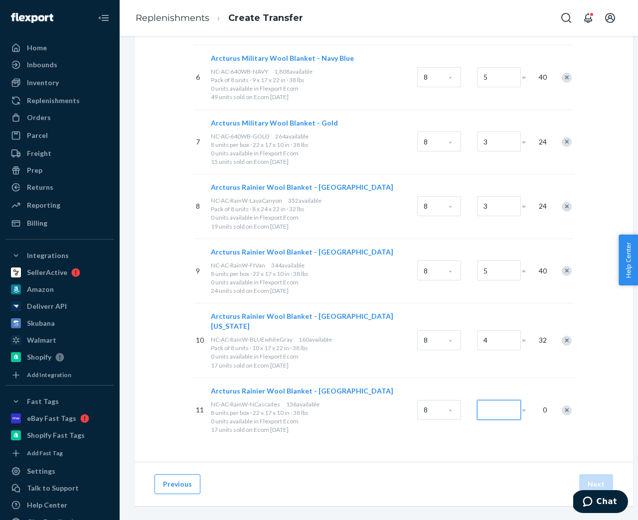
click at [496, 401] on input "Number of boxes" at bounding box center [499, 410] width 44 height 20
type input "4"
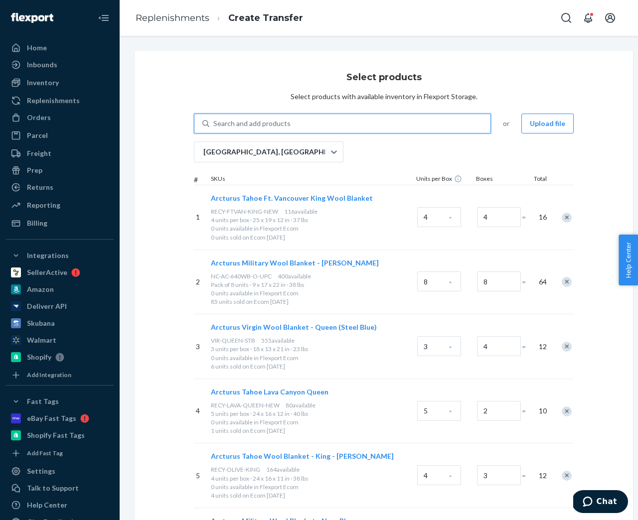
click at [238, 125] on div "Search and add products" at bounding box center [251, 124] width 77 height 10
click at [214, 125] on input "0 results available. Use Up and Down to choose options, press Enter to select t…" at bounding box center [213, 124] width 1 height 10
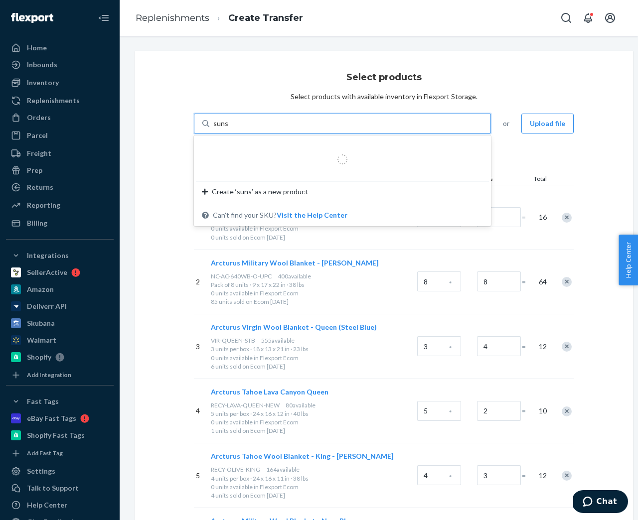
type input "sunset"
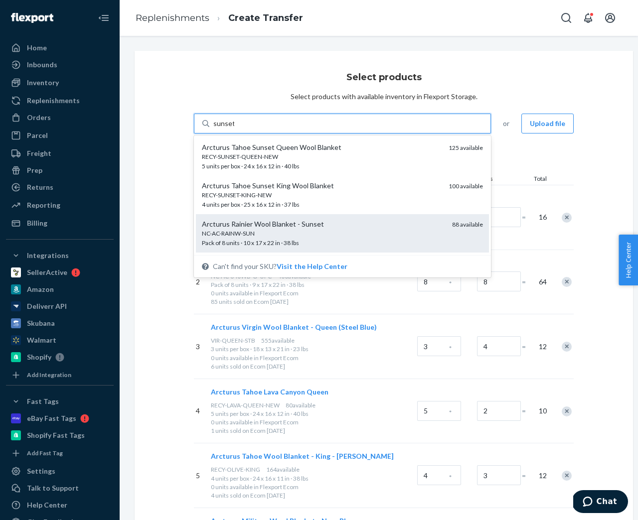
click at [260, 225] on div "Arcturus Rainier Wool Blanket - Sunset" at bounding box center [323, 224] width 242 height 10
click at [234, 129] on input "sunset" at bounding box center [223, 124] width 21 height 10
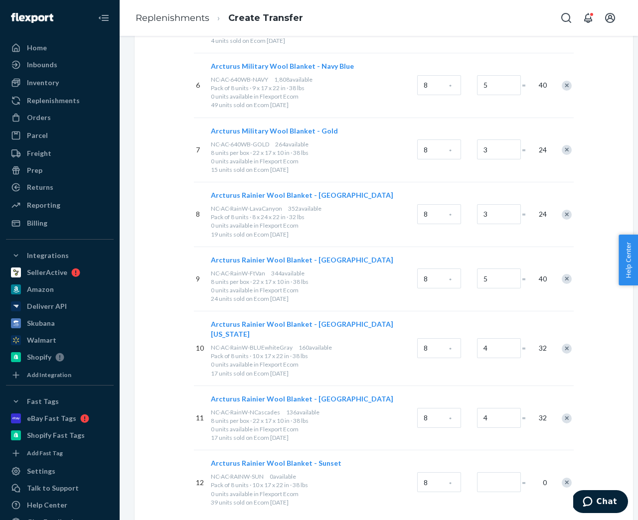
scroll to position [459, 0]
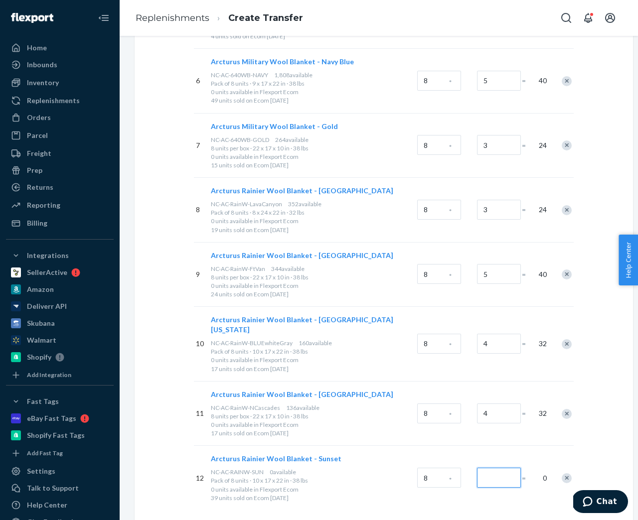
click at [496, 468] on input "Number of boxes" at bounding box center [499, 478] width 44 height 20
type input "3"
click at [408, 495] on div "Arcturus Rainier Wool Blanket - Sunset NC-AC-RAINW-SUN 88 available Pack of 8 u…" at bounding box center [312, 478] width 206 height 64
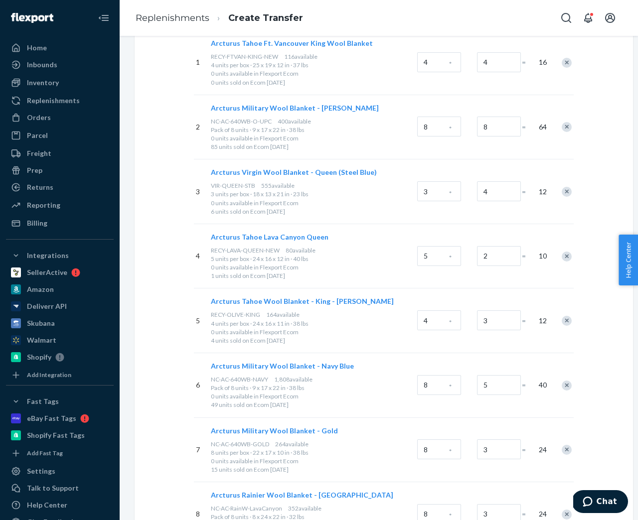
scroll to position [0, 0]
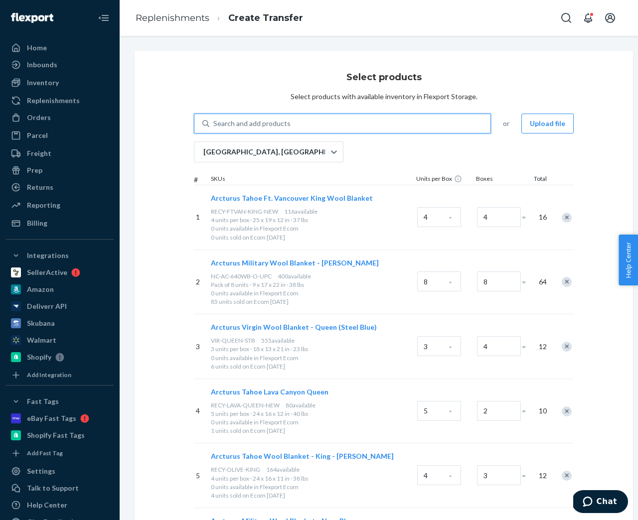
click at [274, 119] on div "Search and add products" at bounding box center [251, 124] width 77 height 10
click at [214, 119] on input "0 results available. Use Up and Down to choose options, press Enter to select t…" at bounding box center [213, 124] width 1 height 10
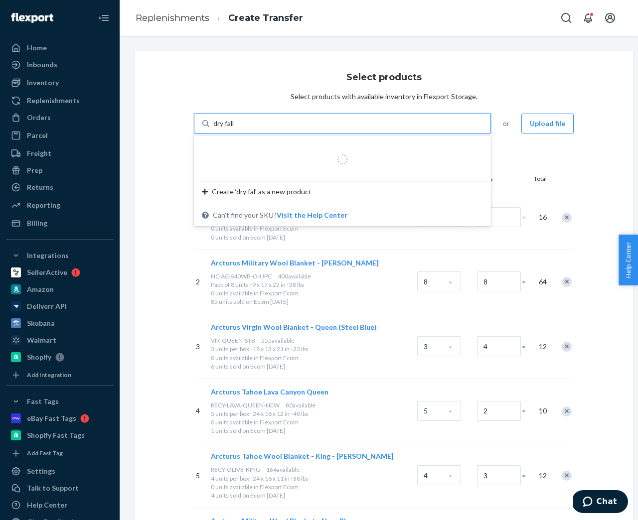
type input "dry falls"
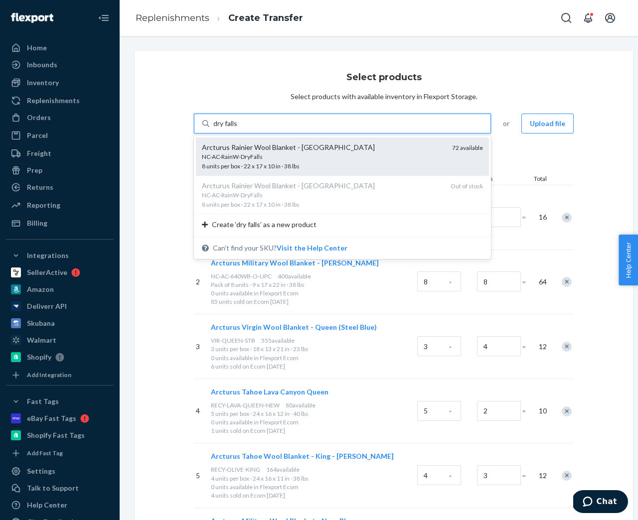
click at [283, 142] on div "Arcturus Rainier Wool Blanket - Dry Falls NC-AC-RainW-DryFalls 8 units per box …" at bounding box center [342, 157] width 293 height 38
click at [238, 129] on input "dry falls" at bounding box center [225, 124] width 25 height 10
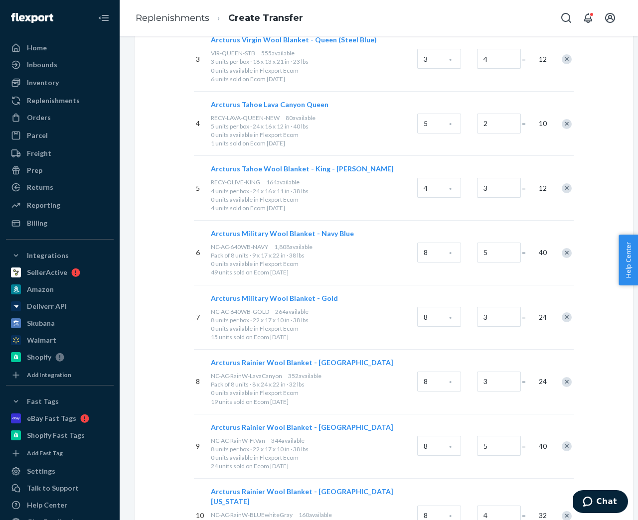
scroll to position [592, 0]
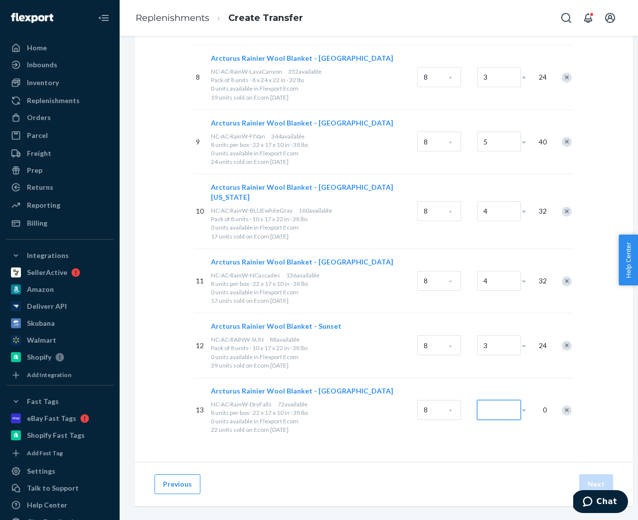
click at [497, 400] on input "Number of boxes" at bounding box center [499, 410] width 44 height 20
type input "2"
click at [485, 357] on div "12 Arcturus Rainier Wool Blanket - Sunset NC-AC-RAINW-SUN 88 available Pack of …" at bounding box center [384, 345] width 380 height 65
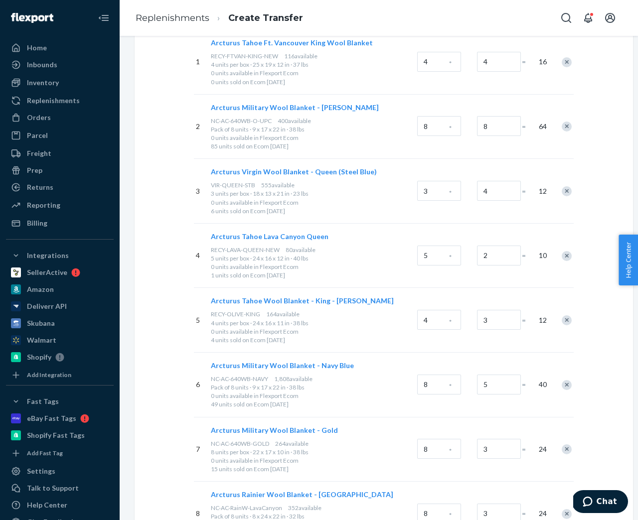
scroll to position [147, 0]
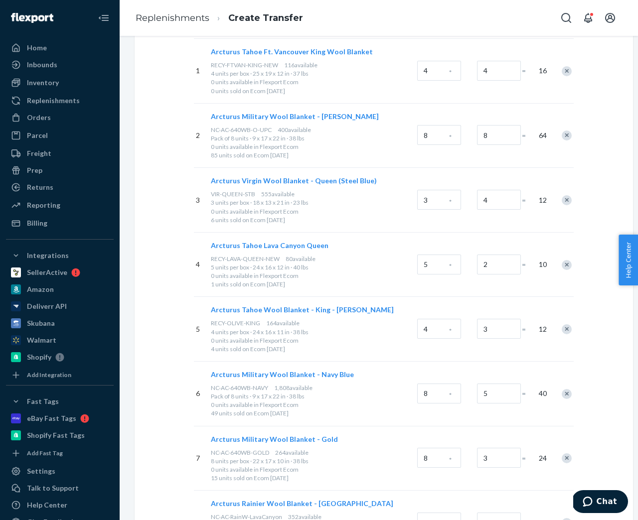
click at [566, 264] on div "Remove Item" at bounding box center [567, 265] width 10 height 10
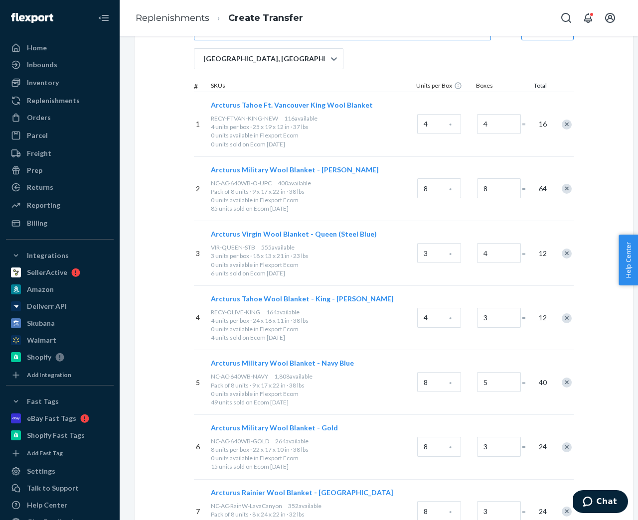
scroll to position [0, 0]
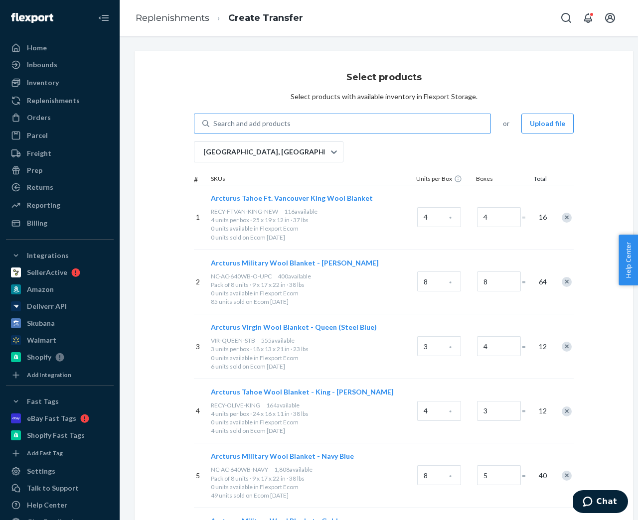
click at [566, 217] on div "Remove Item" at bounding box center [567, 218] width 10 height 10
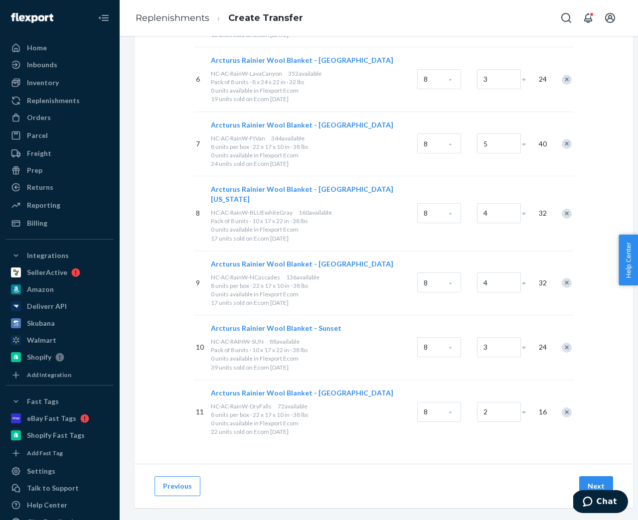
scroll to position [463, 0]
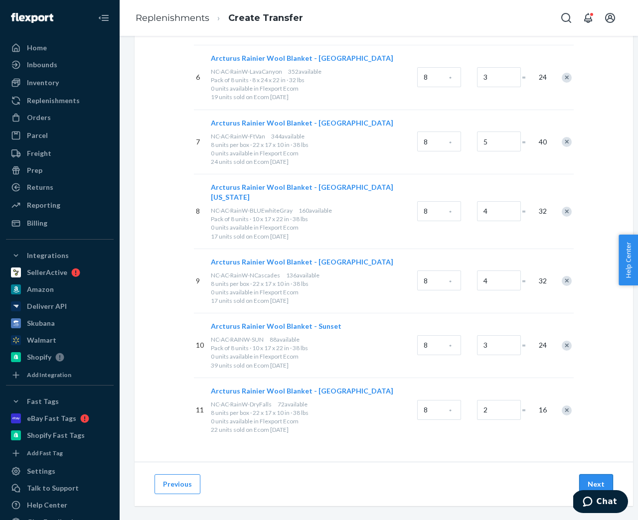
click at [603, 474] on button "Next" at bounding box center [596, 484] width 34 height 20
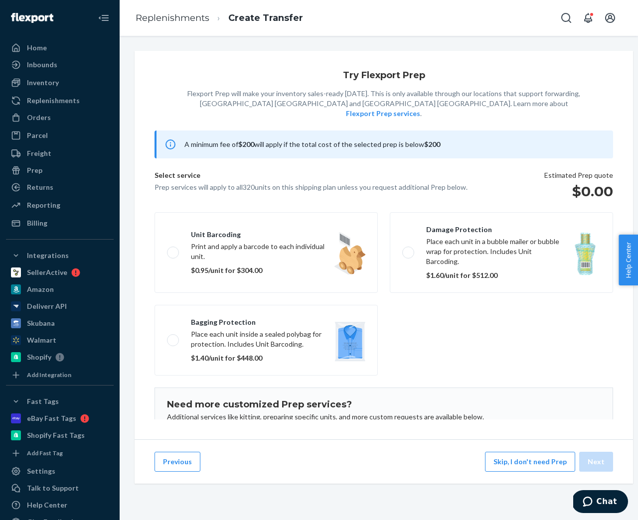
scroll to position [0, 0]
click at [519, 463] on button "Skip, I don't need Prep" at bounding box center [530, 462] width 90 height 20
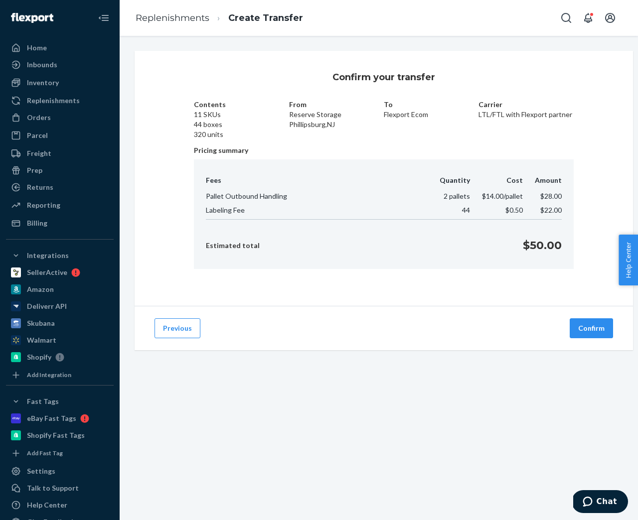
drag, startPoint x: 582, startPoint y: 326, endPoint x: 359, endPoint y: 308, distance: 223.5
click at [359, 308] on div "Previous Confirm" at bounding box center [384, 328] width 498 height 44
click at [165, 325] on button "Previous" at bounding box center [177, 328] width 46 height 20
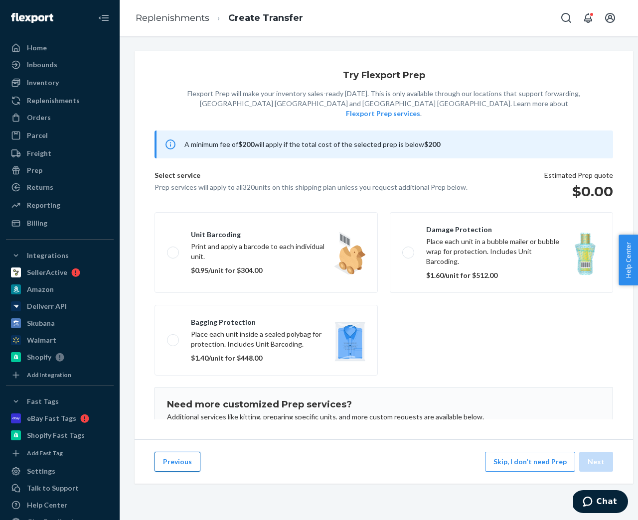
click at [188, 457] on button "Previous" at bounding box center [177, 462] width 46 height 20
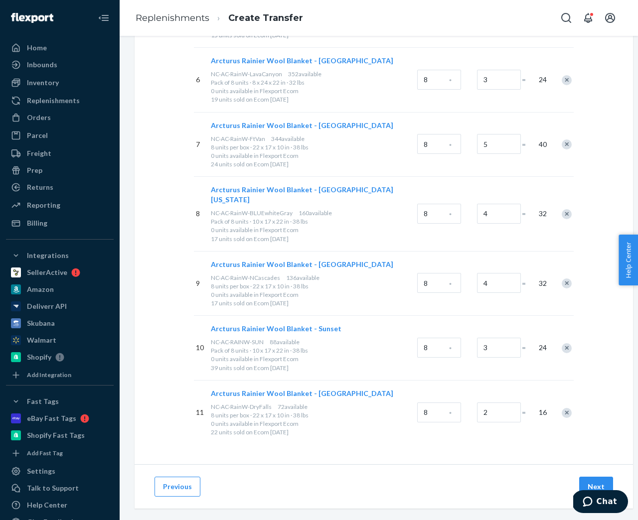
scroll to position [458, 0]
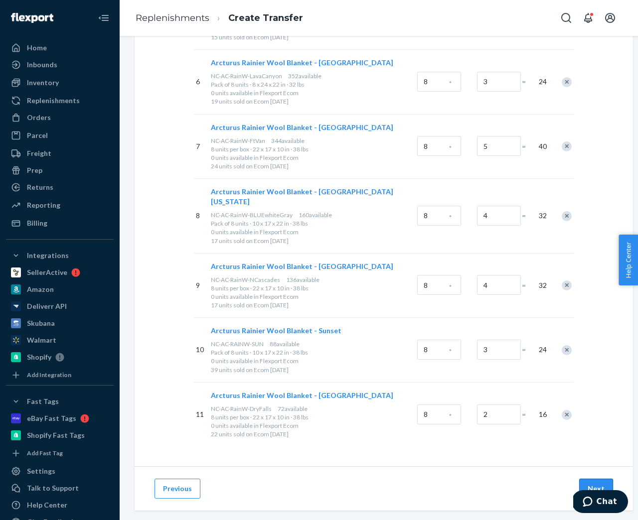
click at [596, 479] on button "Next" at bounding box center [596, 489] width 34 height 20
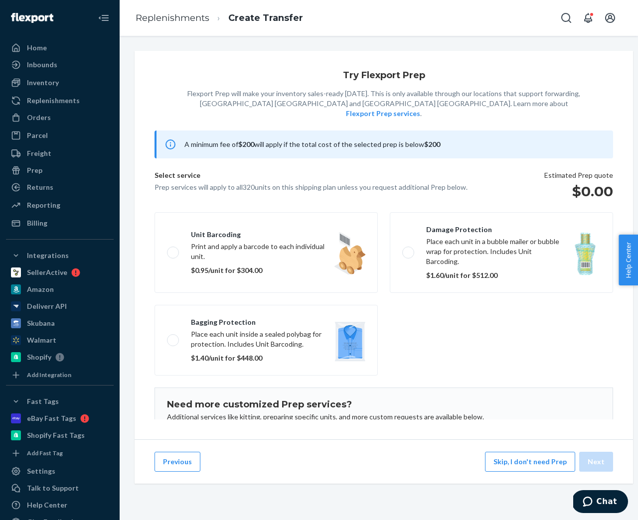
scroll to position [0, 0]
click at [541, 463] on button "Skip, I don't need Prep" at bounding box center [530, 462] width 90 height 20
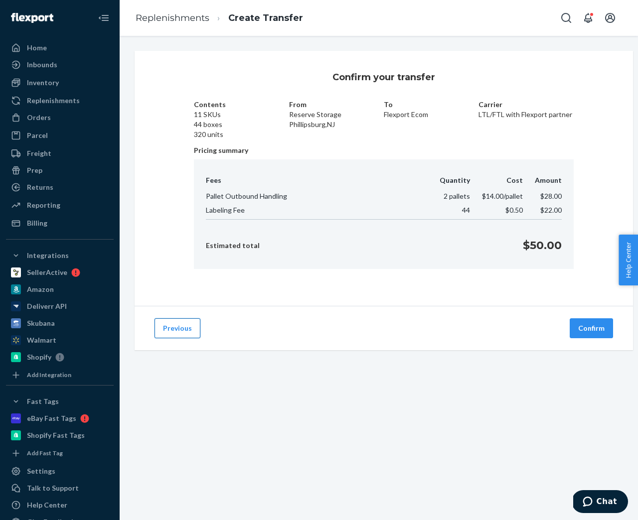
click at [173, 331] on button "Previous" at bounding box center [177, 328] width 46 height 20
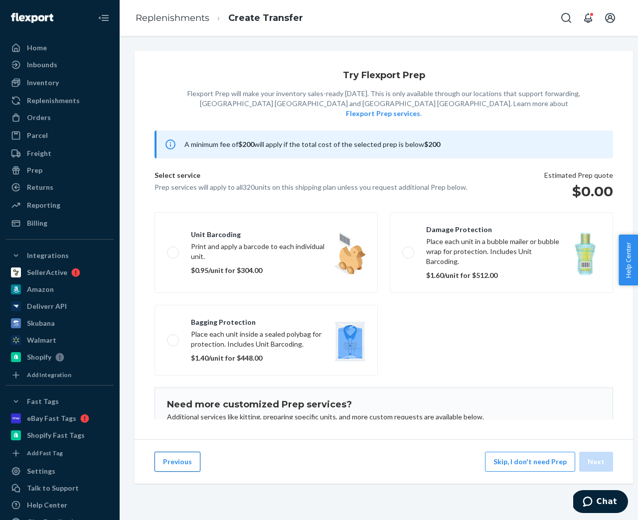
click at [180, 466] on button "Previous" at bounding box center [177, 462] width 46 height 20
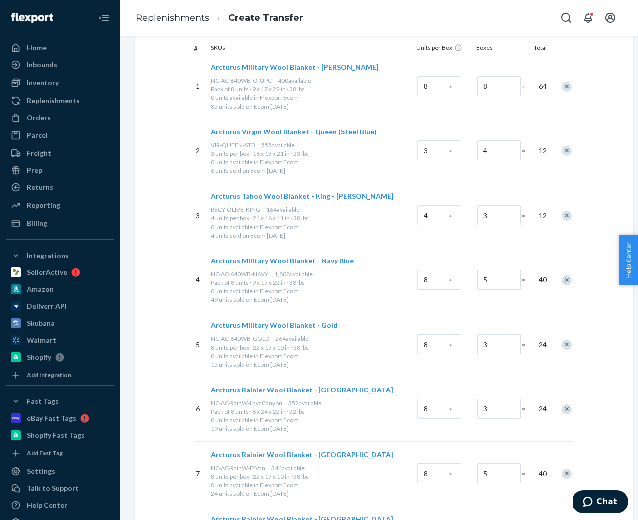
scroll to position [427, 0]
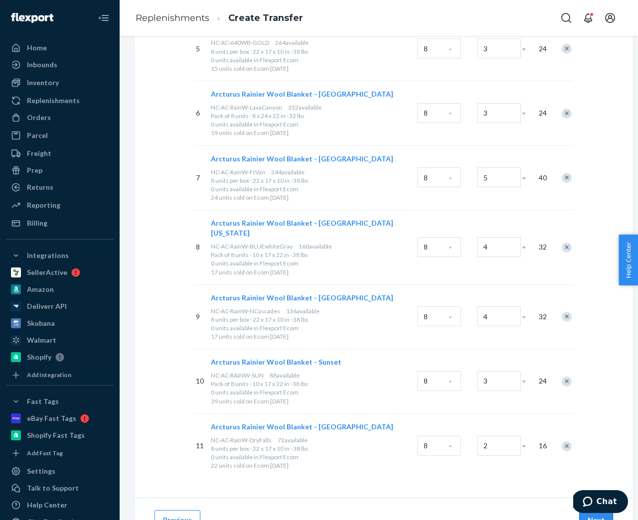
click at [588, 517] on button "Next" at bounding box center [596, 520] width 34 height 20
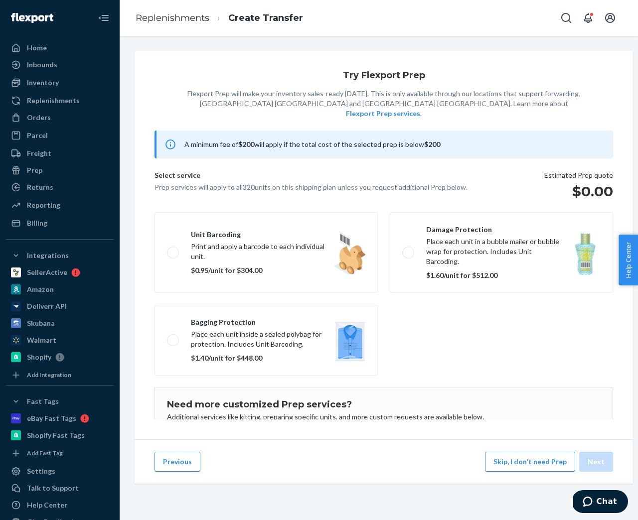
scroll to position [0, 0]
click at [532, 465] on button "Skip, I don't need Prep" at bounding box center [530, 462] width 90 height 20
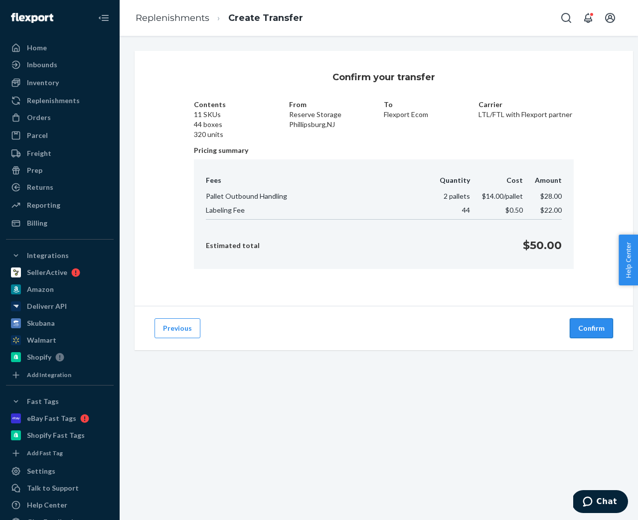
click at [592, 328] on button "Confirm" at bounding box center [591, 328] width 43 height 20
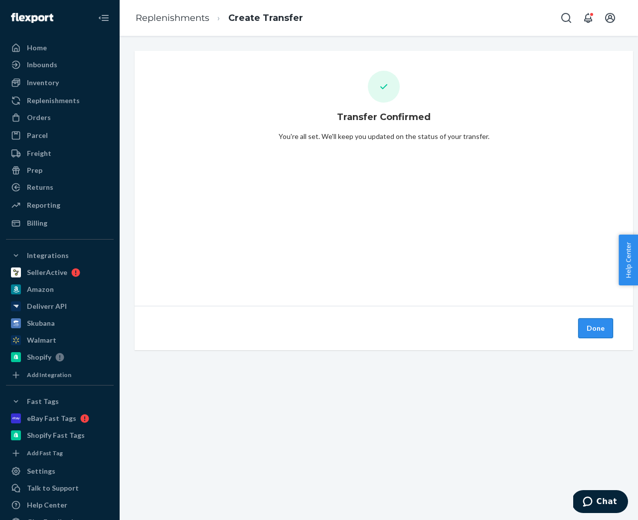
click at [601, 335] on button "Done" at bounding box center [595, 328] width 35 height 20
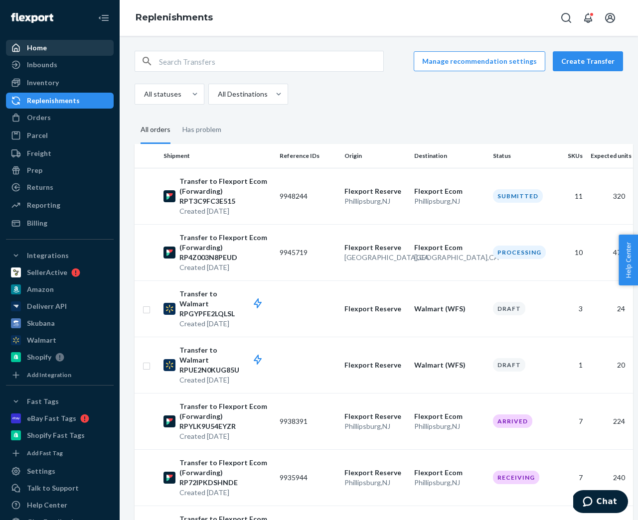
click at [50, 51] on div "Home" at bounding box center [60, 48] width 106 height 14
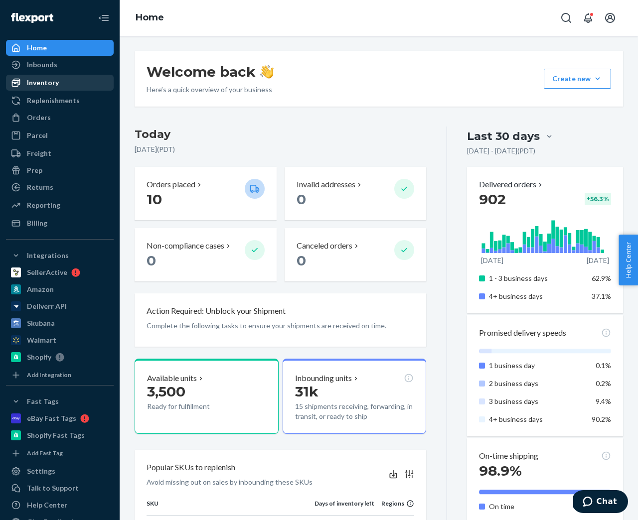
click at [50, 80] on div "Inventory" at bounding box center [43, 83] width 32 height 10
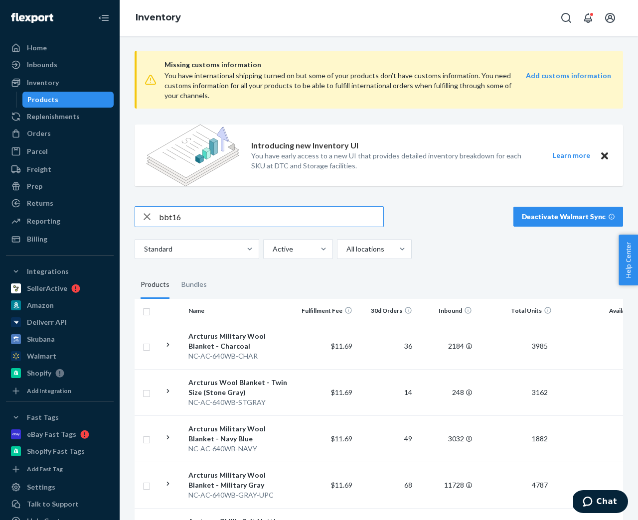
type input "bbt16"
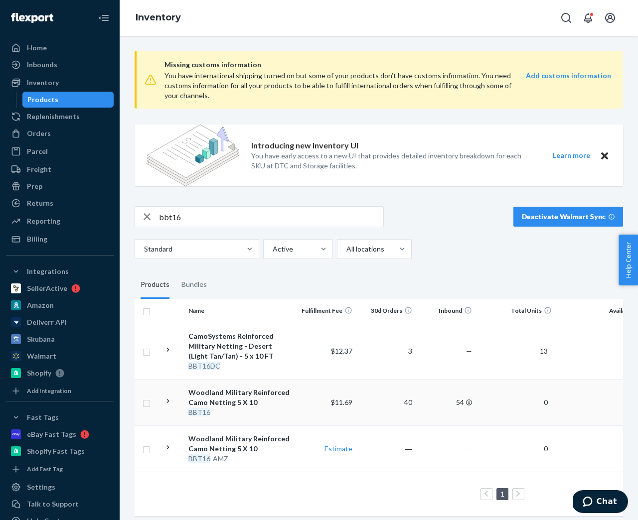
click at [166, 400] on icon at bounding box center [167, 401] width 9 height 9
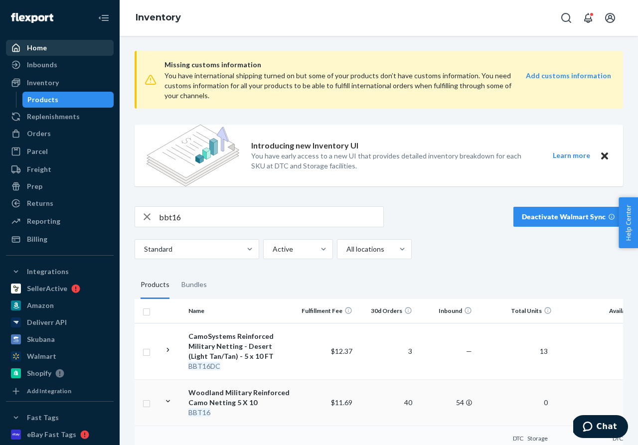
click at [40, 51] on div "Home" at bounding box center [37, 48] width 20 height 10
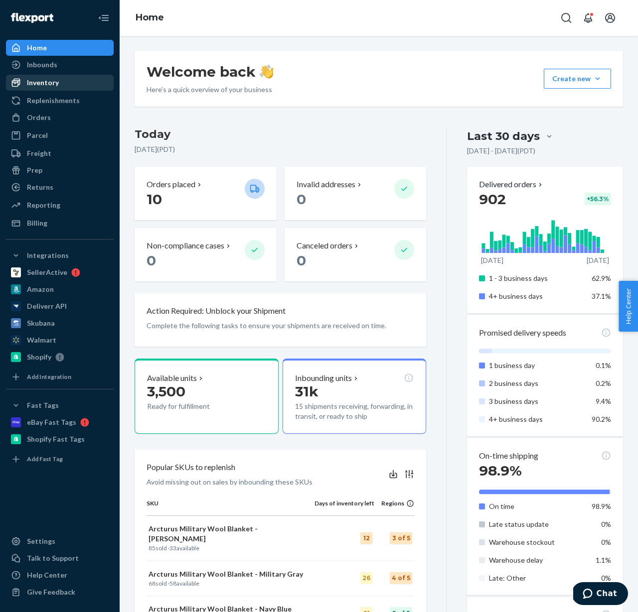
click at [61, 76] on div "Inventory" at bounding box center [60, 83] width 106 height 14
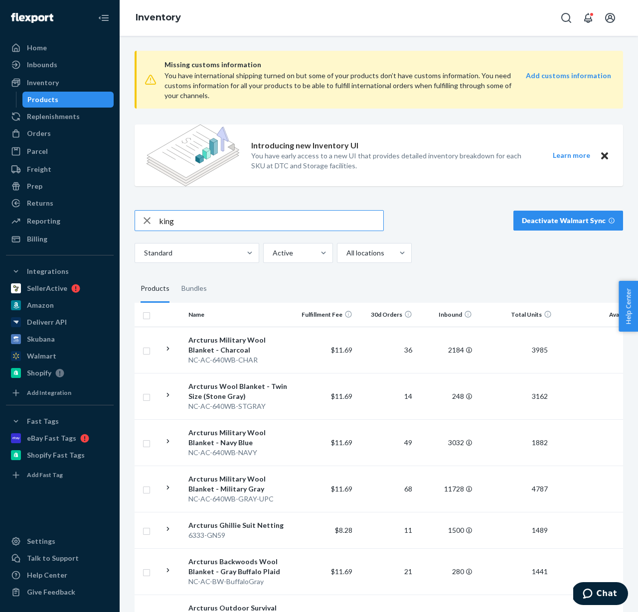
type input "king"
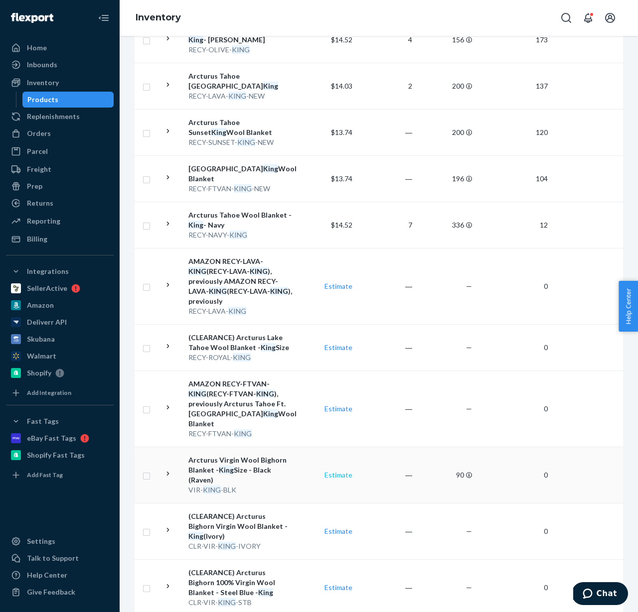
scroll to position [589, 0]
click at [334, 470] on link "Estimate" at bounding box center [338, 474] width 28 height 8
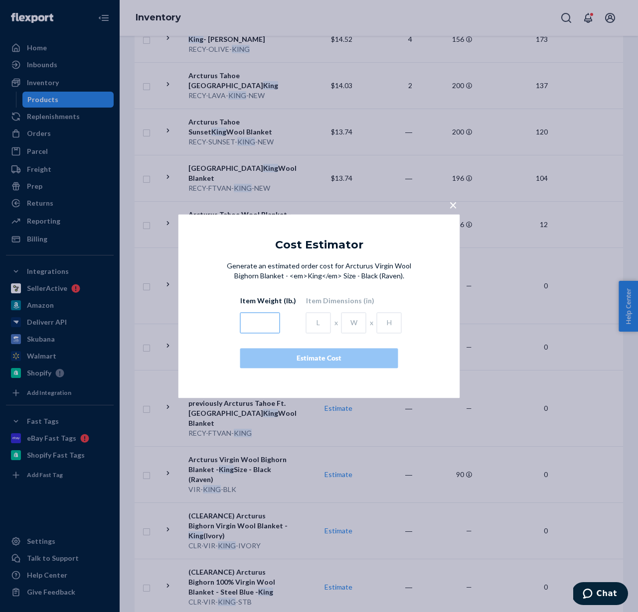
click at [264, 325] on input "text" at bounding box center [260, 322] width 40 height 21
type input "1"
type input "8.5"
type input "17.5"
type input "12.5"
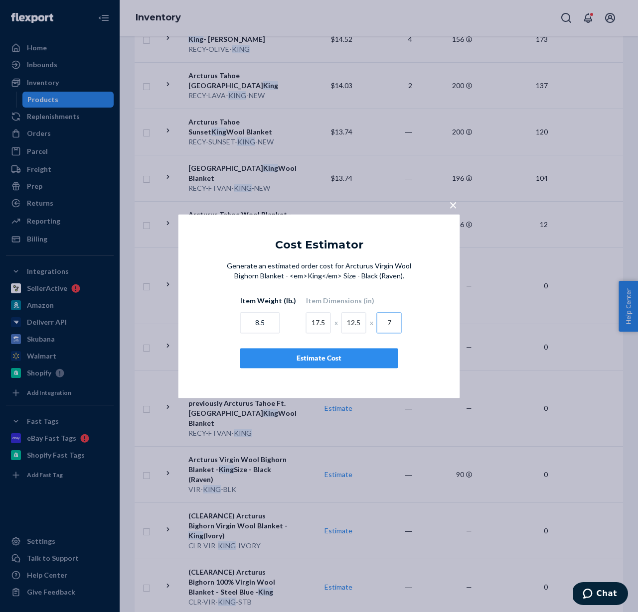
type input "7"
click at [295, 359] on div "Estimate Cost" at bounding box center [319, 358] width 141 height 10
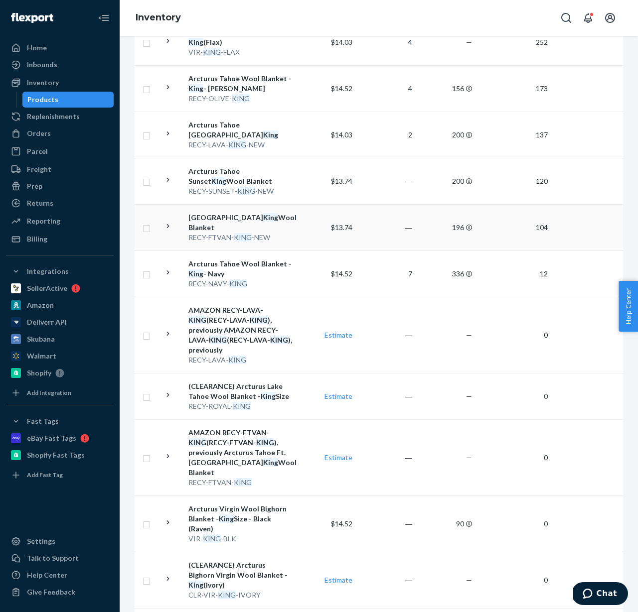
scroll to position [458, 0]
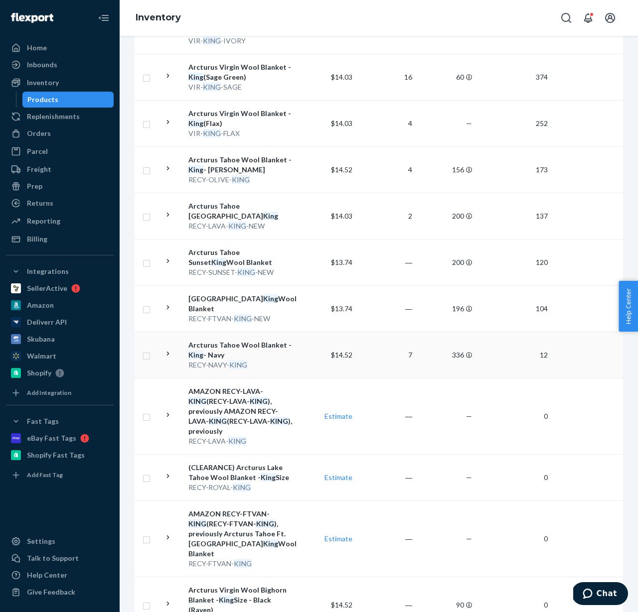
click at [169, 349] on icon at bounding box center [167, 353] width 9 height 9
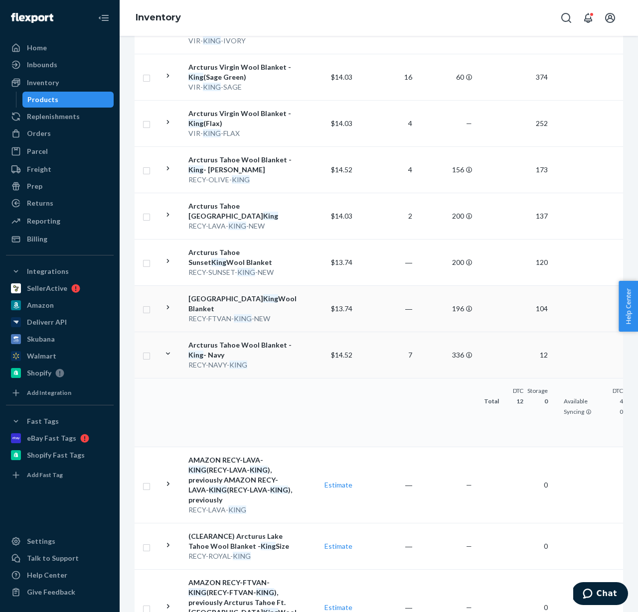
click at [165, 303] on icon at bounding box center [167, 307] width 9 height 9
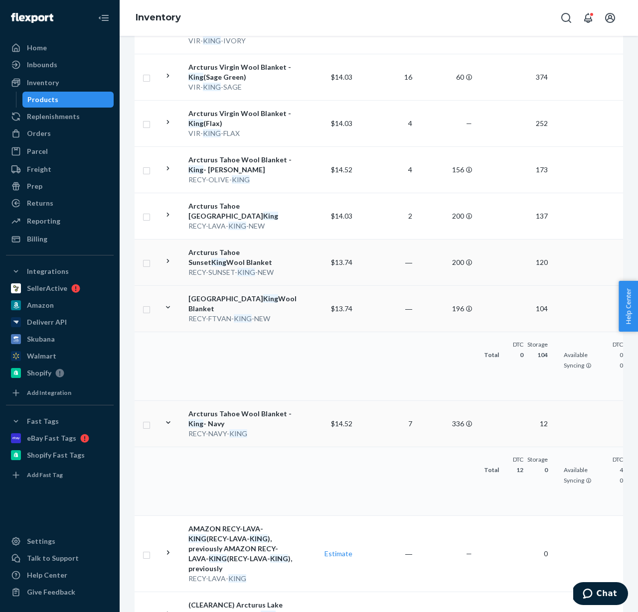
click at [165, 263] on icon at bounding box center [167, 261] width 9 height 9
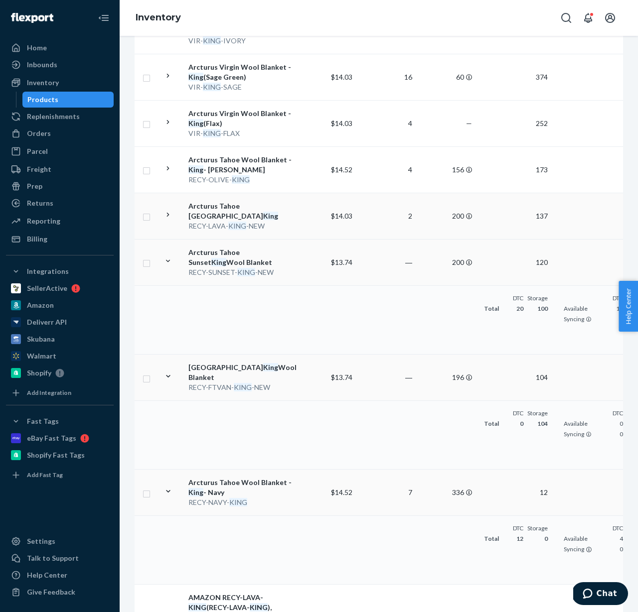
click at [168, 215] on icon at bounding box center [167, 214] width 9 height 9
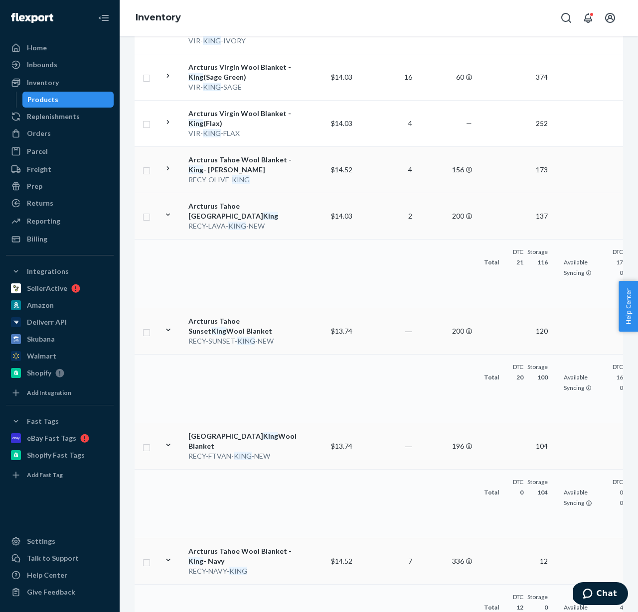
click at [176, 169] on td at bounding box center [171, 170] width 25 height 46
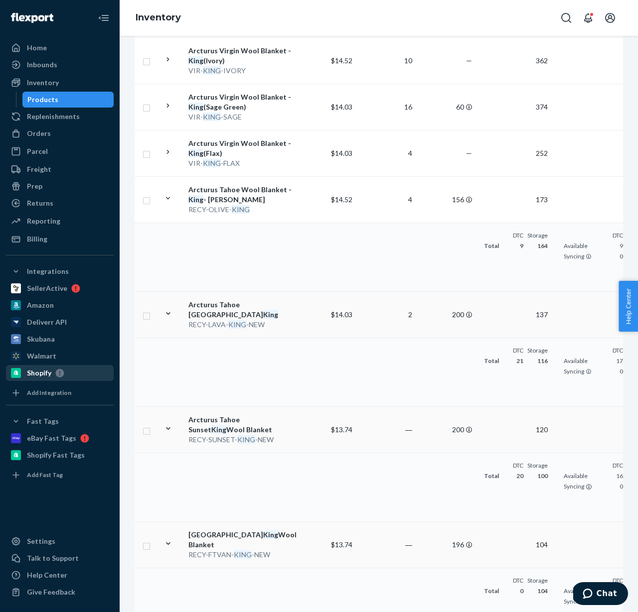
scroll to position [384, 0]
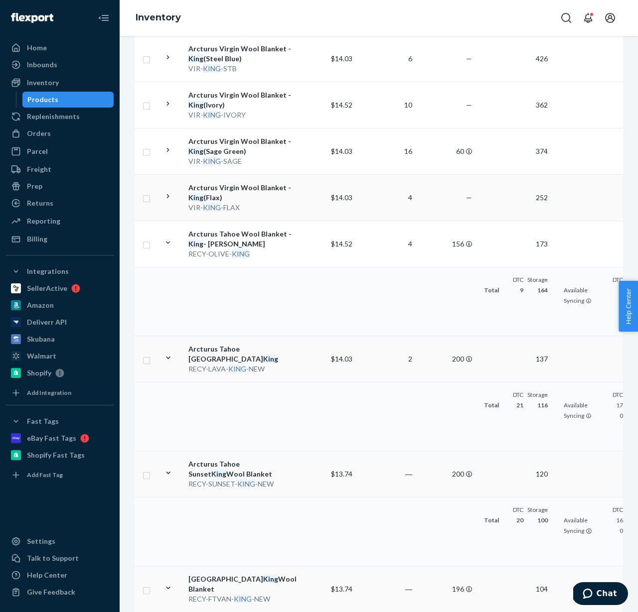
click at [165, 196] on icon at bounding box center [167, 196] width 9 height 9
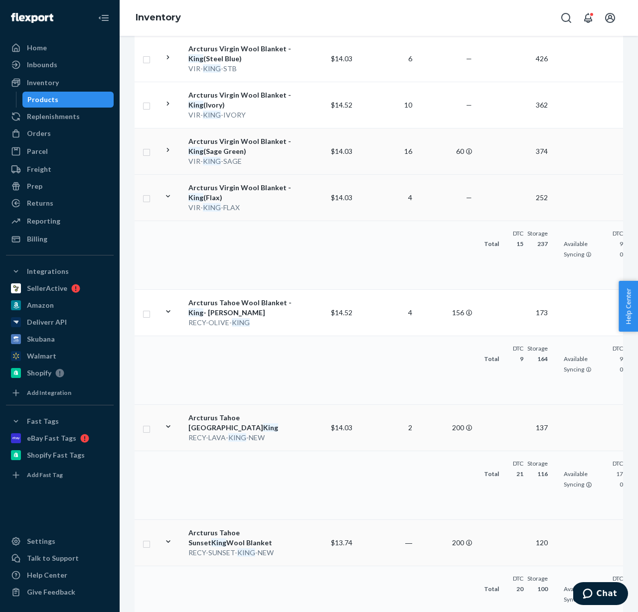
click at [168, 149] on icon at bounding box center [167, 150] width 9 height 9
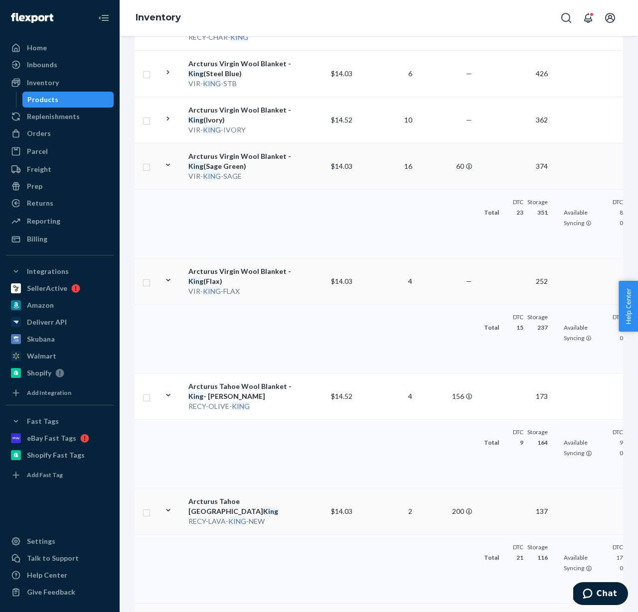
scroll to position [348, 0]
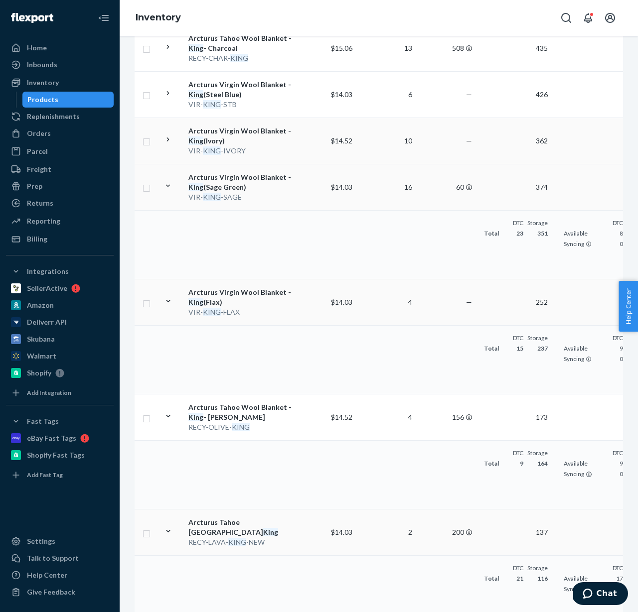
click at [161, 139] on td at bounding box center [171, 141] width 25 height 46
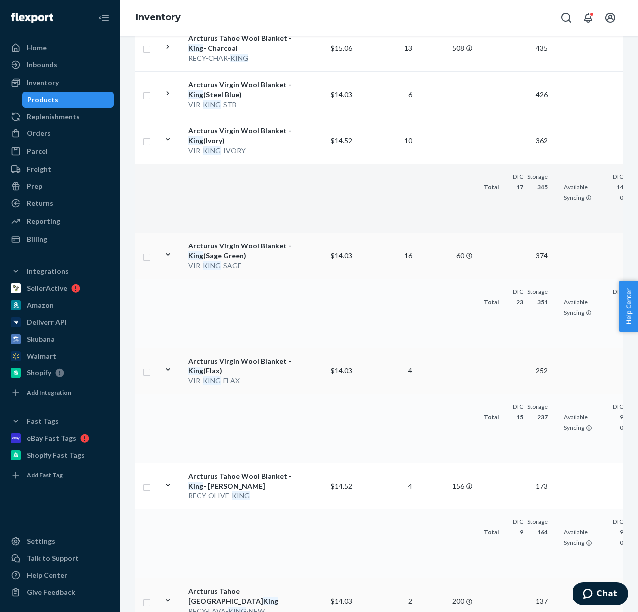
scroll to position [269, 0]
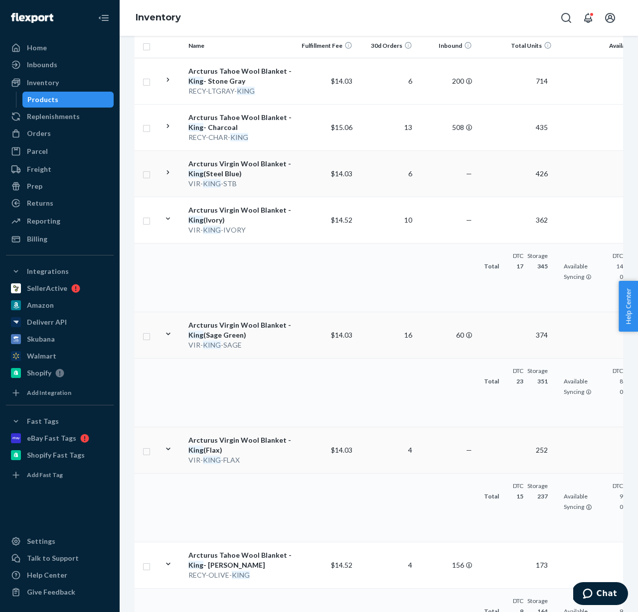
click at [168, 173] on icon at bounding box center [167, 172] width 9 height 9
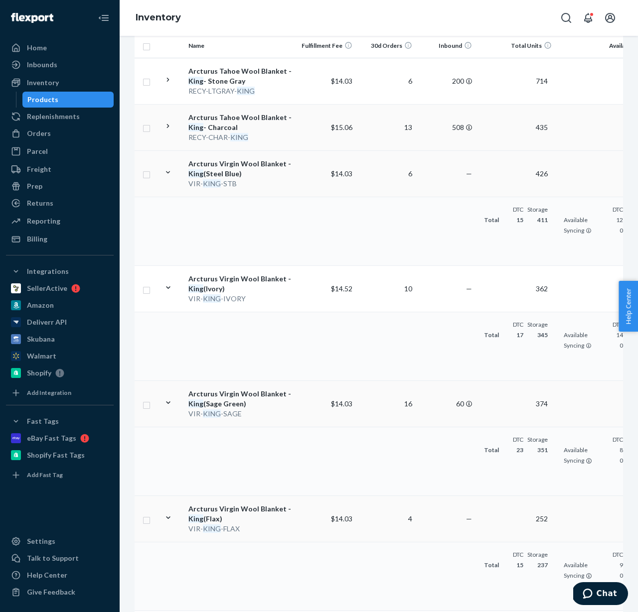
click at [168, 129] on icon at bounding box center [167, 126] width 9 height 9
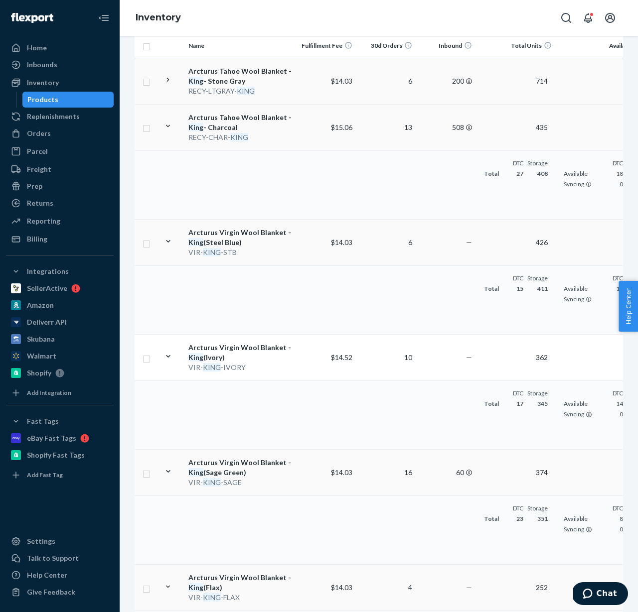
click at [165, 85] on div at bounding box center [167, 81] width 9 height 12
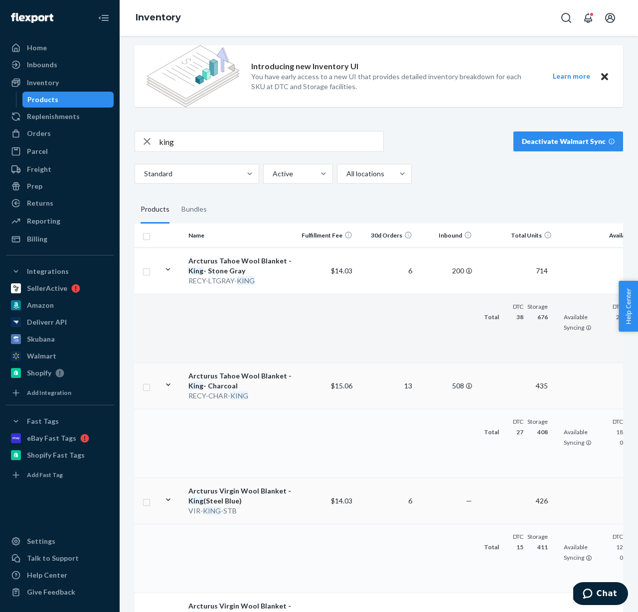
scroll to position [0, 0]
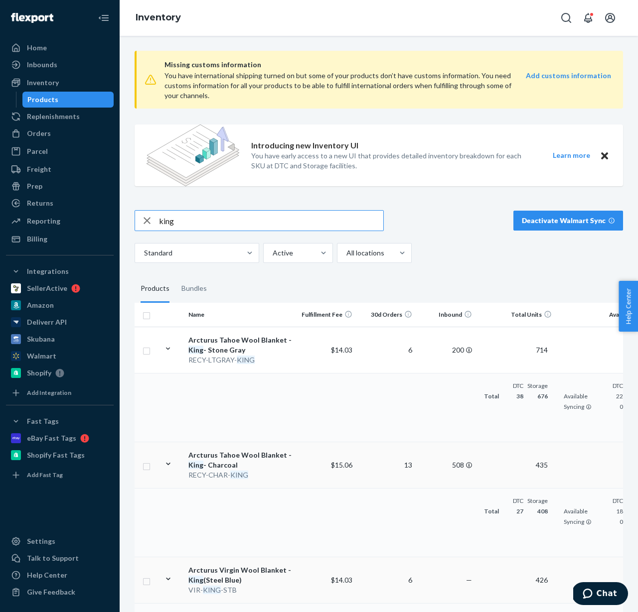
click at [183, 213] on input "king" at bounding box center [271, 221] width 224 height 20
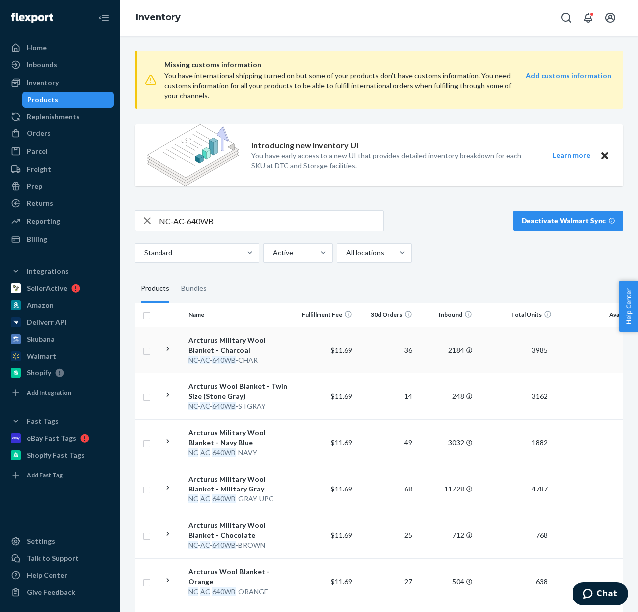
click at [176, 350] on td at bounding box center [171, 350] width 25 height 46
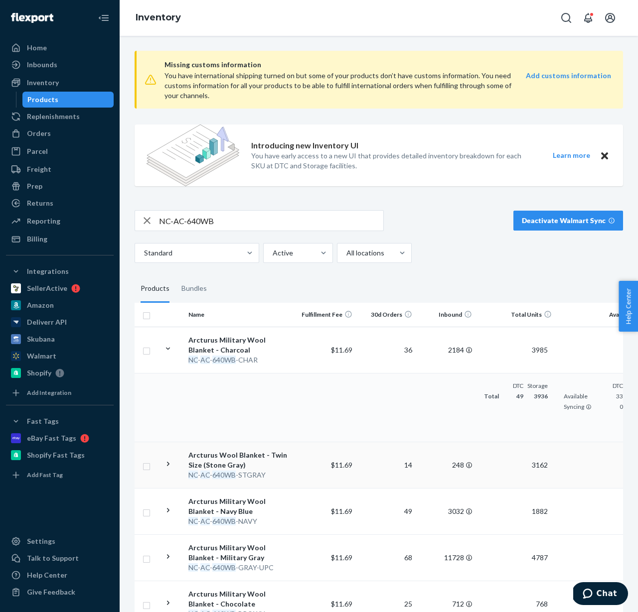
click at [169, 464] on icon at bounding box center [167, 463] width 9 height 9
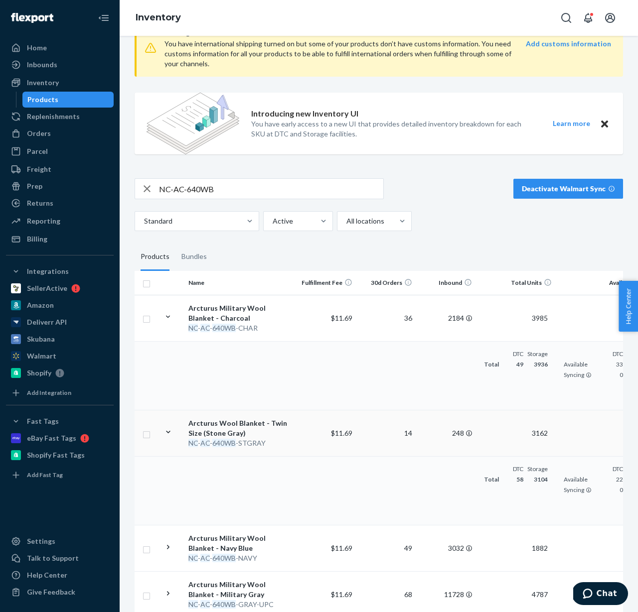
scroll to position [88, 0]
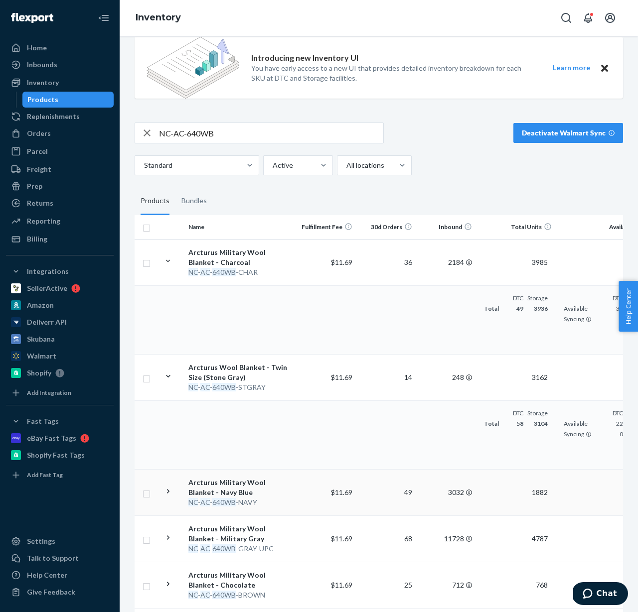
click at [164, 490] on icon at bounding box center [167, 491] width 9 height 9
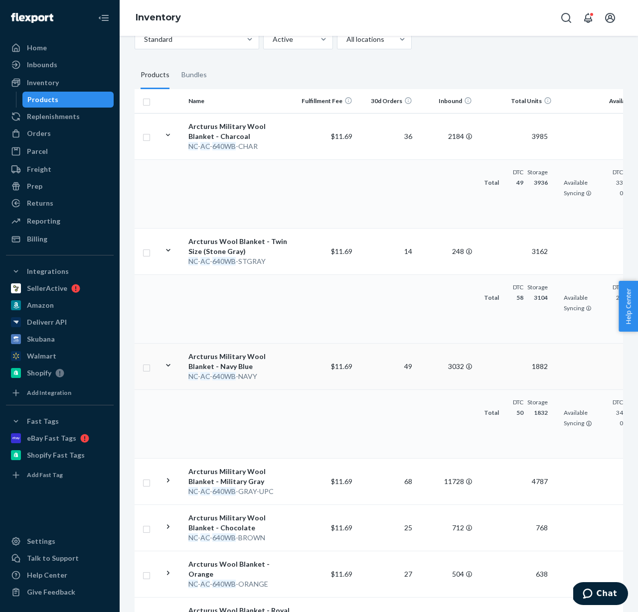
scroll to position [216, 0]
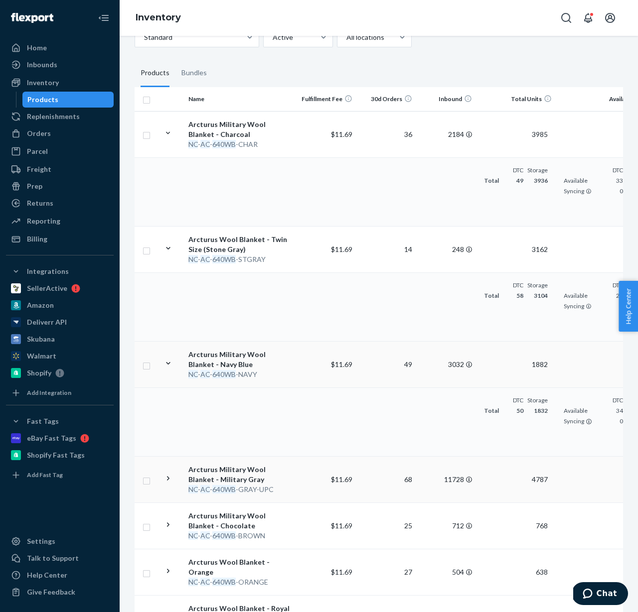
click at [166, 479] on icon at bounding box center [167, 478] width 9 height 9
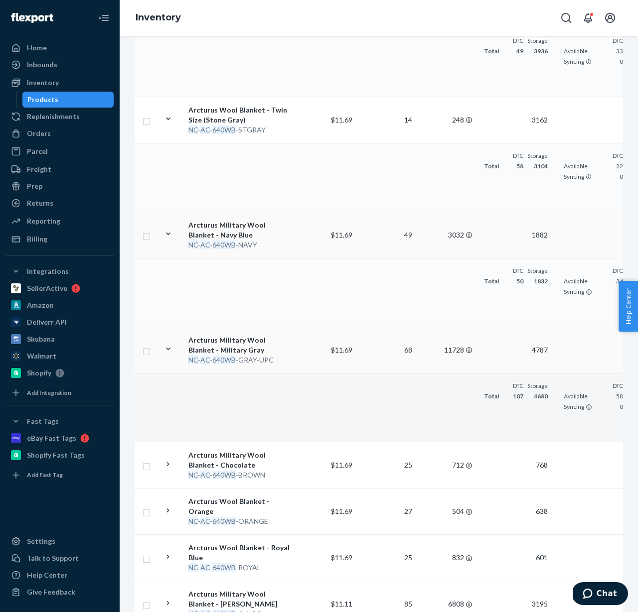
scroll to position [402, 0]
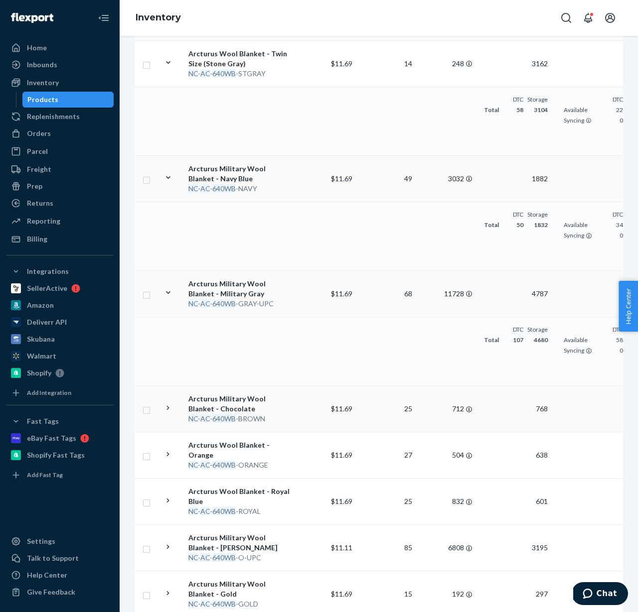
click at [167, 408] on icon at bounding box center [167, 408] width 9 height 9
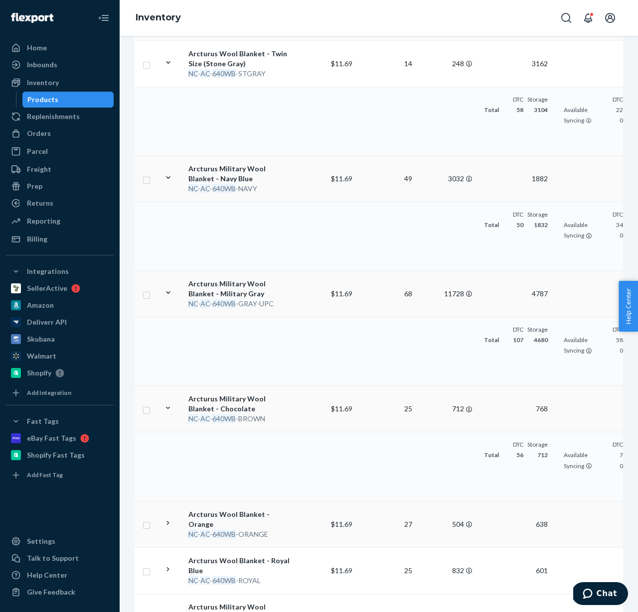
click at [172, 519] on icon at bounding box center [167, 523] width 9 height 9
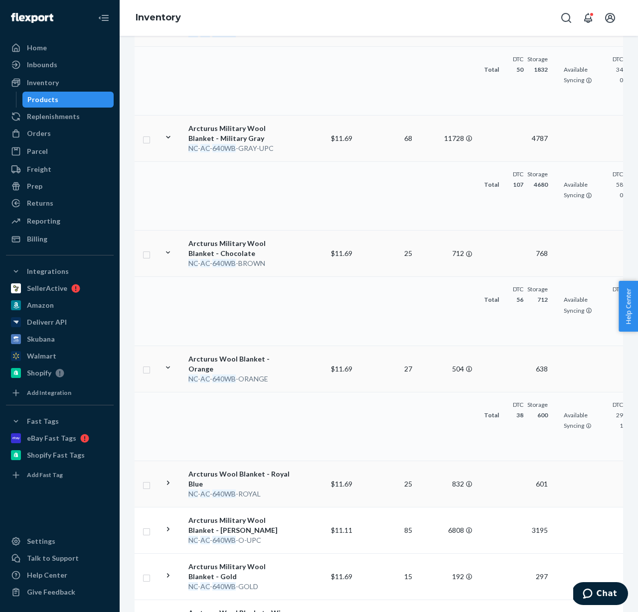
scroll to position [636, 0]
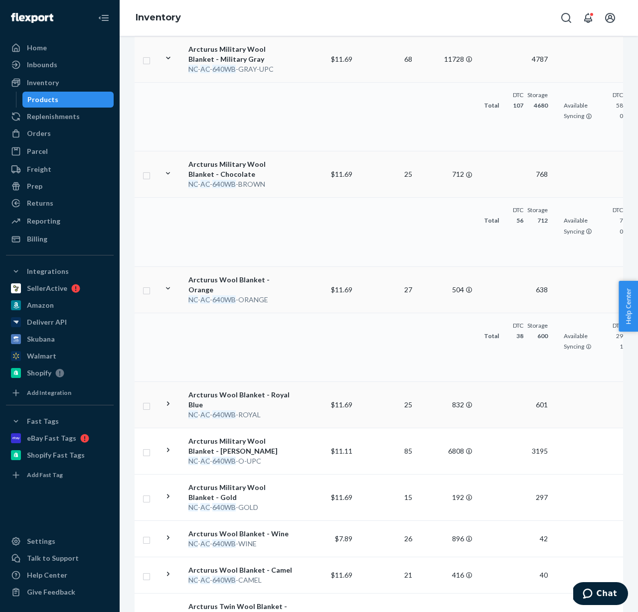
click at [168, 399] on icon at bounding box center [167, 403] width 9 height 9
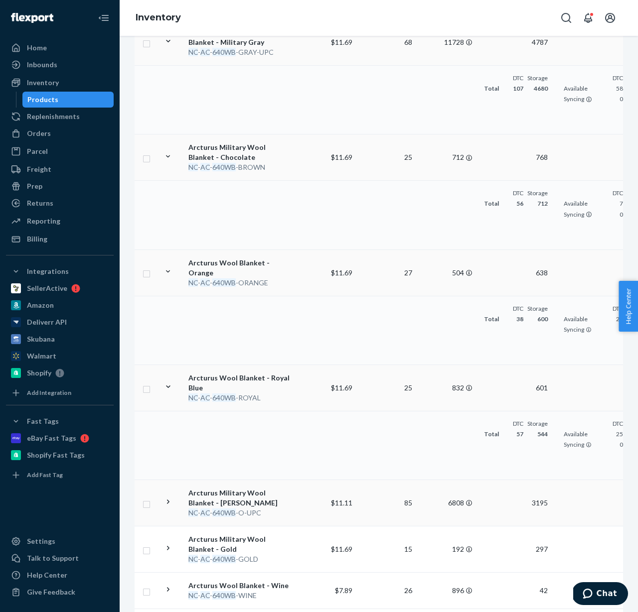
scroll to position [654, 0]
click at [167, 499] on icon at bounding box center [168, 501] width 2 height 4
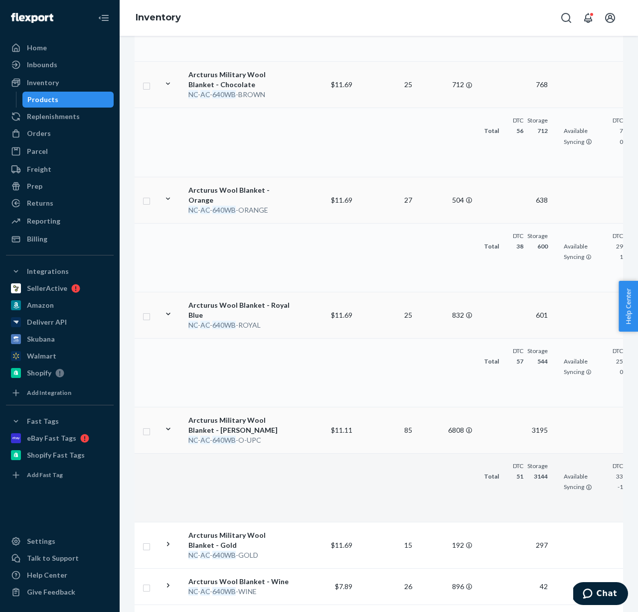
scroll to position [763, 0]
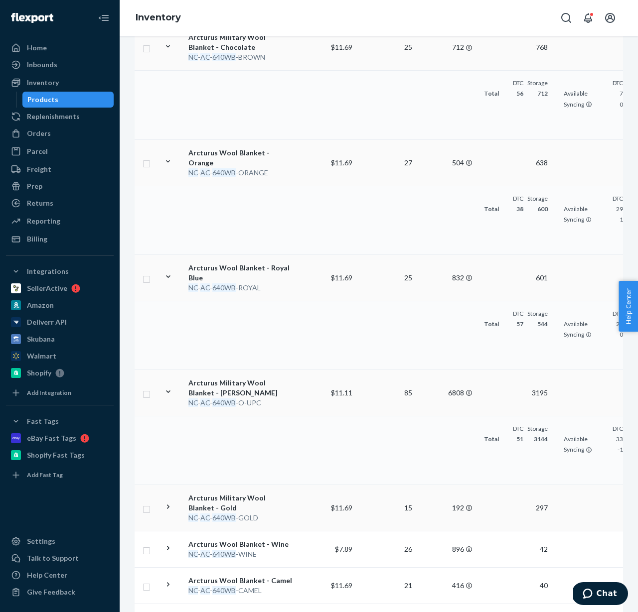
click at [168, 505] on icon at bounding box center [168, 507] width 2 height 4
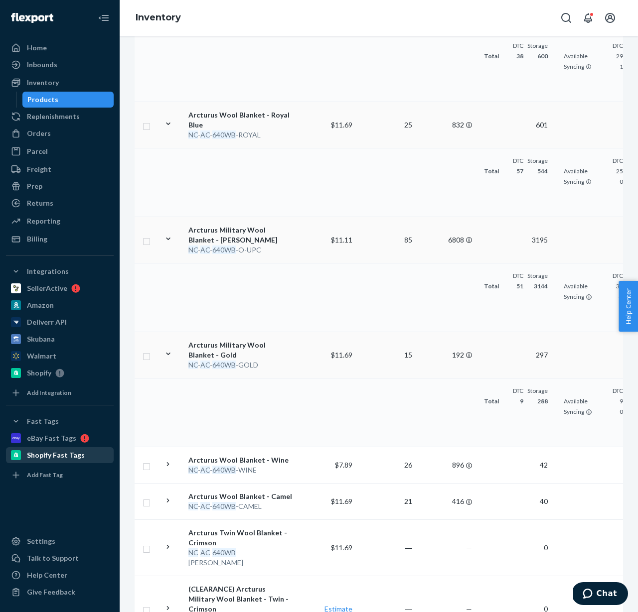
scroll to position [917, 0]
click at [163, 496] on icon at bounding box center [167, 500] width 9 height 9
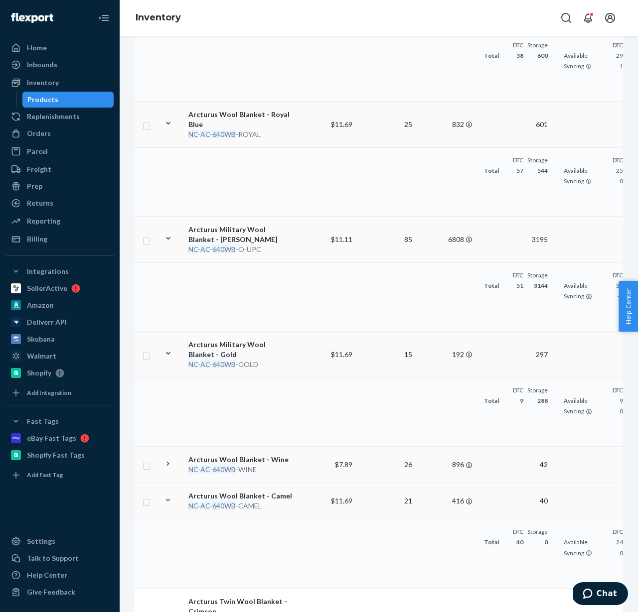
click at [168, 465] on td at bounding box center [171, 465] width 25 height 36
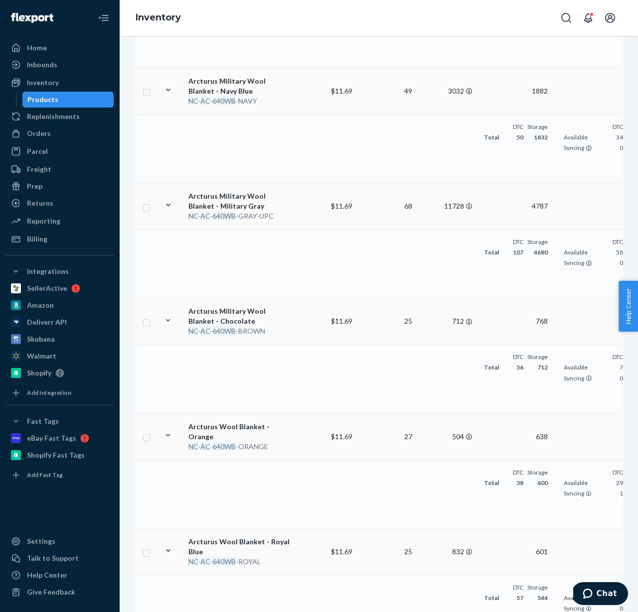
scroll to position [0, 0]
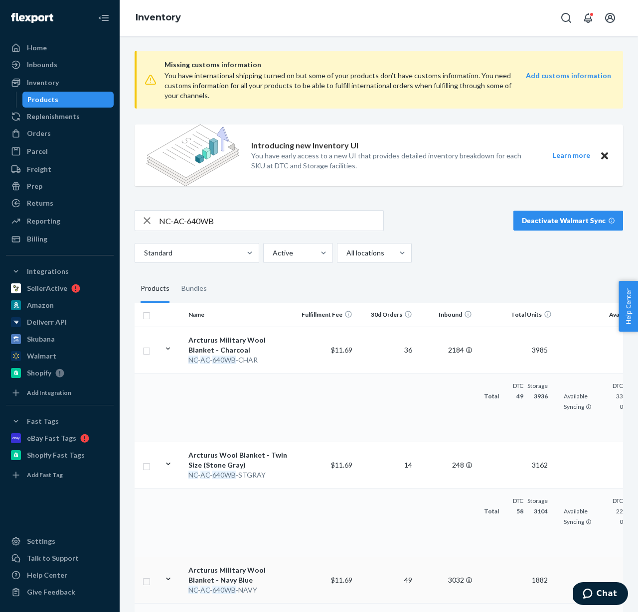
click at [227, 224] on input "NC-AC-640WB" at bounding box center [271, 221] width 224 height 20
type input "rainier"
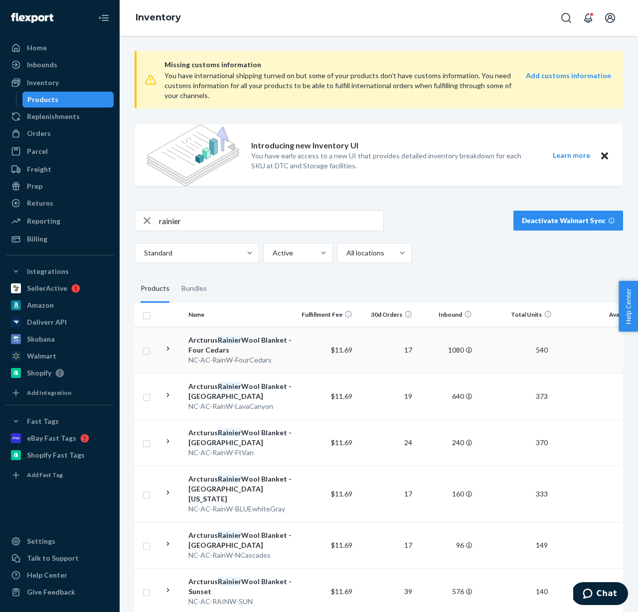
click at [163, 348] on icon at bounding box center [167, 348] width 9 height 9
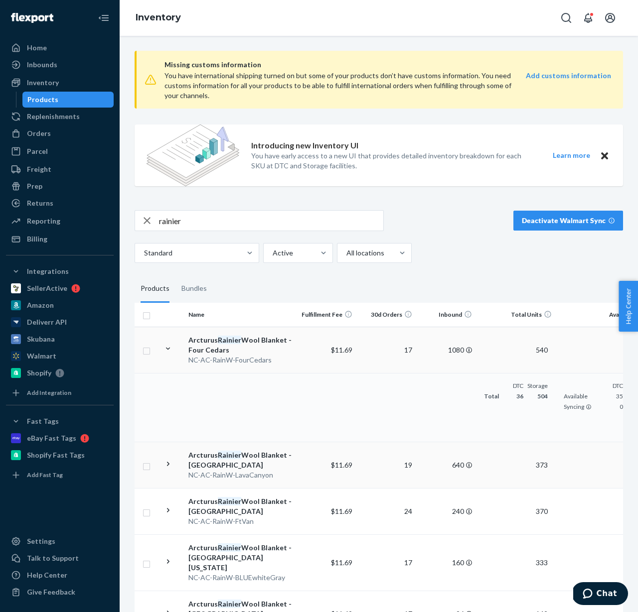
click at [170, 467] on icon at bounding box center [167, 463] width 9 height 9
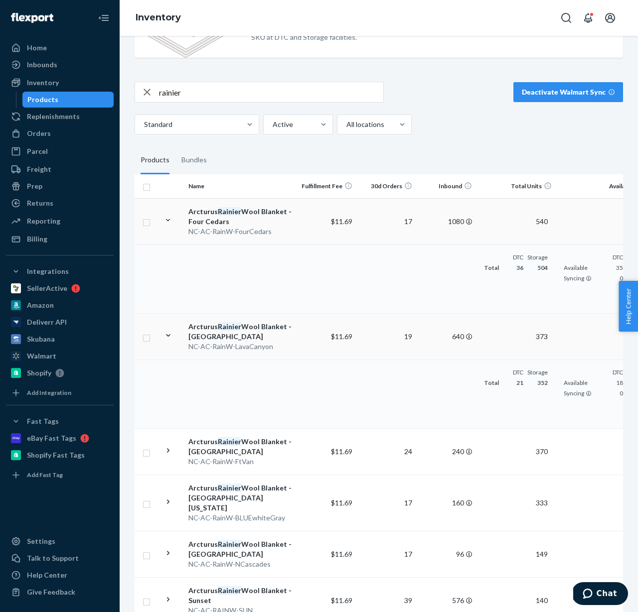
scroll to position [128, 0]
click at [166, 453] on icon at bounding box center [167, 451] width 9 height 9
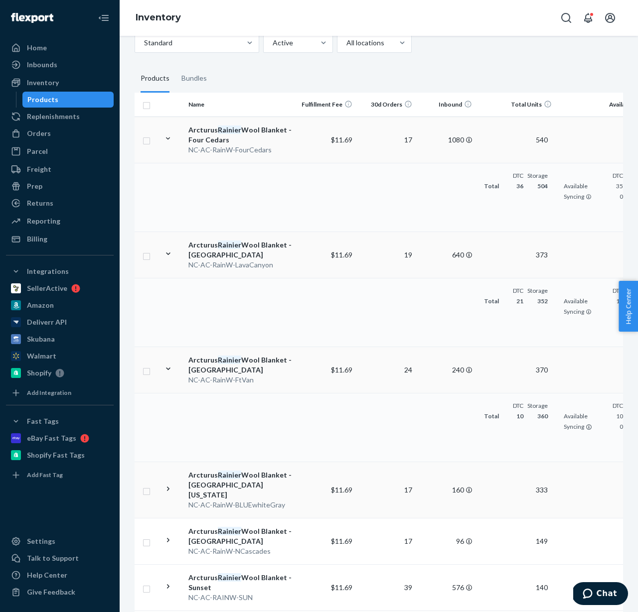
scroll to position [211, 0]
click at [166, 484] on icon at bounding box center [167, 488] width 9 height 9
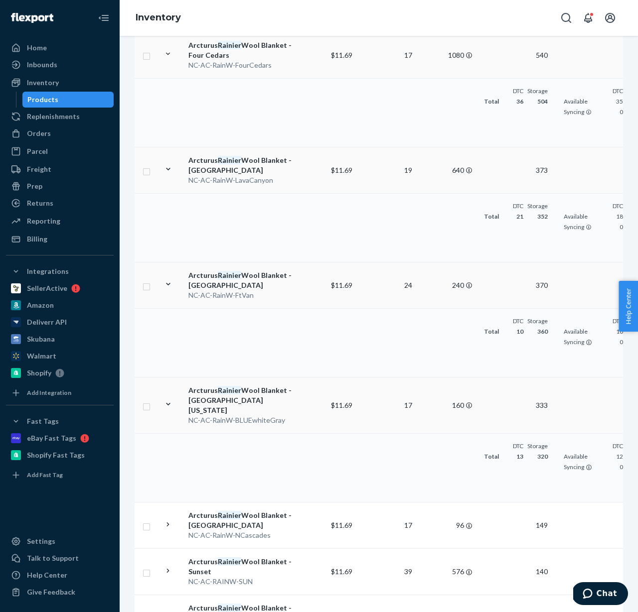
scroll to position [299, 0]
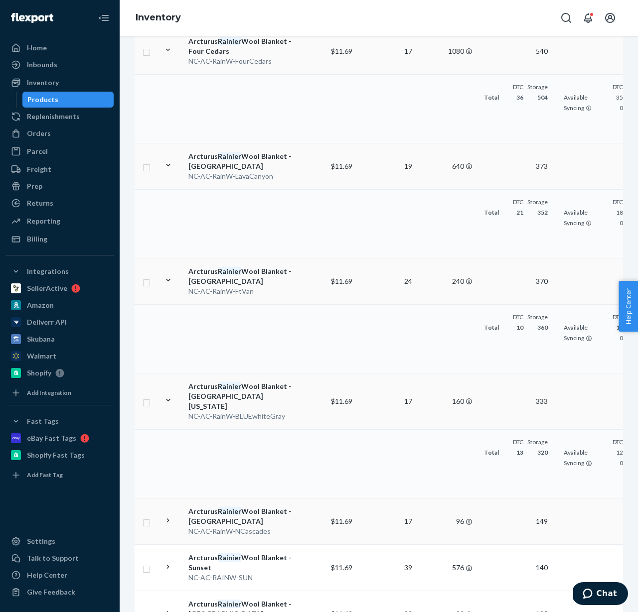
click at [167, 519] on icon at bounding box center [168, 521] width 2 height 4
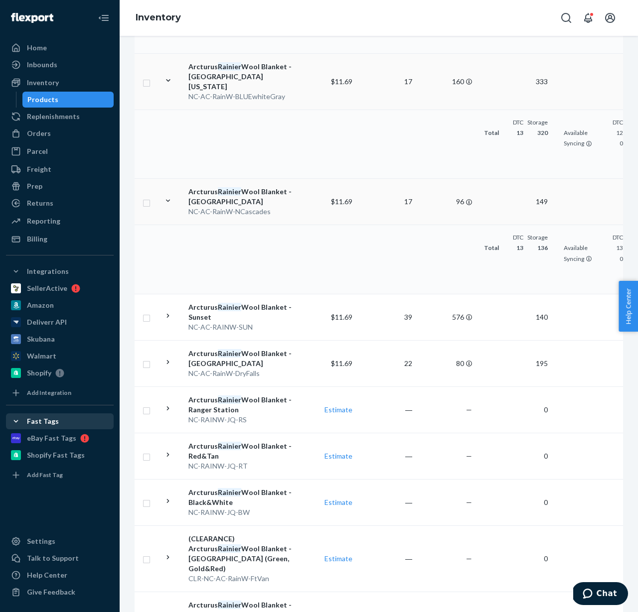
scroll to position [621, 0]
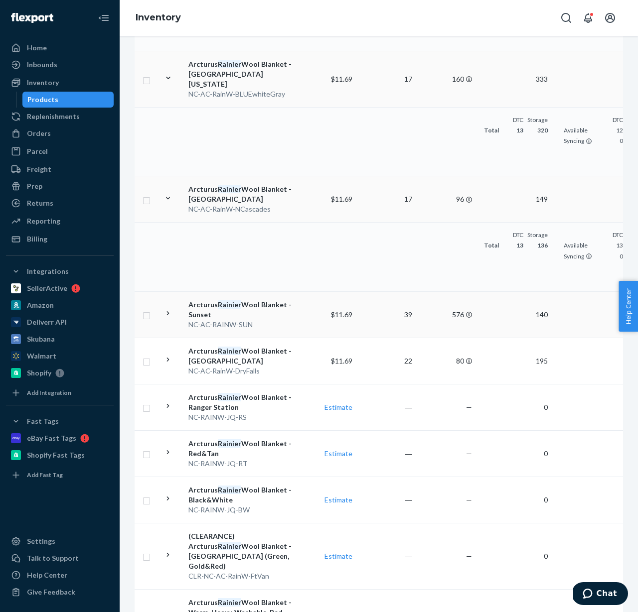
click at [171, 309] on icon at bounding box center [167, 313] width 9 height 9
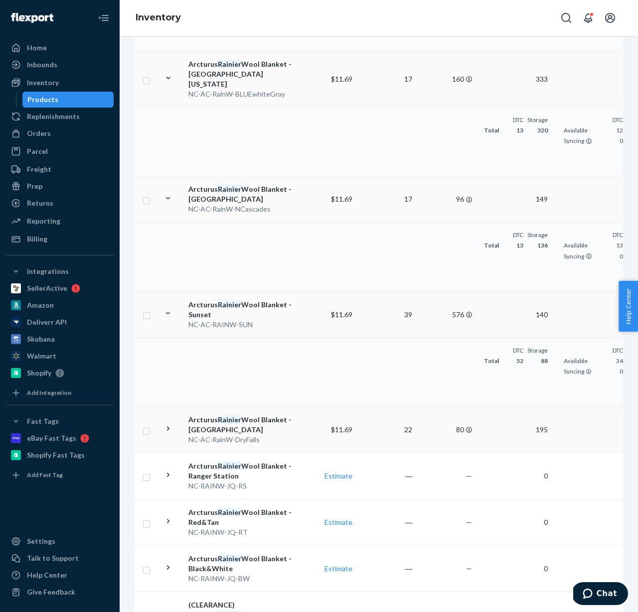
click at [167, 427] on icon at bounding box center [168, 429] width 2 height 4
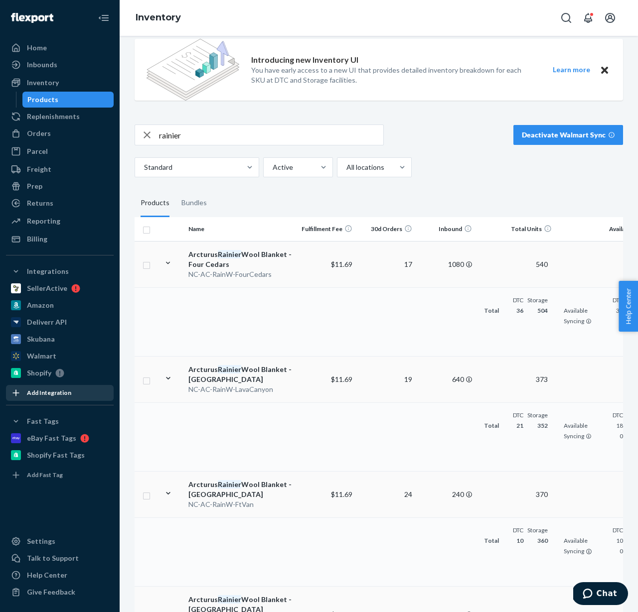
scroll to position [0, 0]
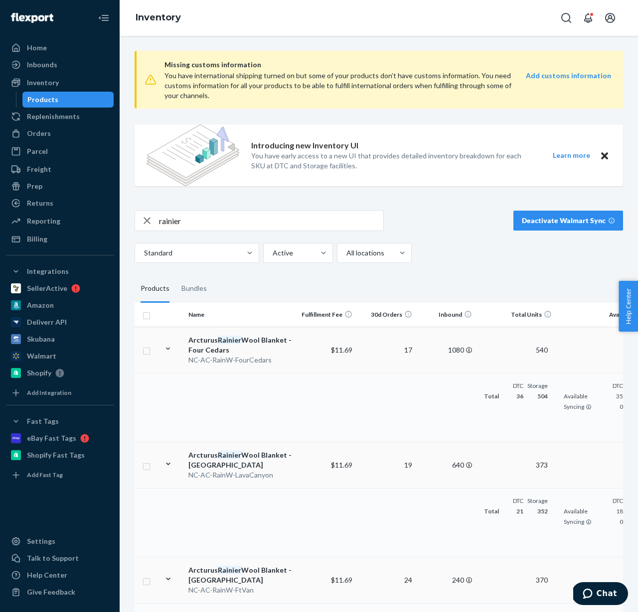
click at [196, 223] on input "rainier" at bounding box center [271, 221] width 224 height 20
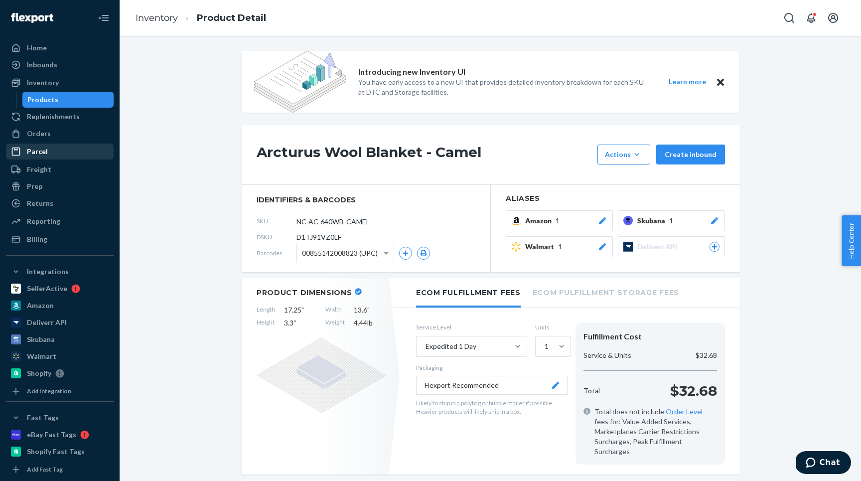
scroll to position [1092, 0]
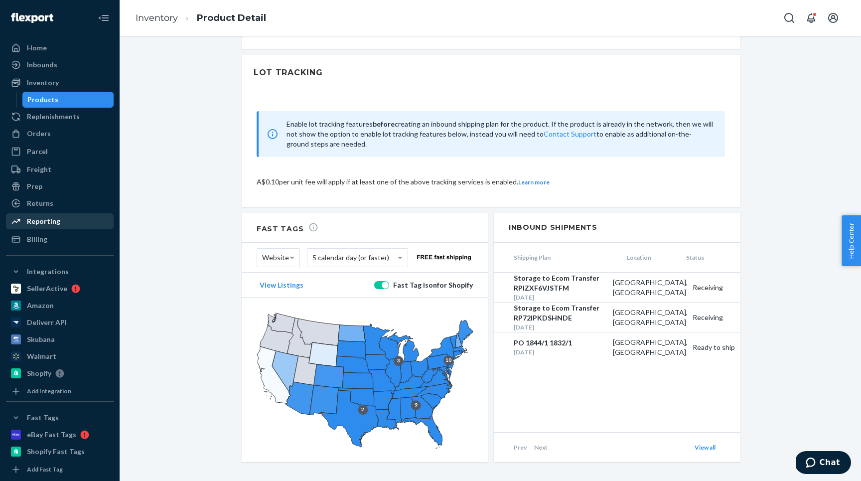
click at [48, 216] on div "Reporting" at bounding box center [43, 221] width 33 height 10
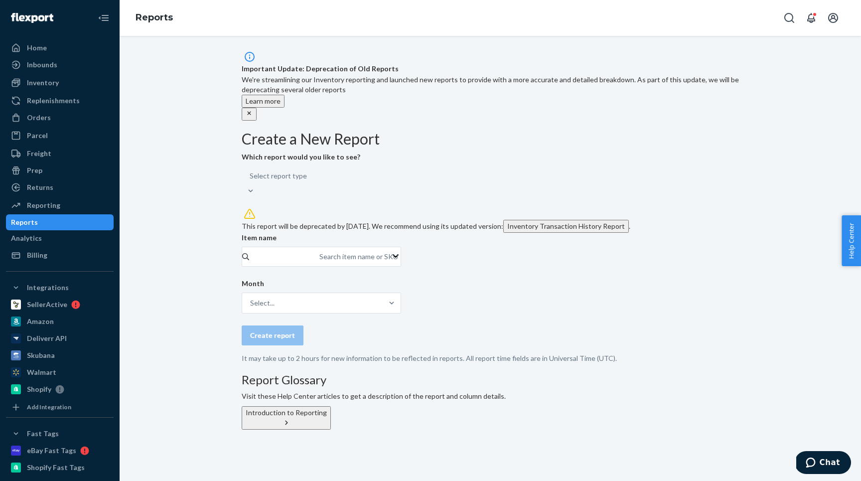
click at [143, 166] on div "Important Update: Deprecation of Old Reports We're streamlining our Inventory r…" at bounding box center [490, 240] width 727 height 379
click at [305, 195] on form "Create a New Report Which report would you like to see? Select report type This…" at bounding box center [490, 247] width 497 height 233
click at [304, 171] on div "Select report type" at bounding box center [321, 181] width 159 height 30
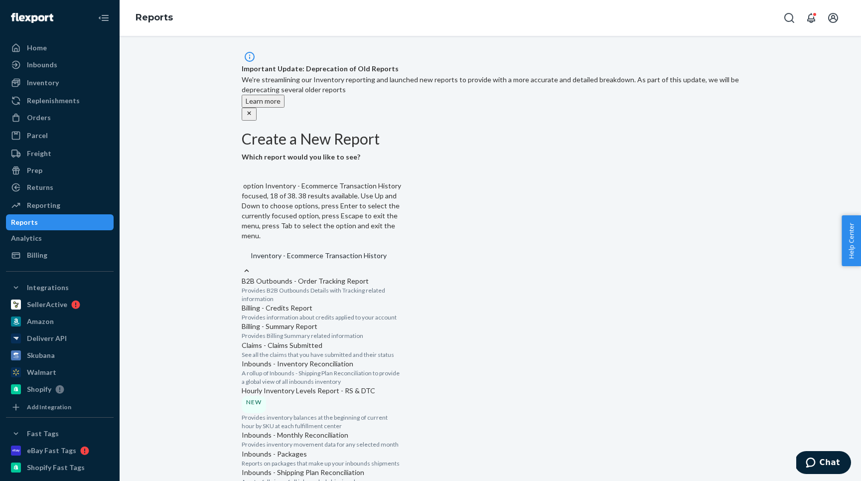
click at [295, 251] on div "Inventory - Ecommerce Transaction History" at bounding box center [319, 256] width 136 height 10
click at [251, 251] on input "option Inventory - Ecommerce Transaction History focused, 18 of 38. 38 results …" at bounding box center [250, 256] width 1 height 10
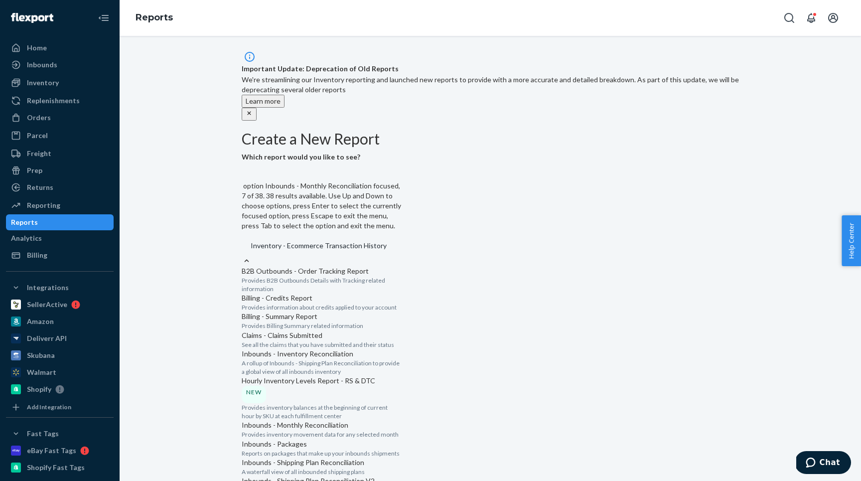
scroll to position [191, 0]
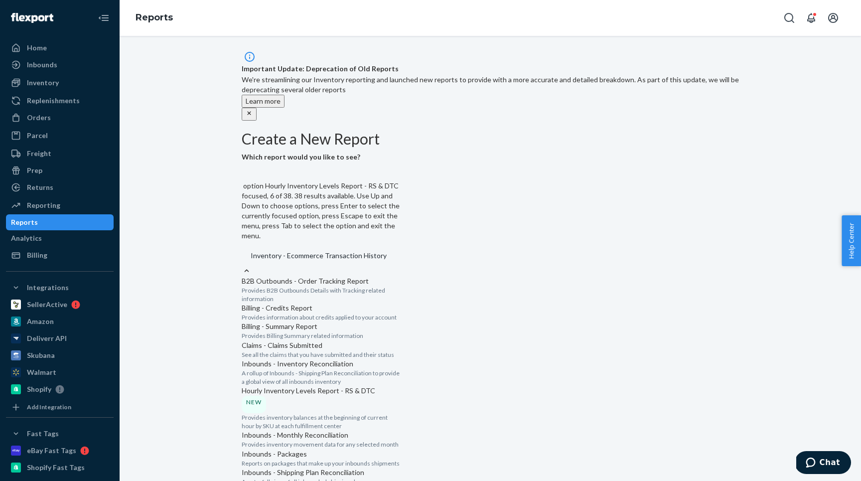
click at [304, 386] on p "Hourly Inventory Levels Report - RS & DTC" at bounding box center [321, 391] width 159 height 10
click at [251, 251] on input "option Hourly Inventory Levels Report - RS & DTC focused, 6 of 38. 38 results a…" at bounding box center [250, 256] width 1 height 10
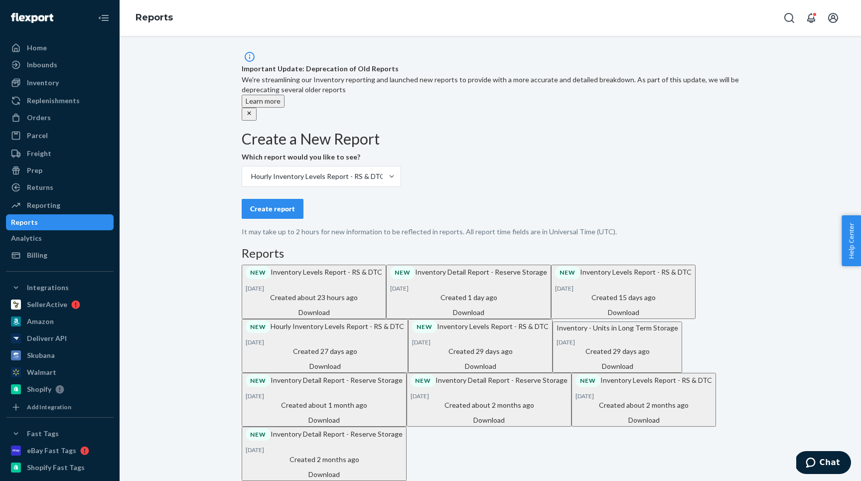
click at [284, 205] on button "Create report" at bounding box center [273, 209] width 62 height 20
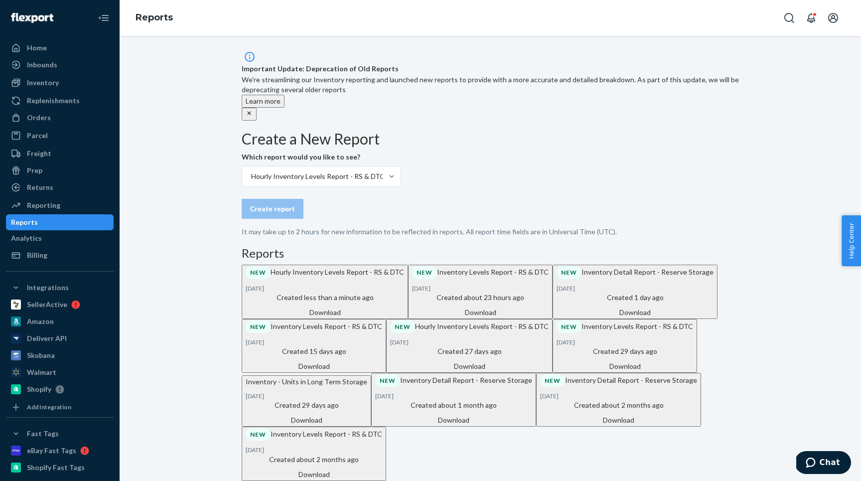
click at [404, 316] on div "Download" at bounding box center [325, 312] width 158 height 10
